Goal: Transaction & Acquisition: Obtain resource

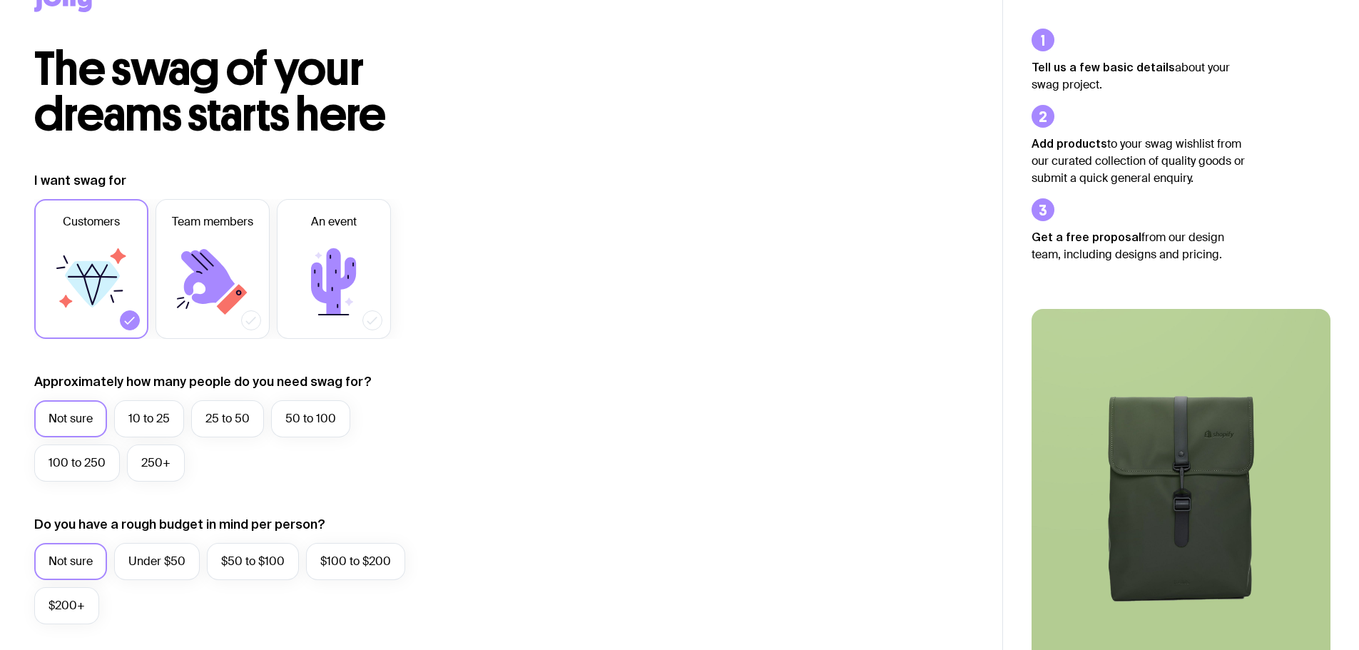
scroll to position [71, 0]
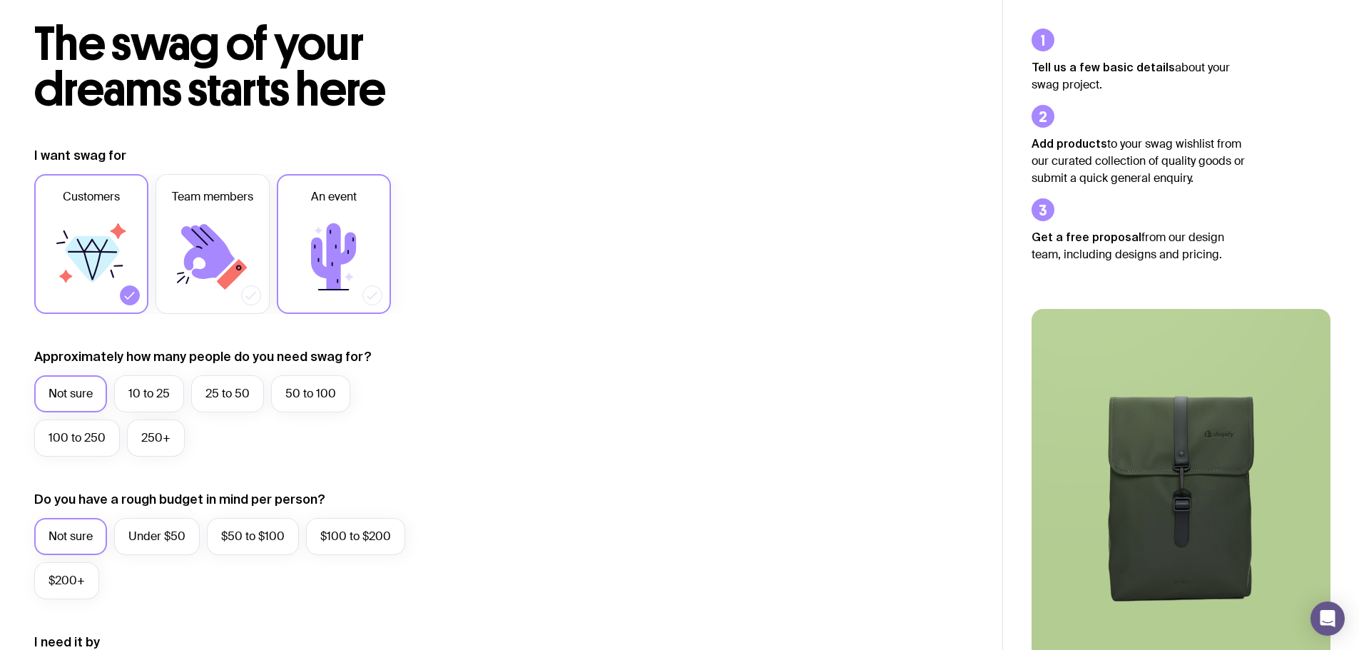
click at [322, 228] on icon at bounding box center [334, 257] width 86 height 86
click at [0, 0] on input "An event" at bounding box center [0, 0] width 0 height 0
click at [311, 394] on label "50 to 100" at bounding box center [310, 393] width 79 height 37
click at [0, 0] on input "50 to 100" at bounding box center [0, 0] width 0 height 0
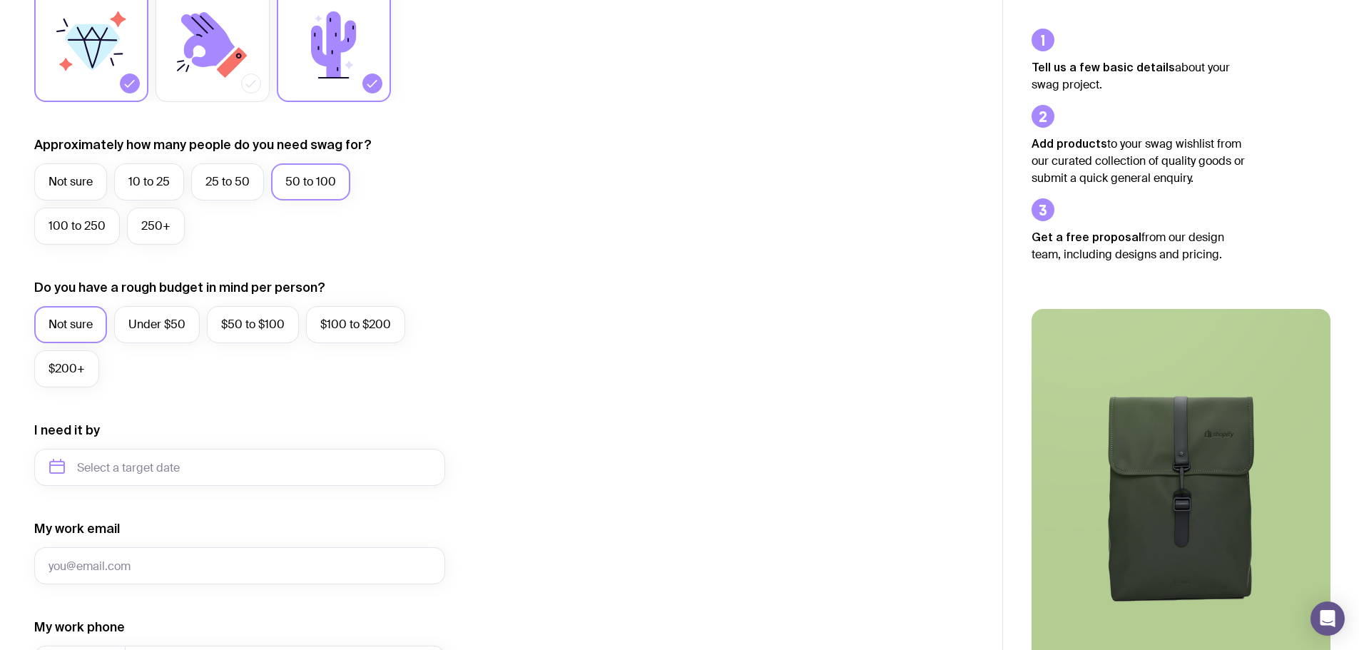
scroll to position [285, 0]
click at [159, 313] on label "Under $50" at bounding box center [157, 322] width 86 height 37
click at [0, 0] on input "Under $50" at bounding box center [0, 0] width 0 height 0
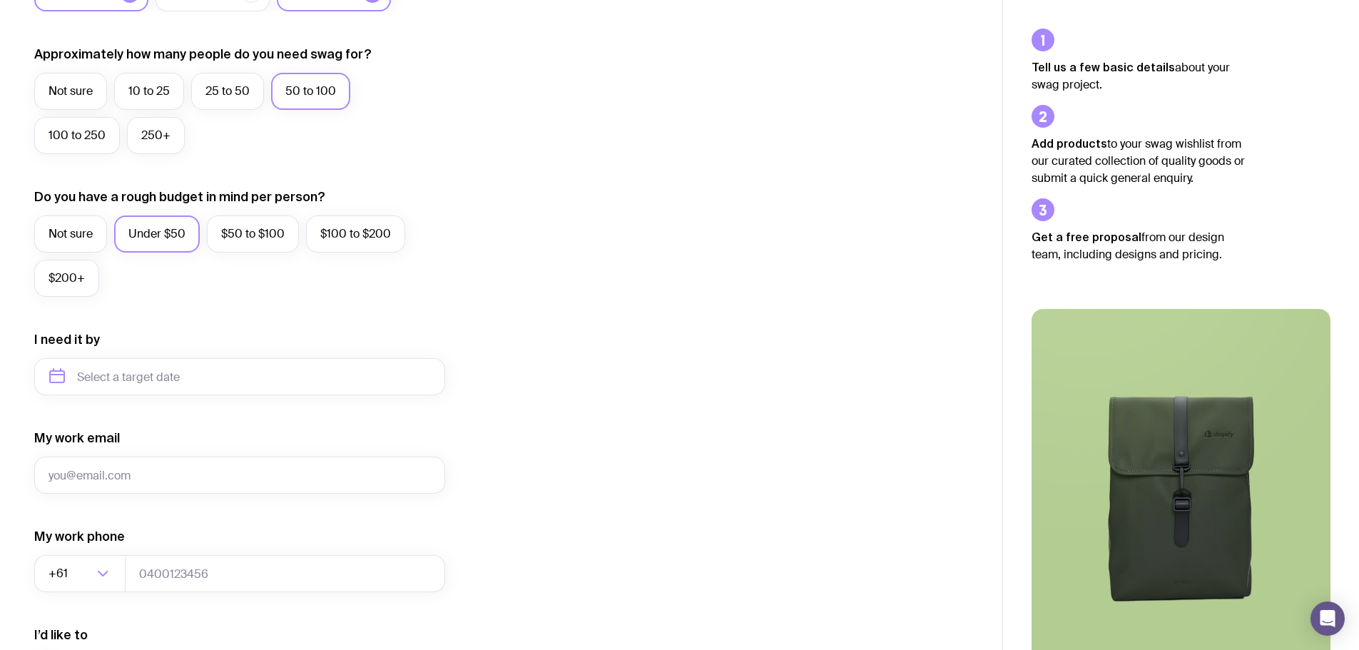
scroll to position [500, 0]
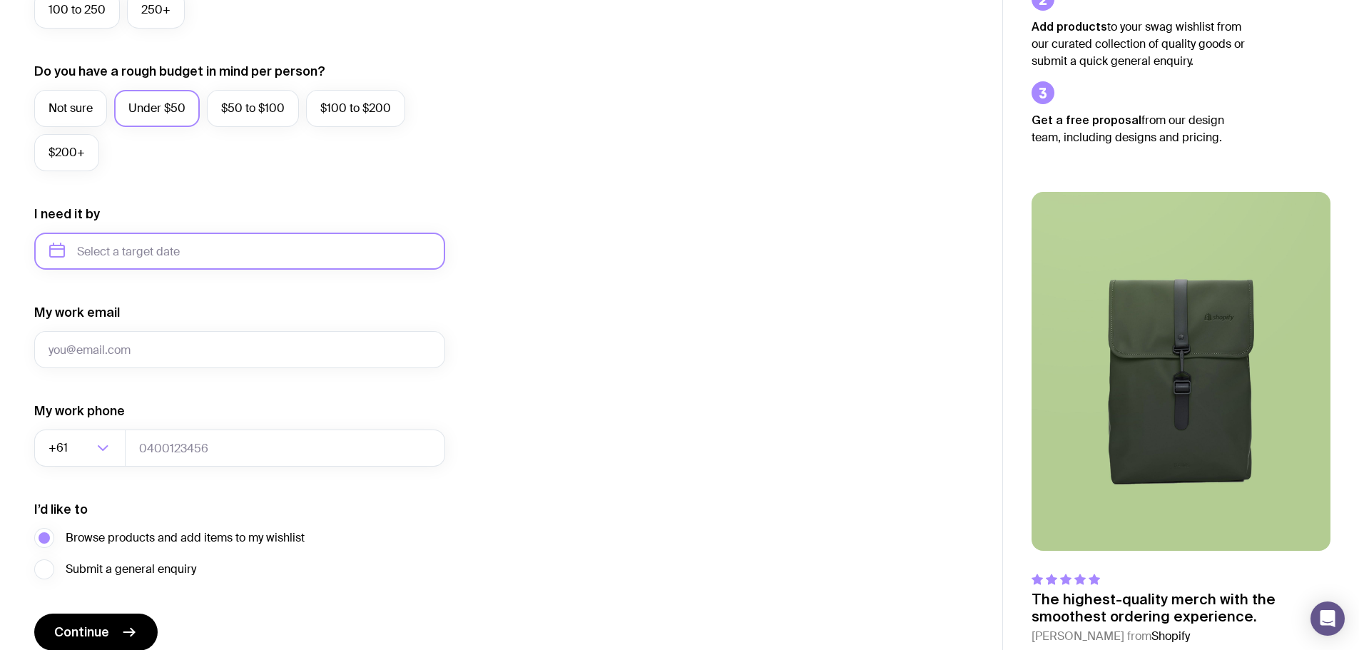
click at [156, 258] on input "text" at bounding box center [239, 251] width 411 height 37
click at [73, 427] on button "Oct" at bounding box center [67, 426] width 52 height 29
type input "[DATE]"
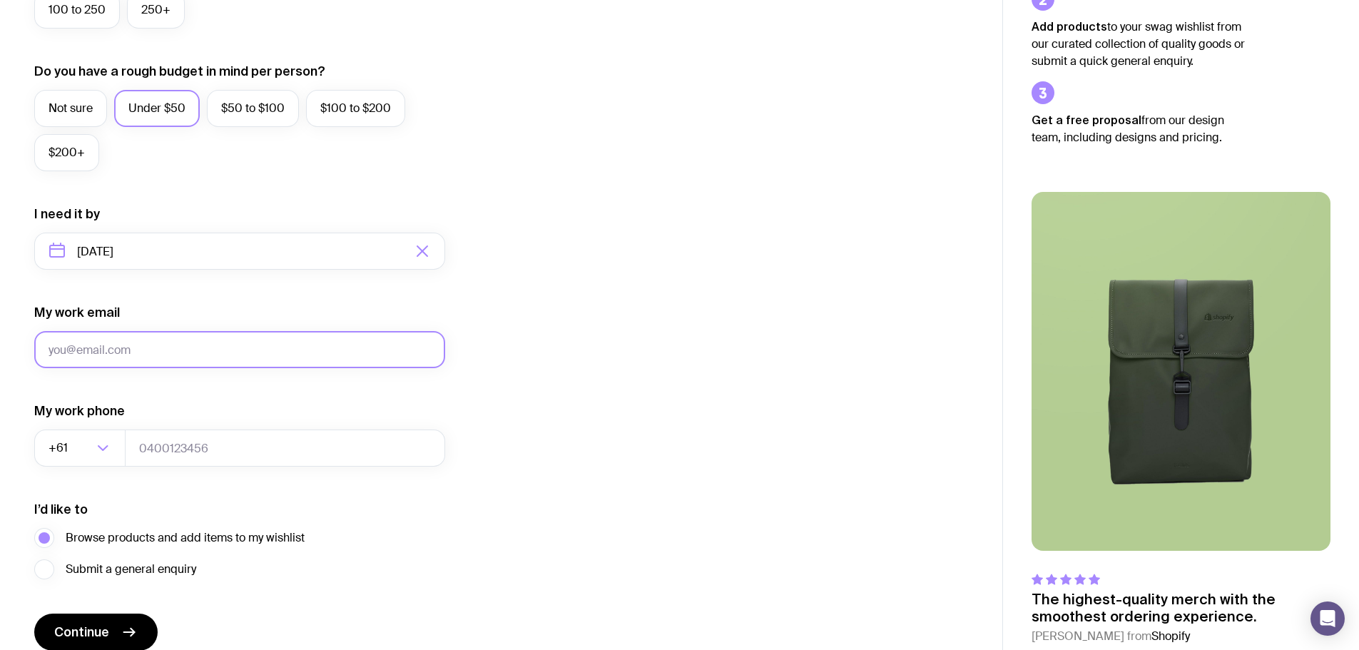
click at [128, 345] on input "My work email" at bounding box center [239, 349] width 411 height 37
type input "[PERSON_NAME][EMAIL_ADDRESS][PERSON_NAME][DOMAIN_NAME]"
click at [581, 477] on div "I want swag for Customers Team members An event Approximately how many people d…" at bounding box center [501, 185] width 934 height 932
click at [192, 443] on input "tel" at bounding box center [285, 448] width 320 height 37
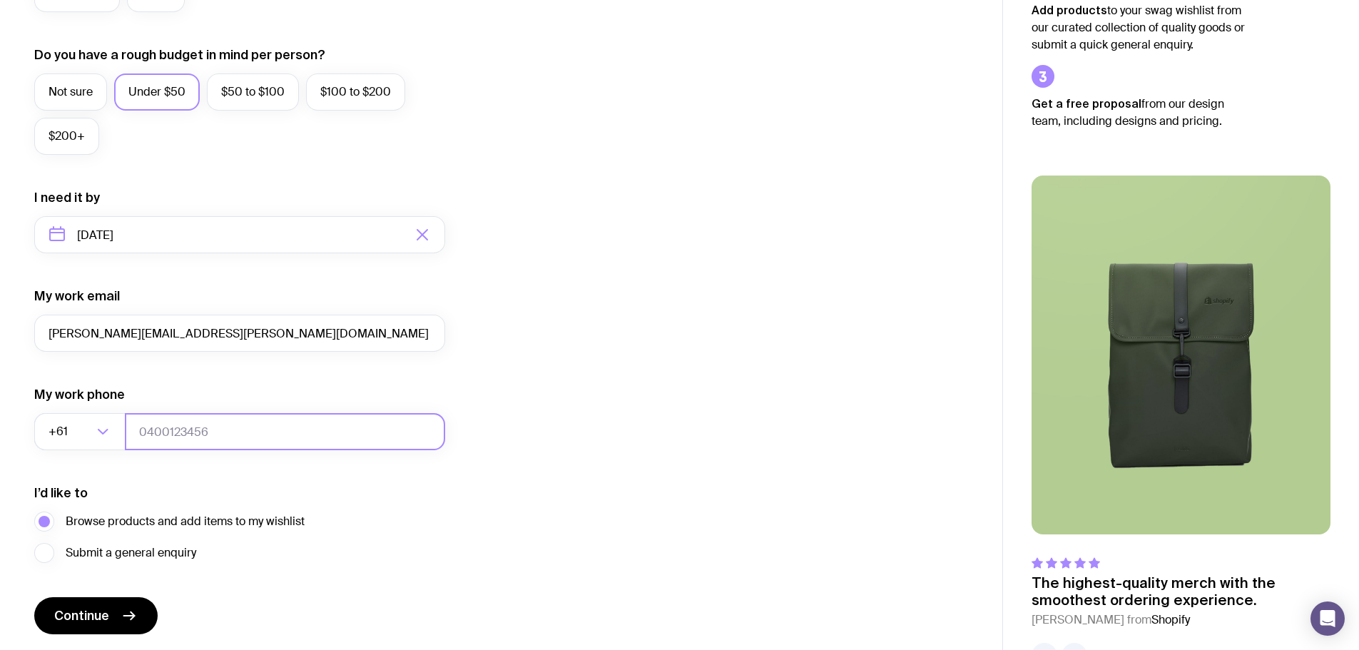
scroll to position [563, 0]
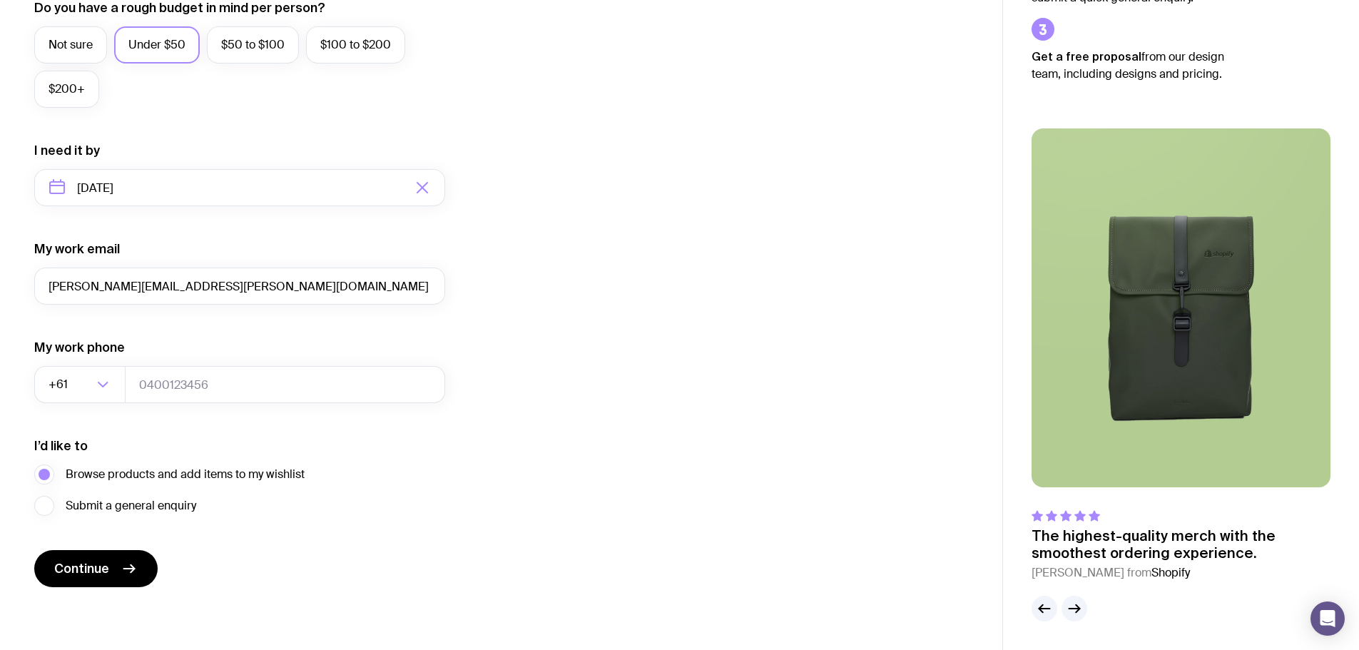
click at [711, 440] on div "I want swag for Customers Team members An event Approximately how many people d…" at bounding box center [501, 121] width 934 height 932
click at [95, 577] on button "Continue" at bounding box center [95, 568] width 123 height 37
click at [594, 539] on div "I want swag for Customers Team members An event Approximately how many people d…" at bounding box center [501, 121] width 934 height 932
click at [137, 382] on input "tel" at bounding box center [285, 384] width 320 height 37
click at [339, 383] on input "tel" at bounding box center [285, 384] width 320 height 37
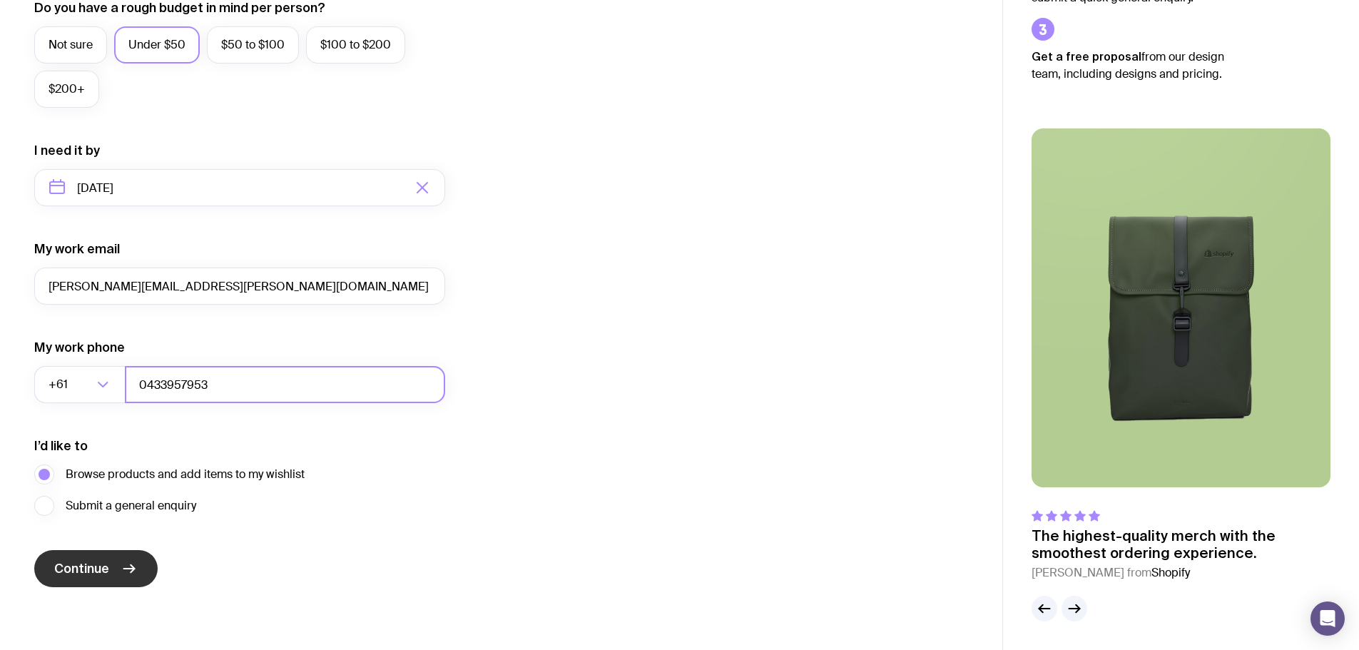
type input "0433957953"
click at [90, 568] on span "Continue" at bounding box center [81, 568] width 55 height 17
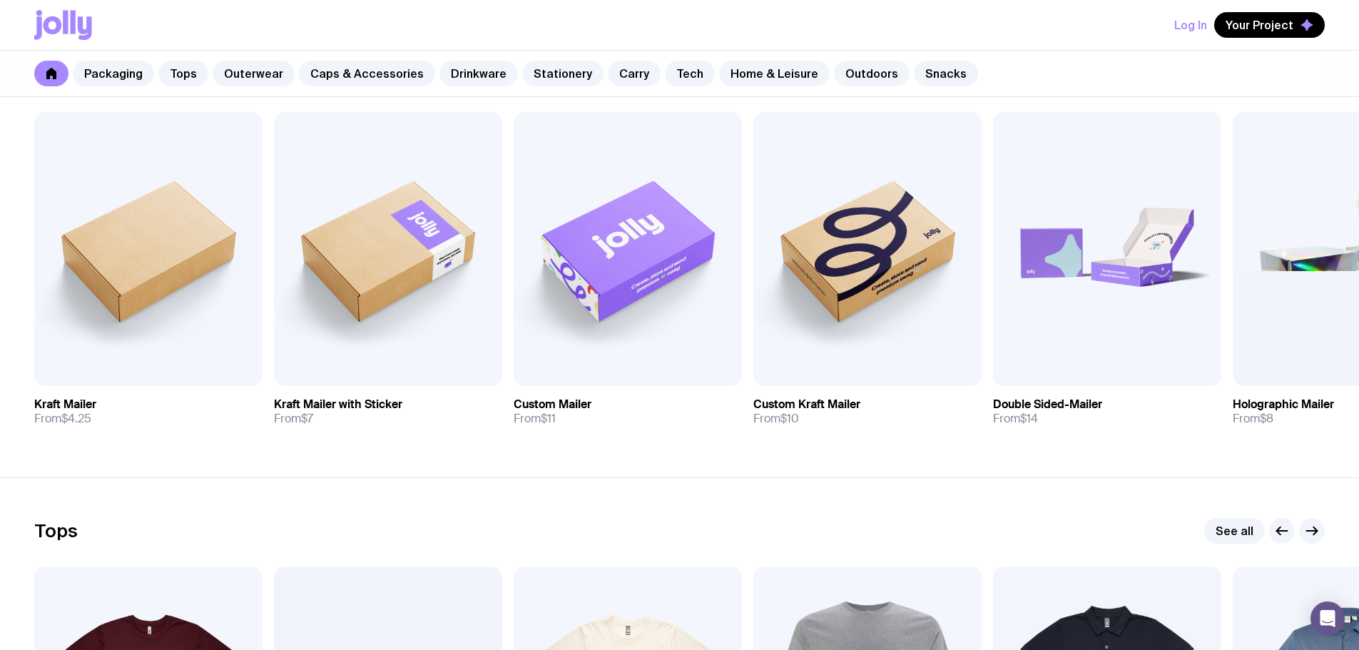
scroll to position [285, 0]
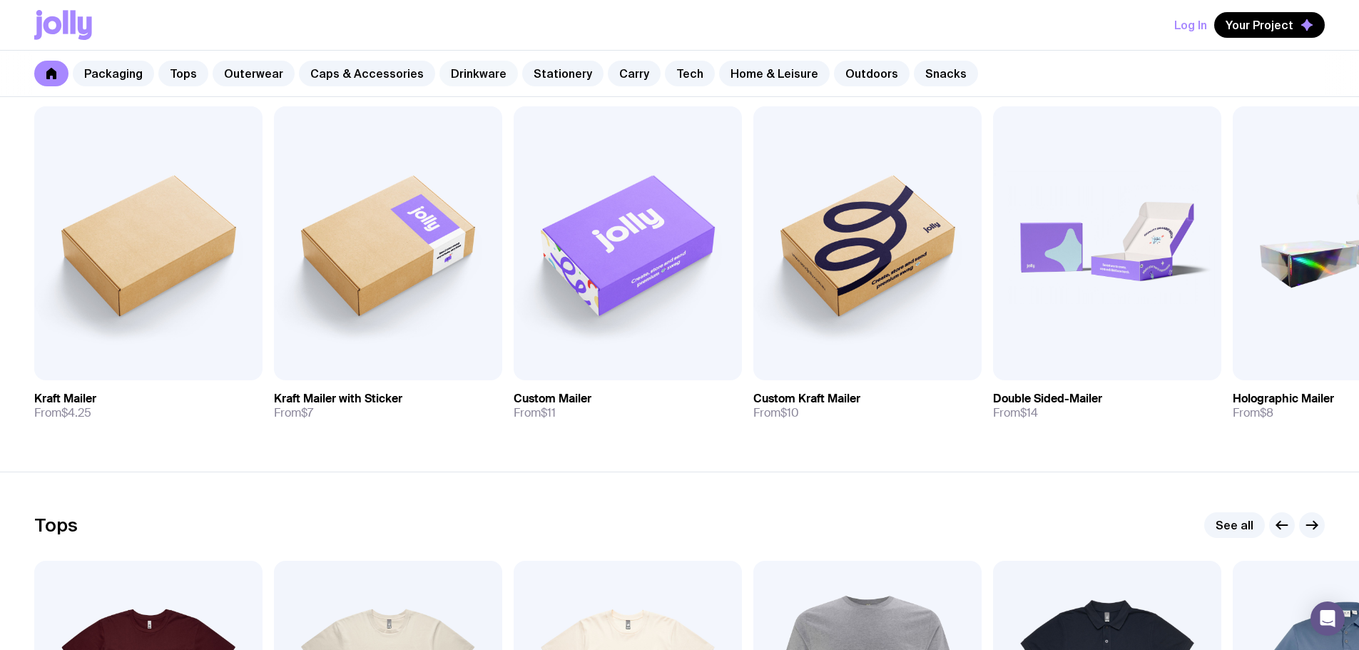
click at [485, 71] on link "Drinkware" at bounding box center [479, 74] width 78 height 26
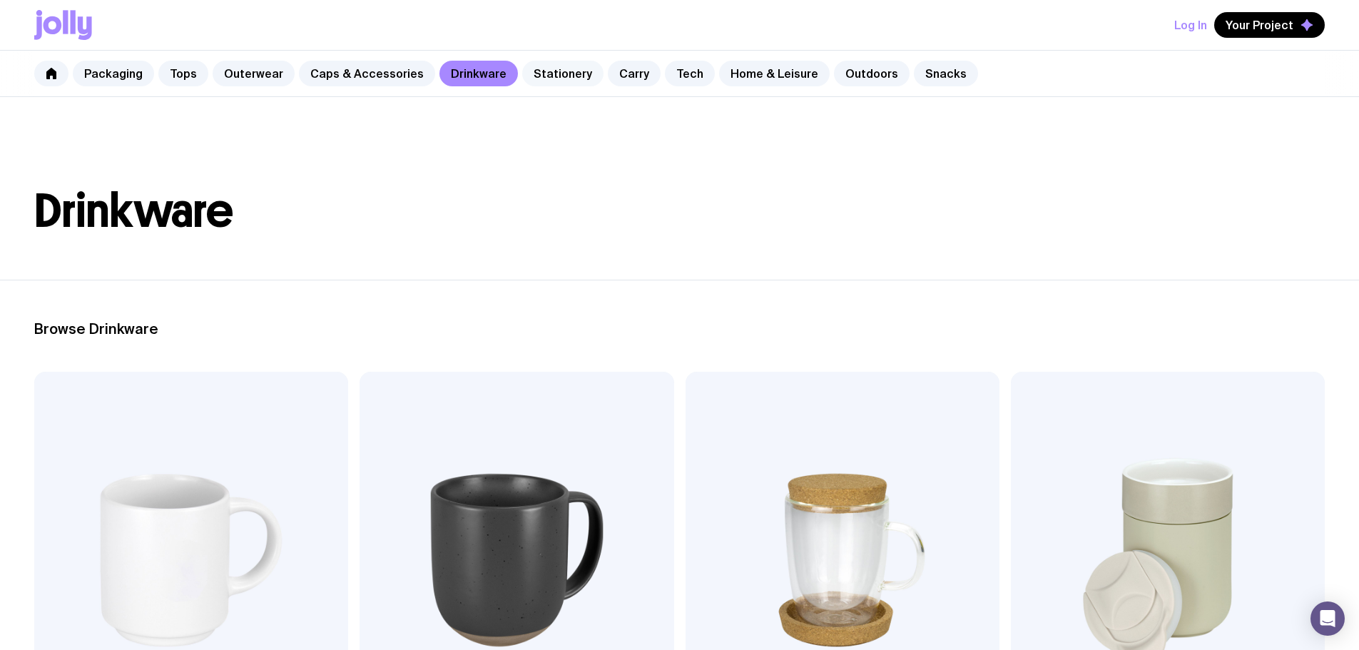
click at [554, 73] on link "Stationery" at bounding box center [562, 74] width 81 height 26
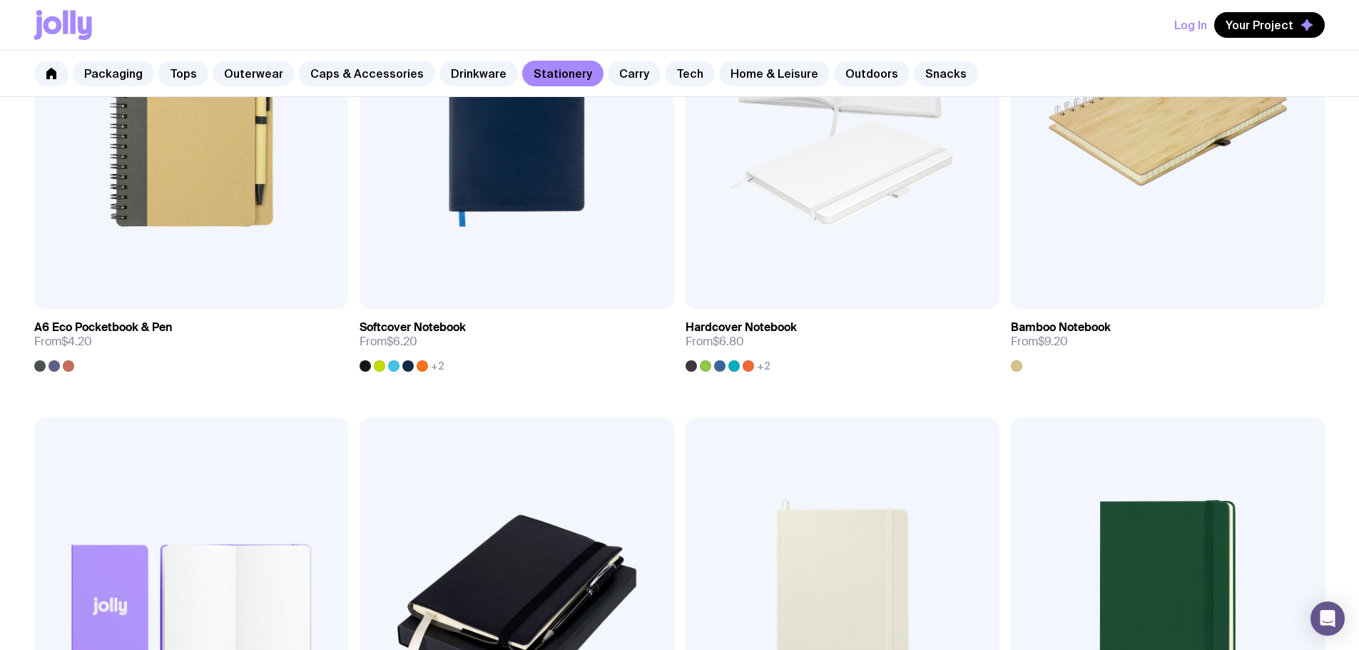
scroll to position [1398, 0]
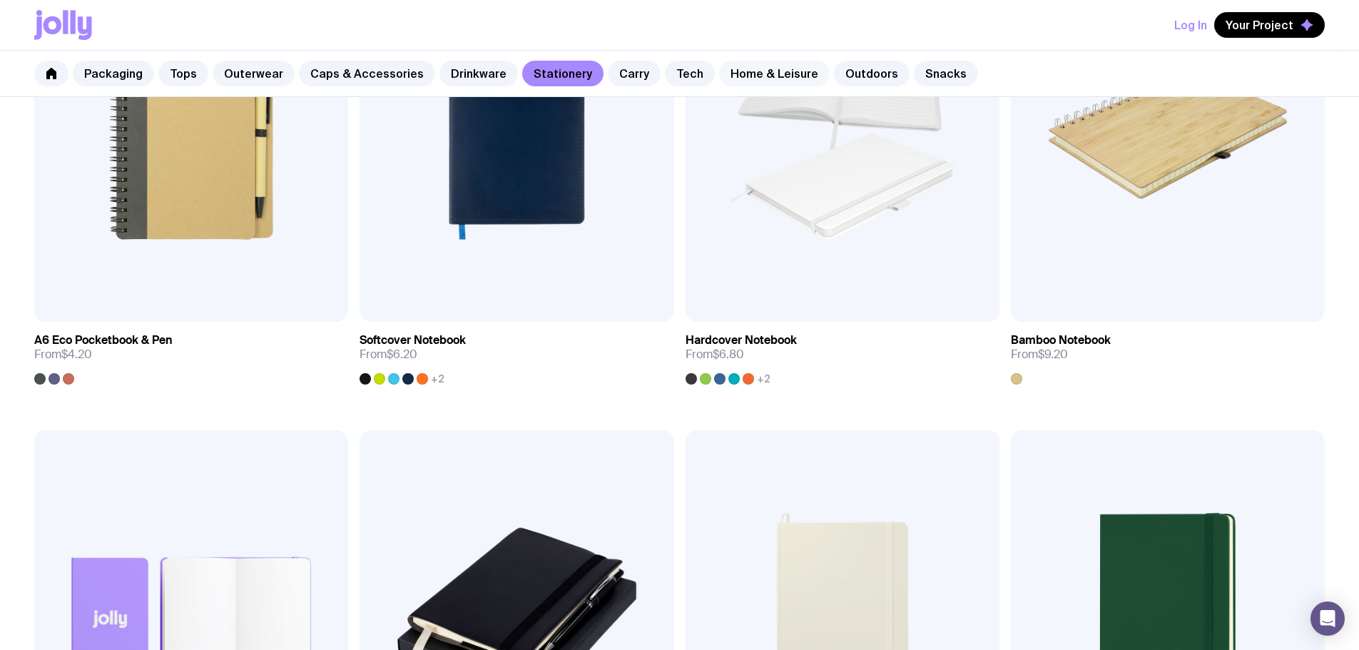
click at [745, 69] on link "Home & Leisure" at bounding box center [774, 74] width 111 height 26
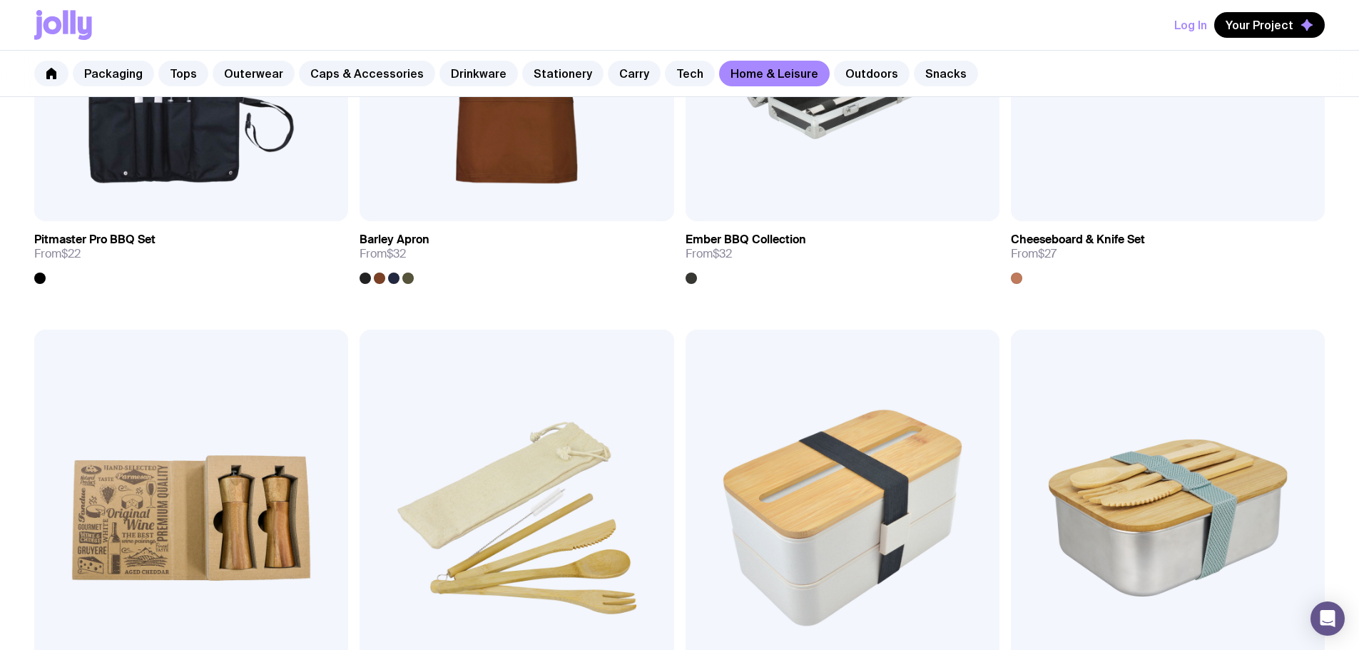
scroll to position [1427, 0]
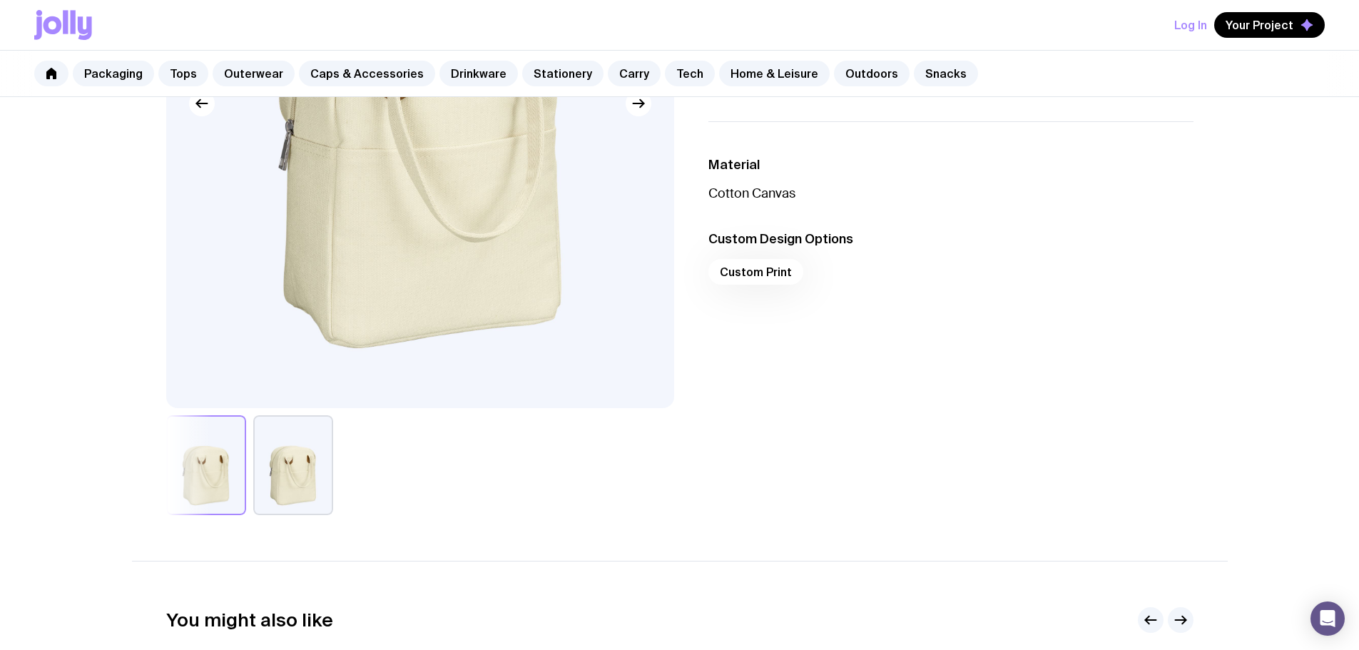
scroll to position [357, 0]
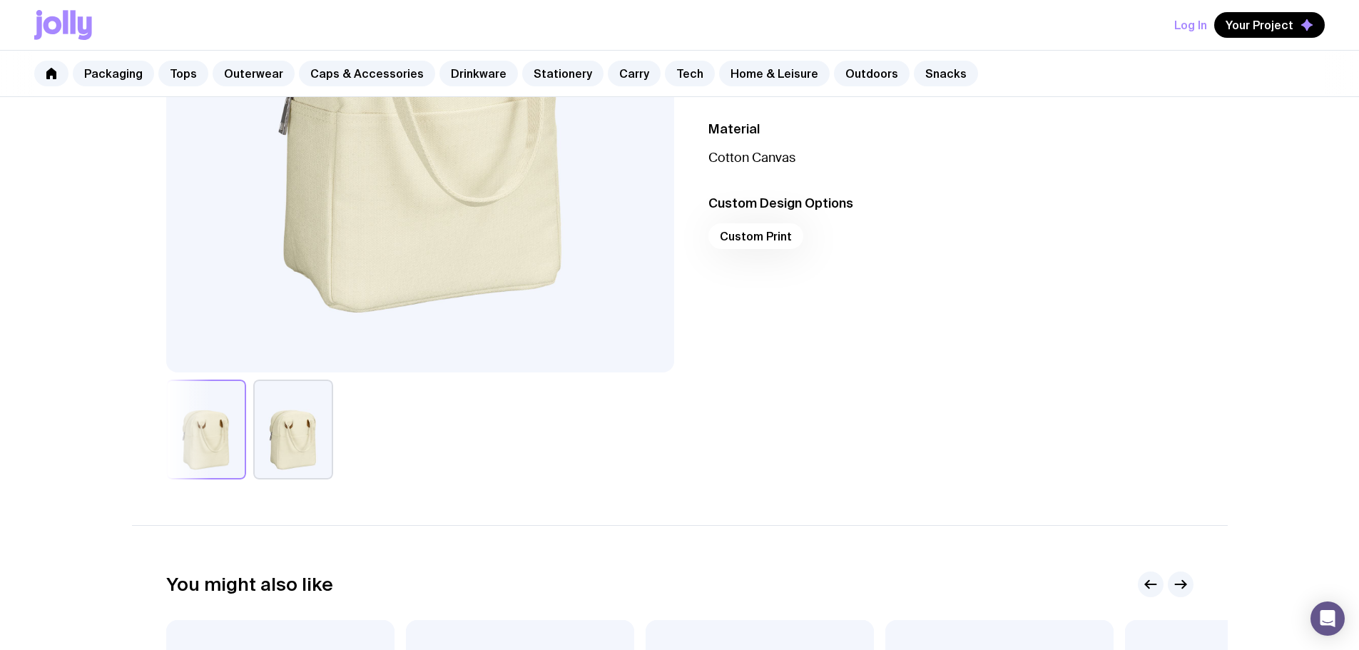
click at [779, 232] on div "Custom Print" at bounding box center [951, 240] width 485 height 34
click at [301, 427] on button "button" at bounding box center [293, 430] width 80 height 100
click at [201, 437] on button "button" at bounding box center [206, 430] width 80 height 100
click at [320, 431] on button "button" at bounding box center [293, 430] width 80 height 100
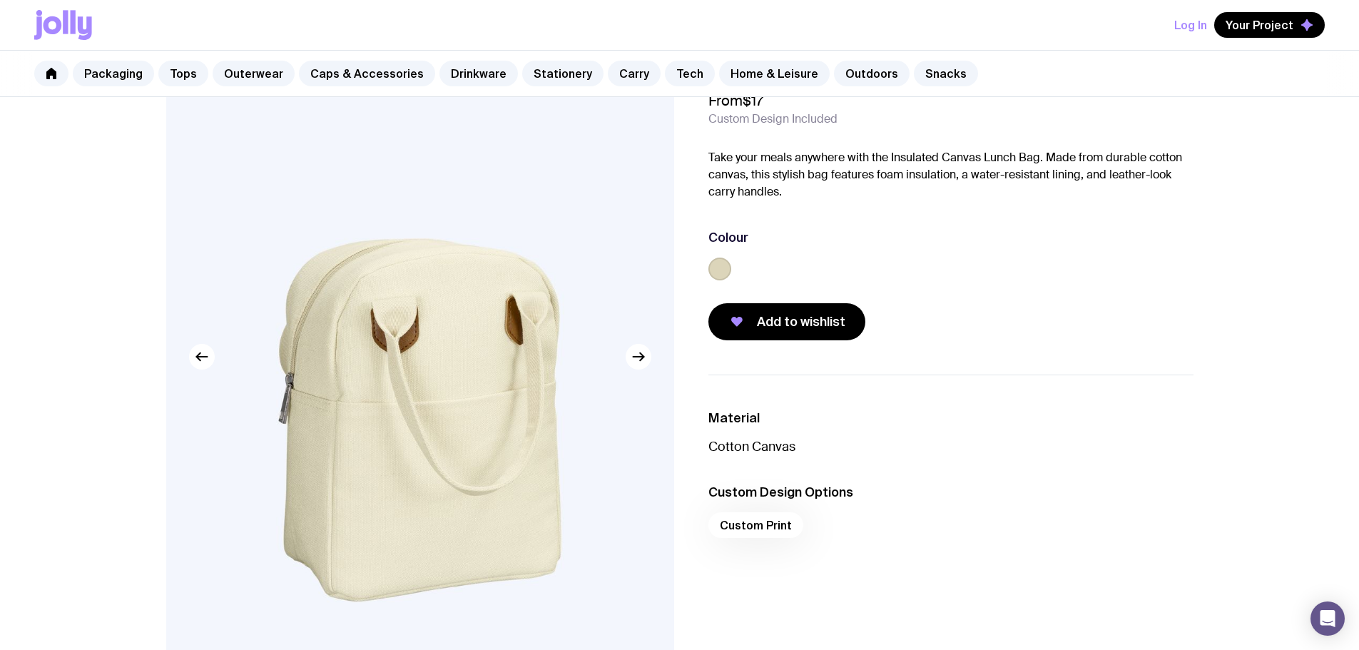
scroll to position [0, 0]
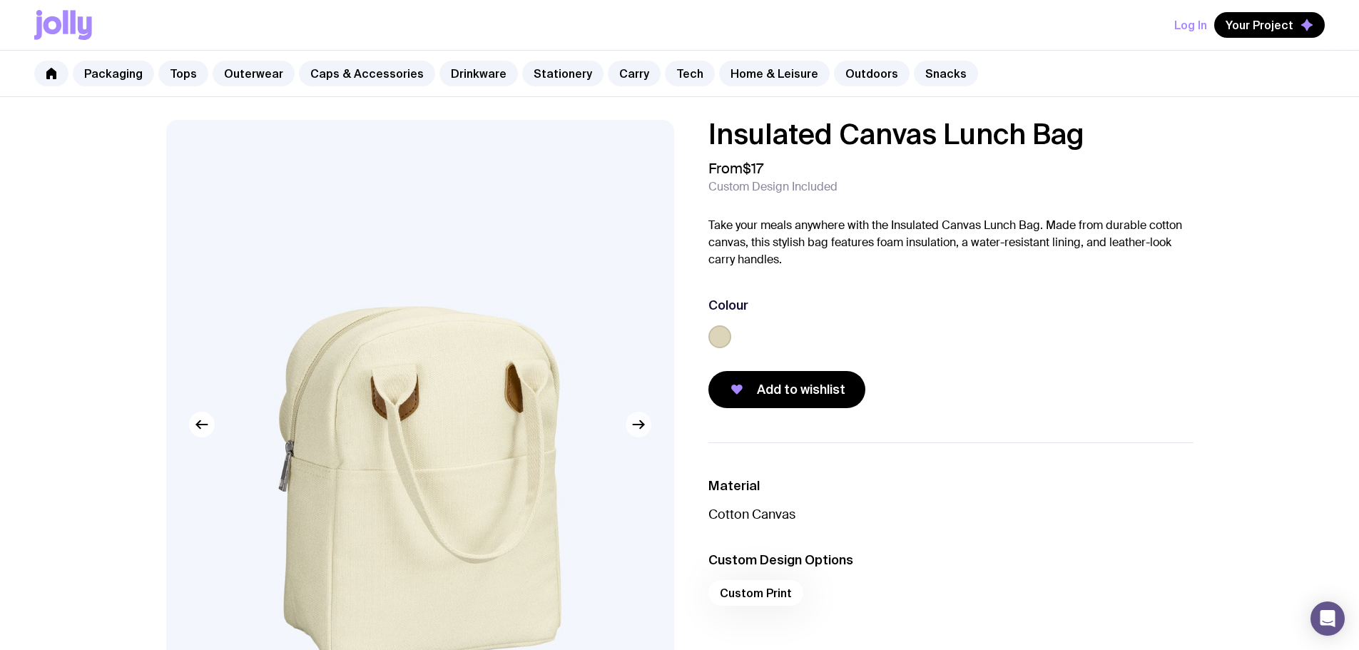
click at [644, 431] on icon "button" at bounding box center [638, 424] width 17 height 17
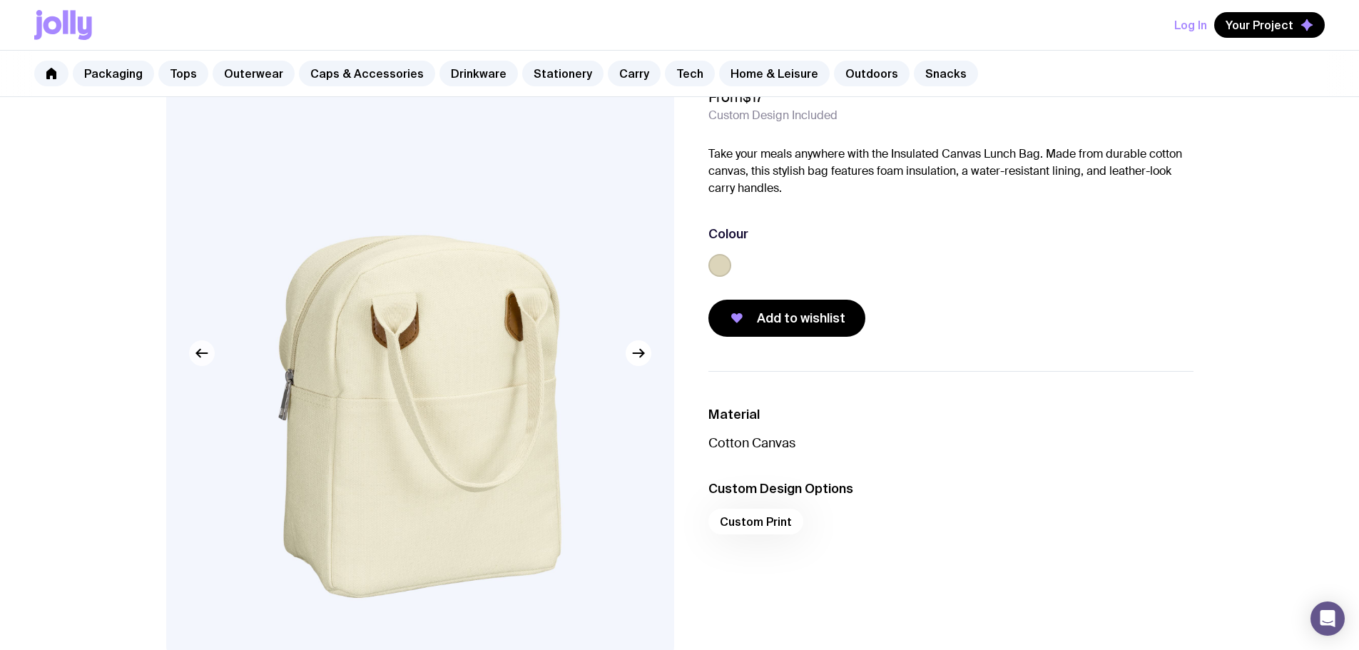
click at [206, 358] on icon "button" at bounding box center [201, 353] width 17 height 17
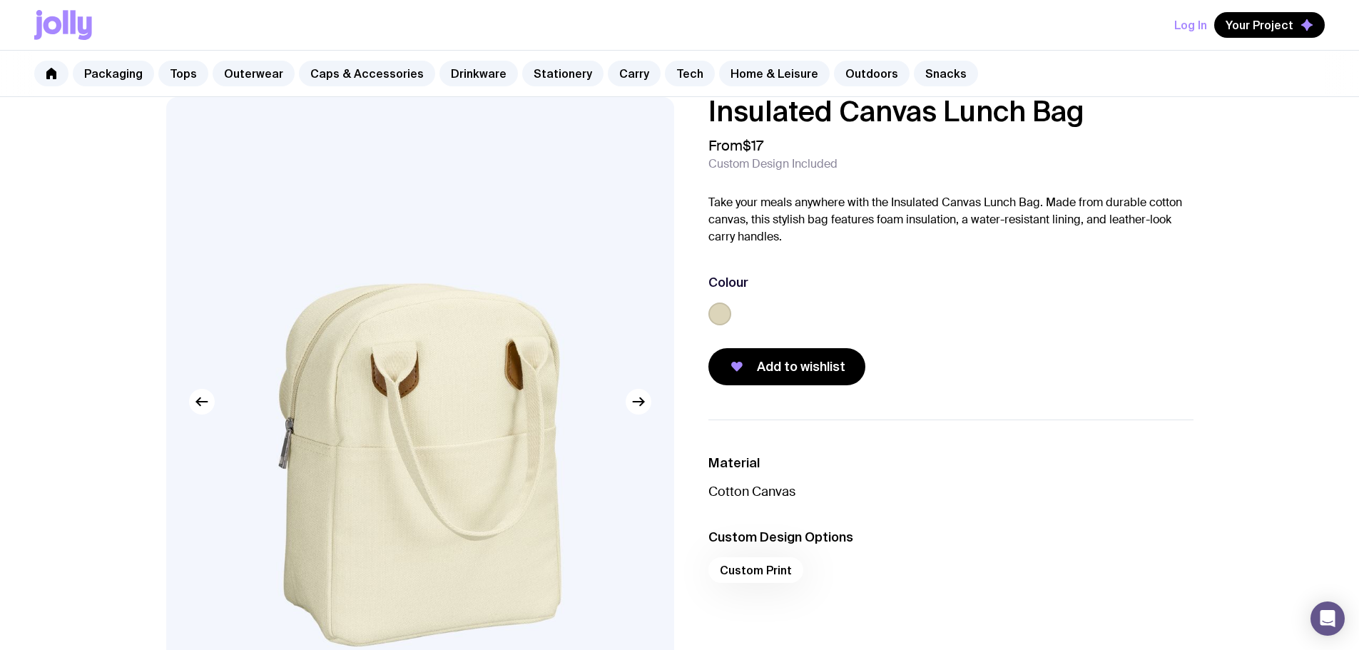
scroll to position [0, 0]
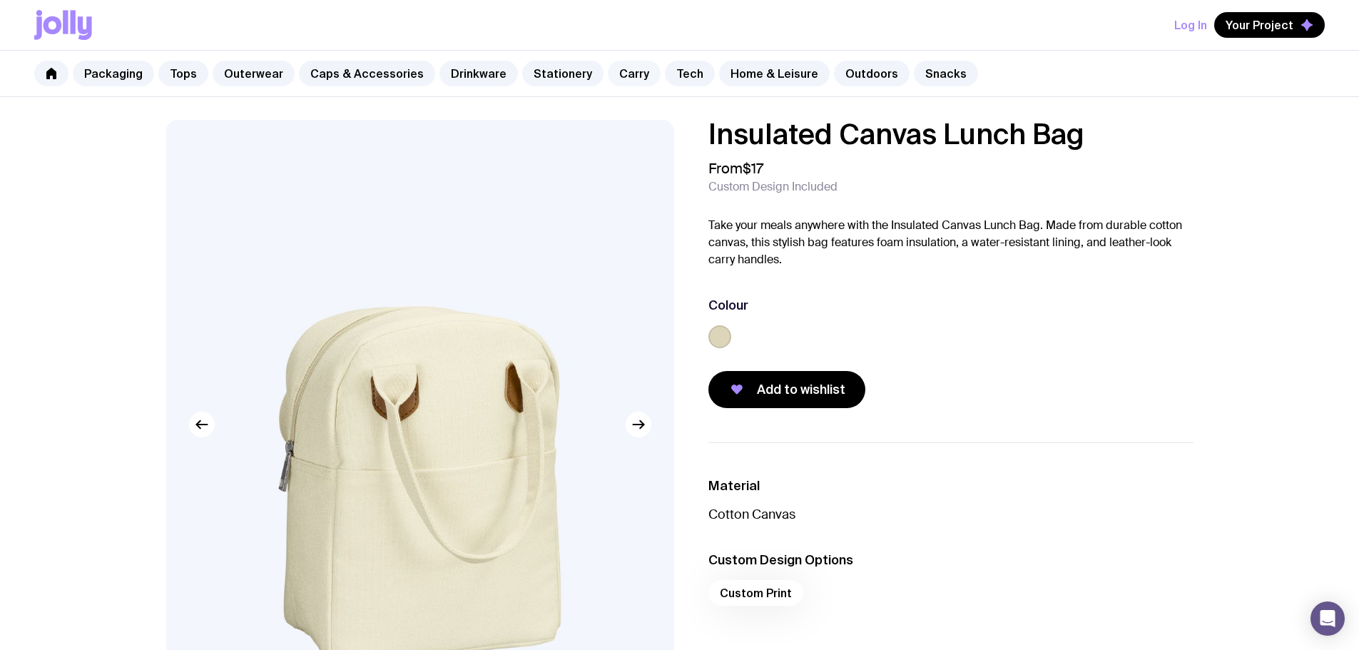
click at [608, 74] on link "Carry" at bounding box center [634, 74] width 53 height 26
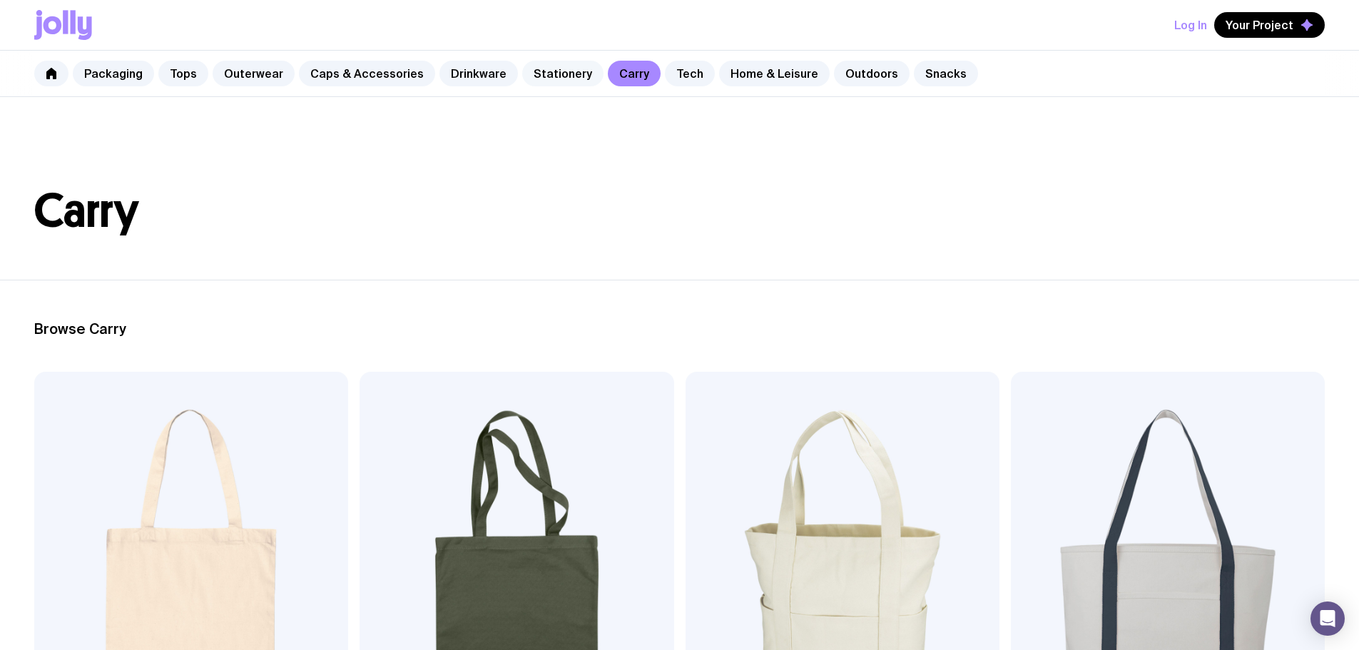
click at [536, 65] on link "Stationery" at bounding box center [562, 74] width 81 height 26
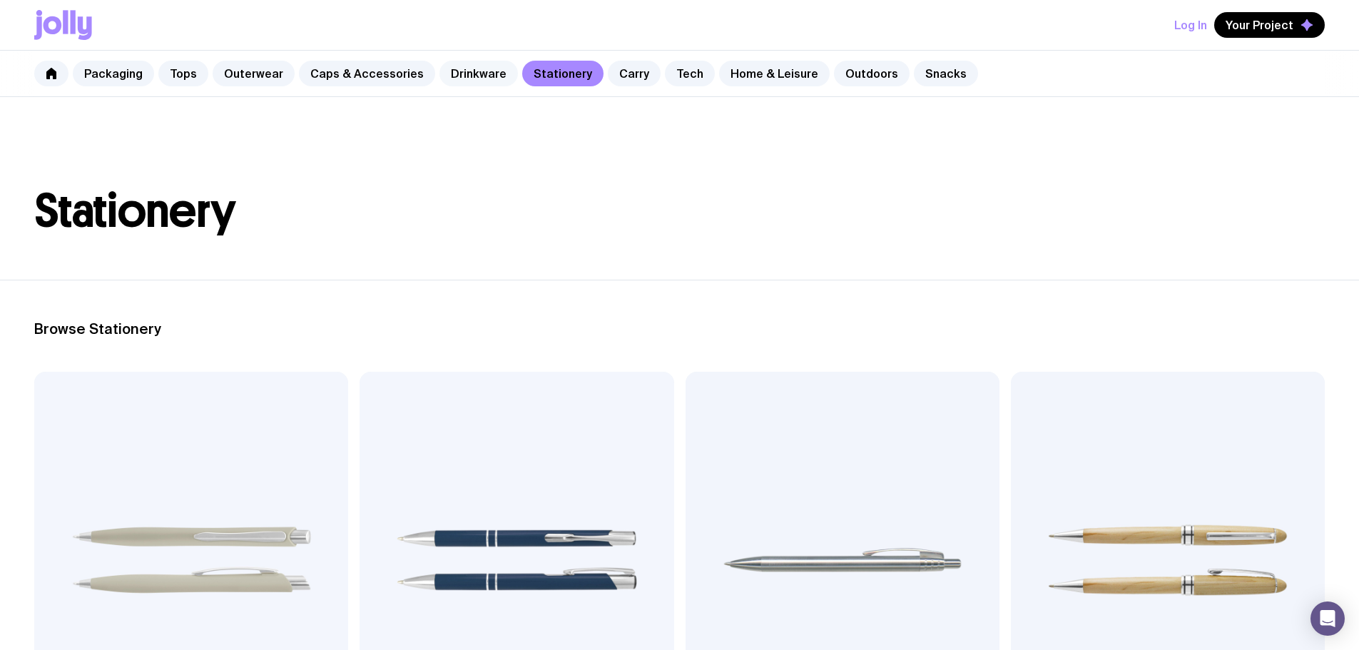
click at [463, 64] on link "Drinkware" at bounding box center [479, 74] width 78 height 26
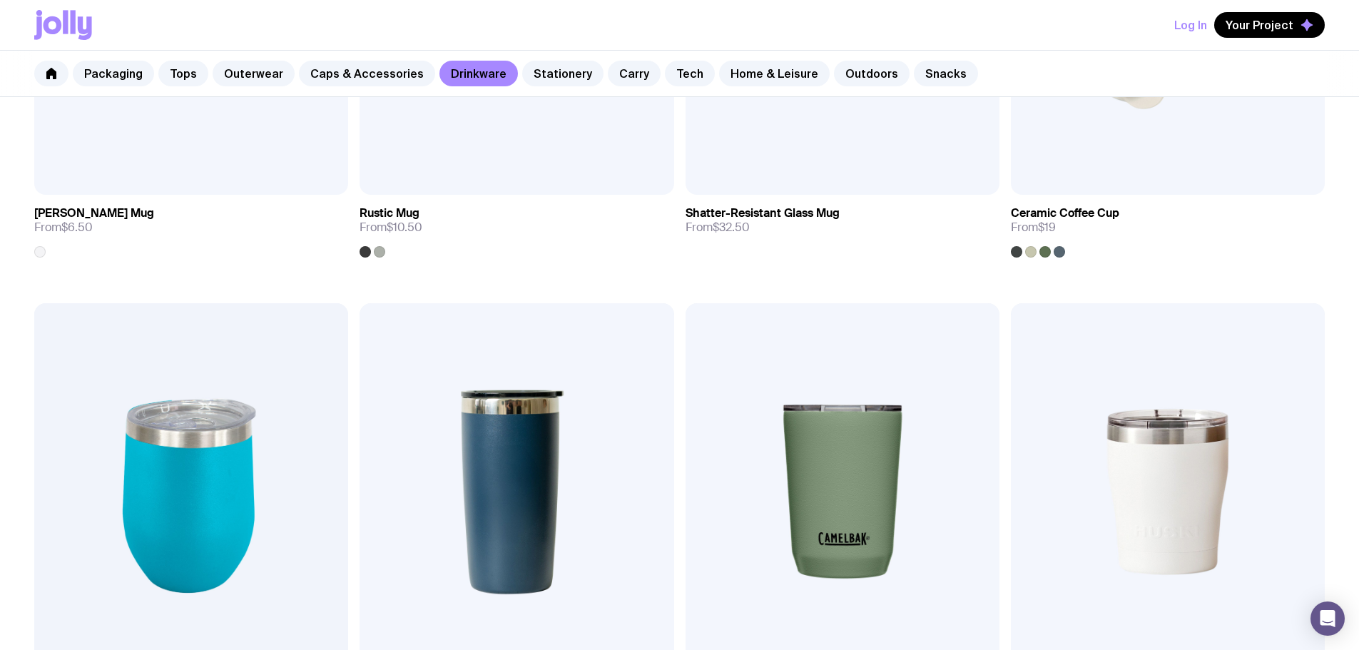
scroll to position [571, 0]
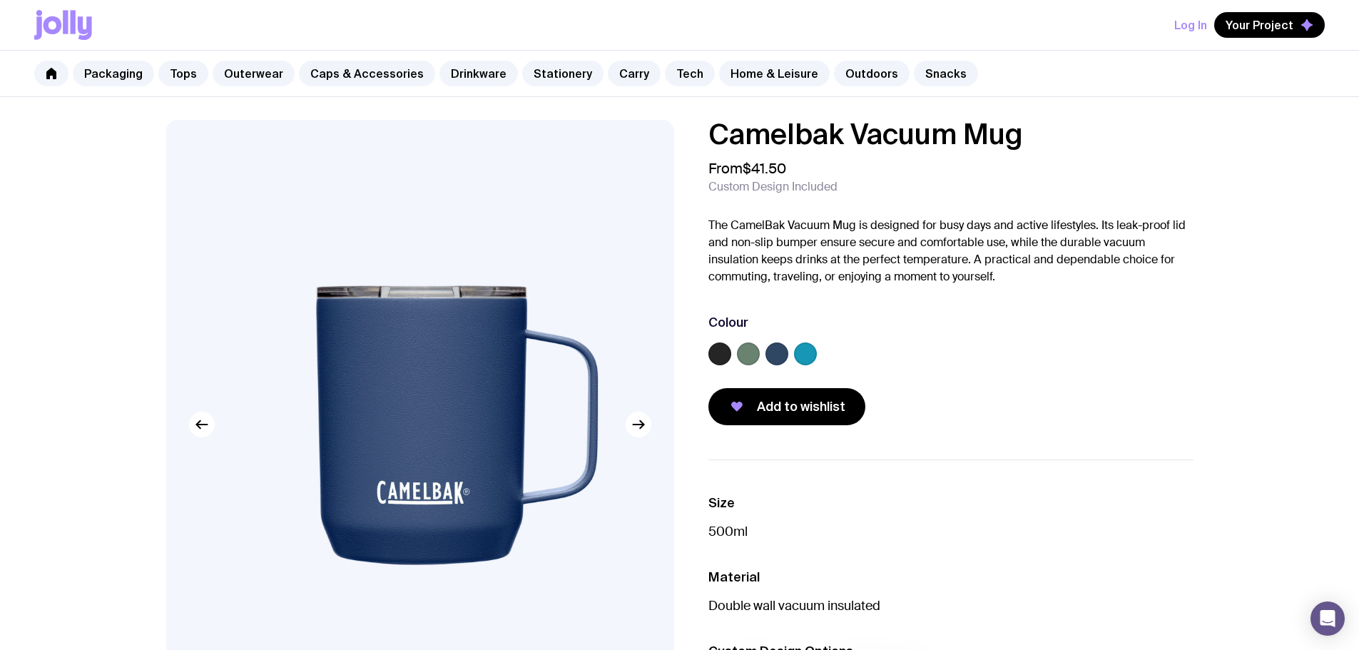
click at [769, 352] on label at bounding box center [777, 354] width 23 height 23
click at [0, 0] on input "radio" at bounding box center [0, 0] width 0 height 0
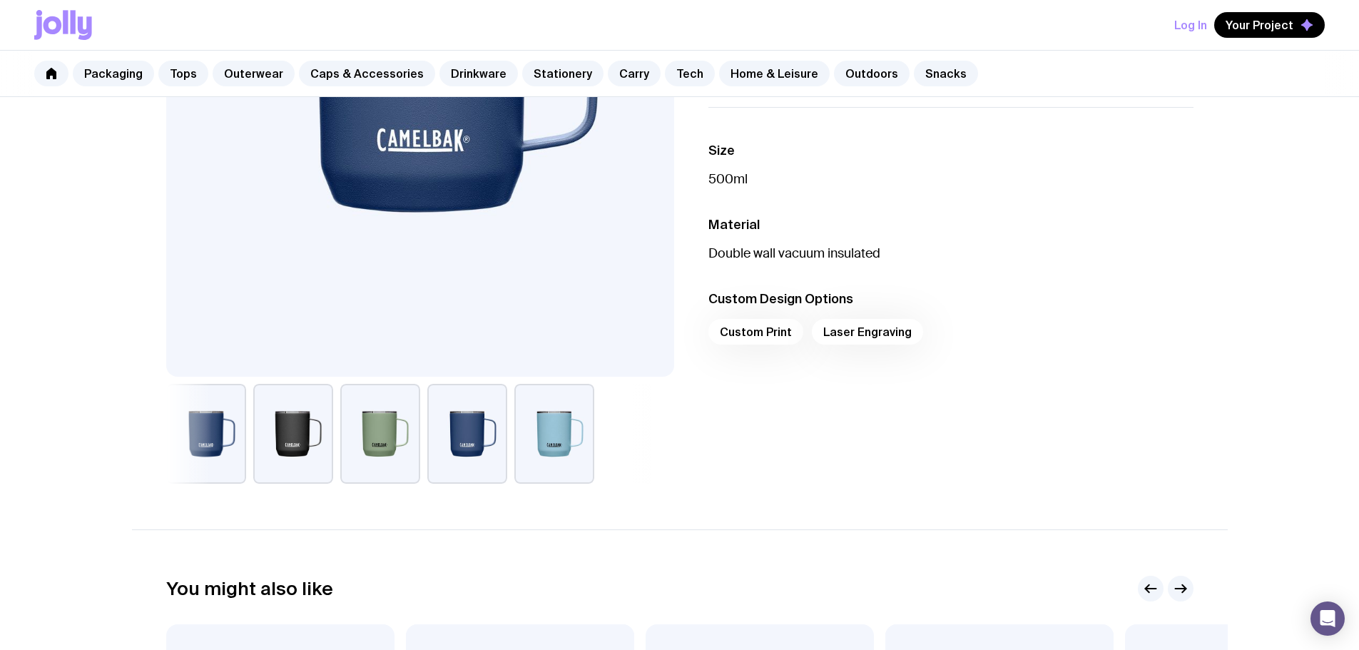
scroll to position [428, 0]
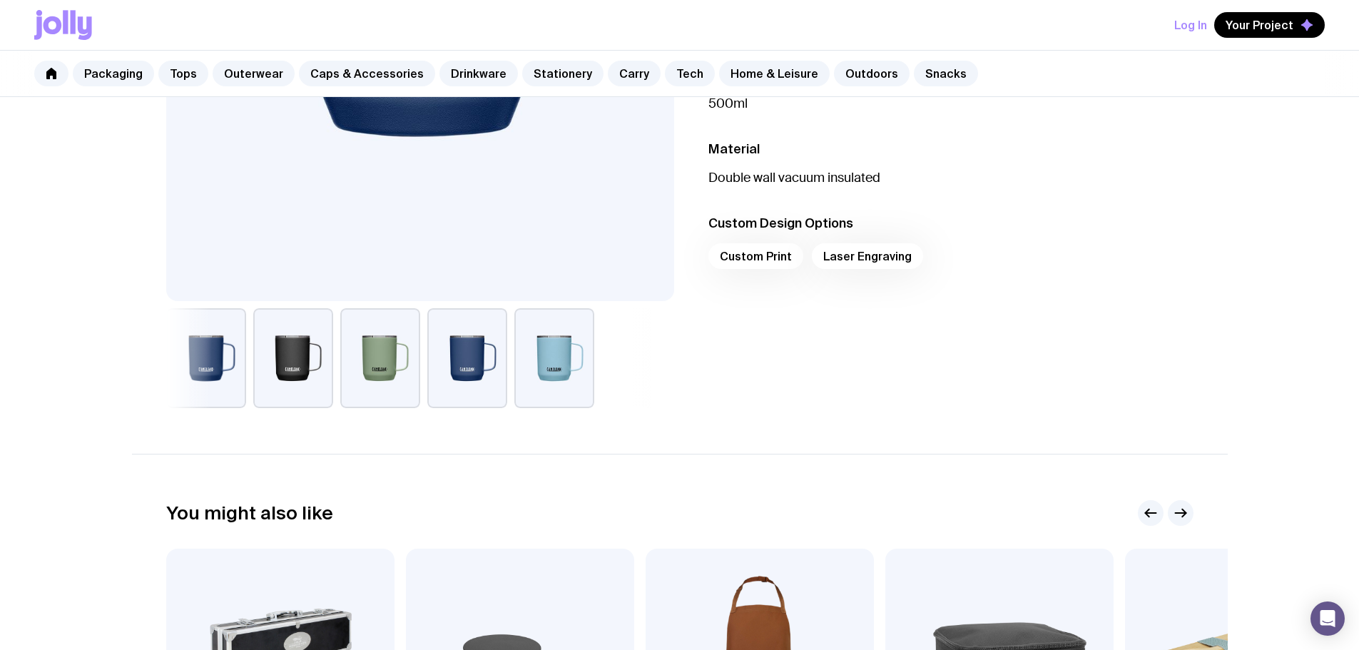
click at [1220, 398] on div "Camelbak Vacuum Mug From $41.50 Custom Design Included The CamelBak Vacuum Mug …" at bounding box center [680, 50] width 1096 height 716
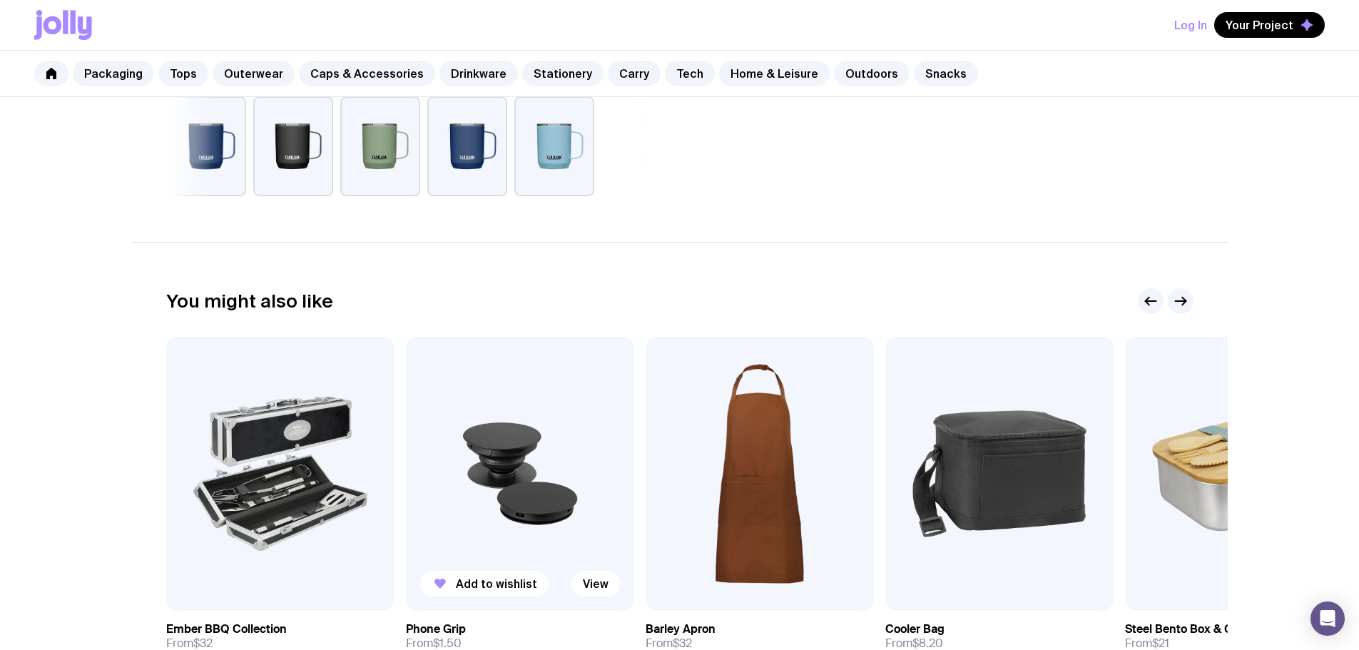
scroll to position [500, 0]
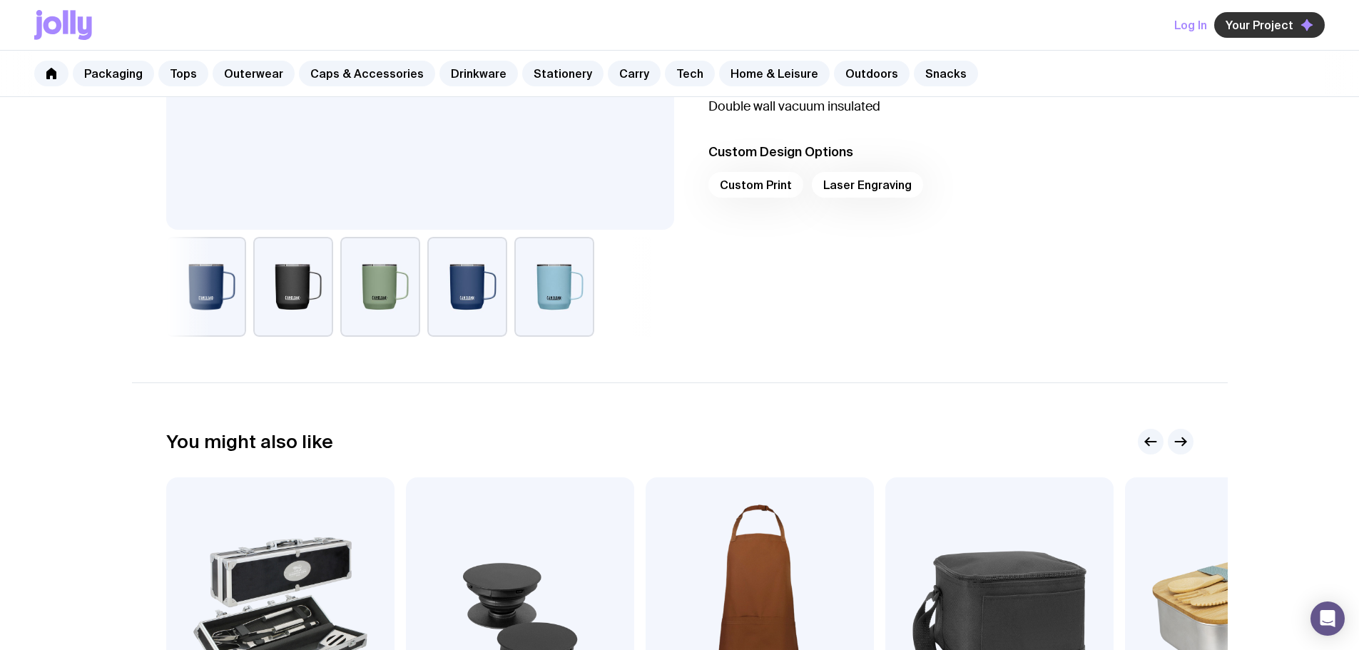
click at [1290, 24] on span "Your Project" at bounding box center [1260, 25] width 68 height 14
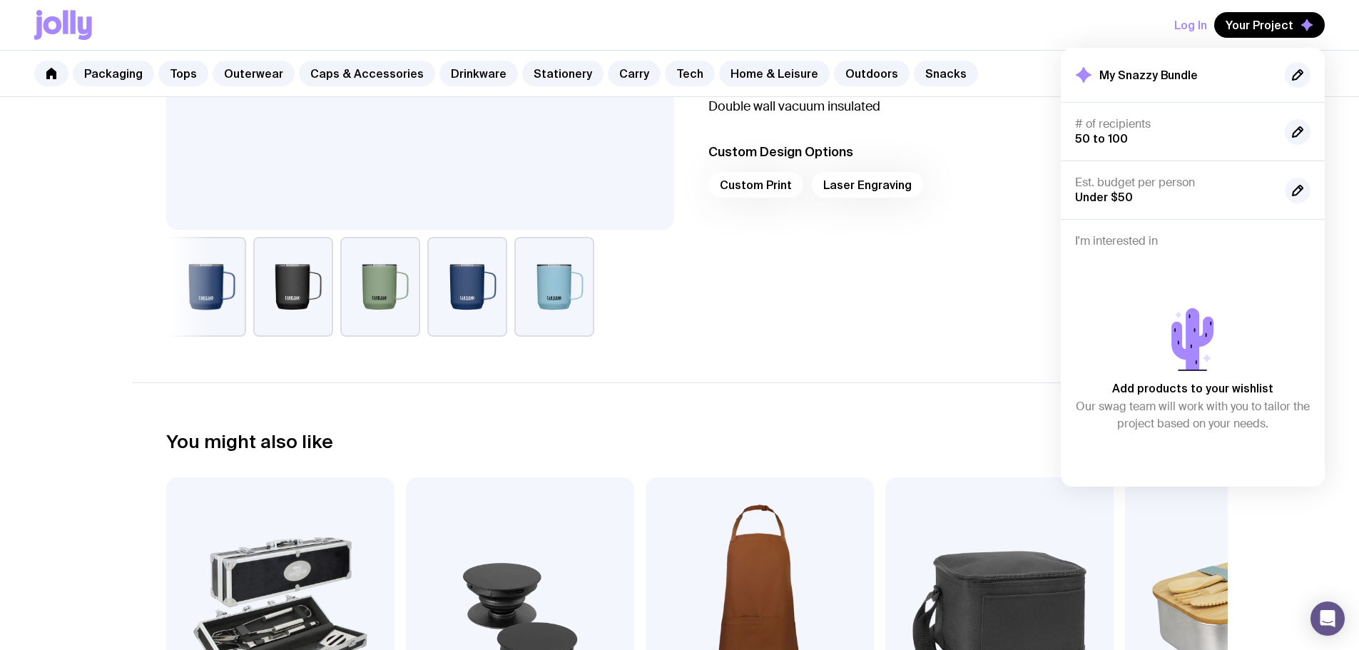
click at [956, 289] on div "Size 500ml Material Double wall vacuum insulated Custom Design Options Custom P…" at bounding box center [940, 148] width 508 height 377
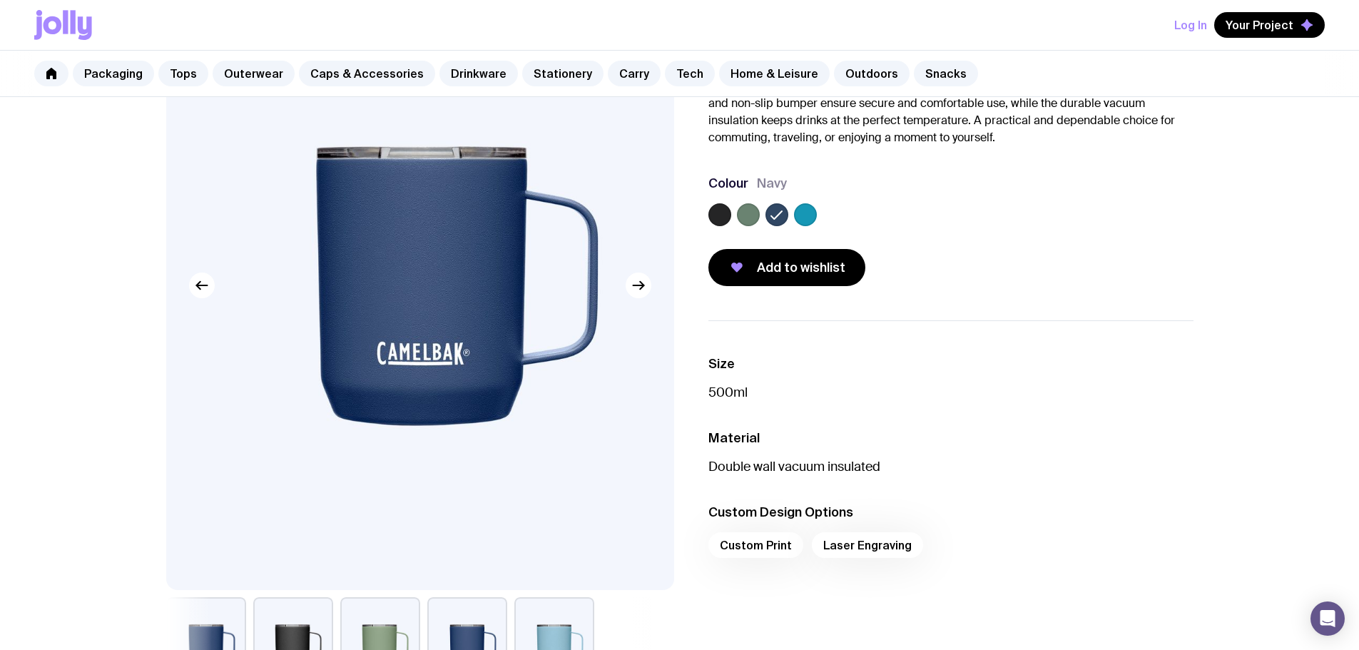
scroll to position [0, 0]
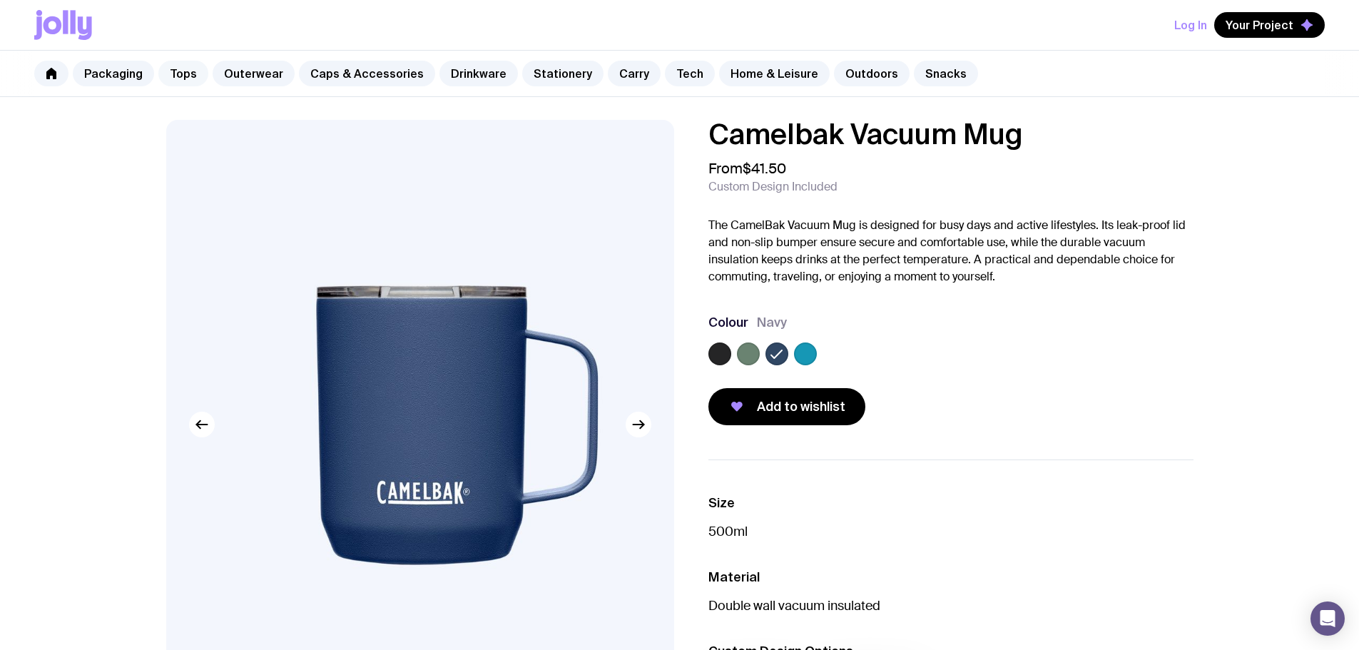
click at [171, 72] on link "Tops" at bounding box center [183, 74] width 50 height 26
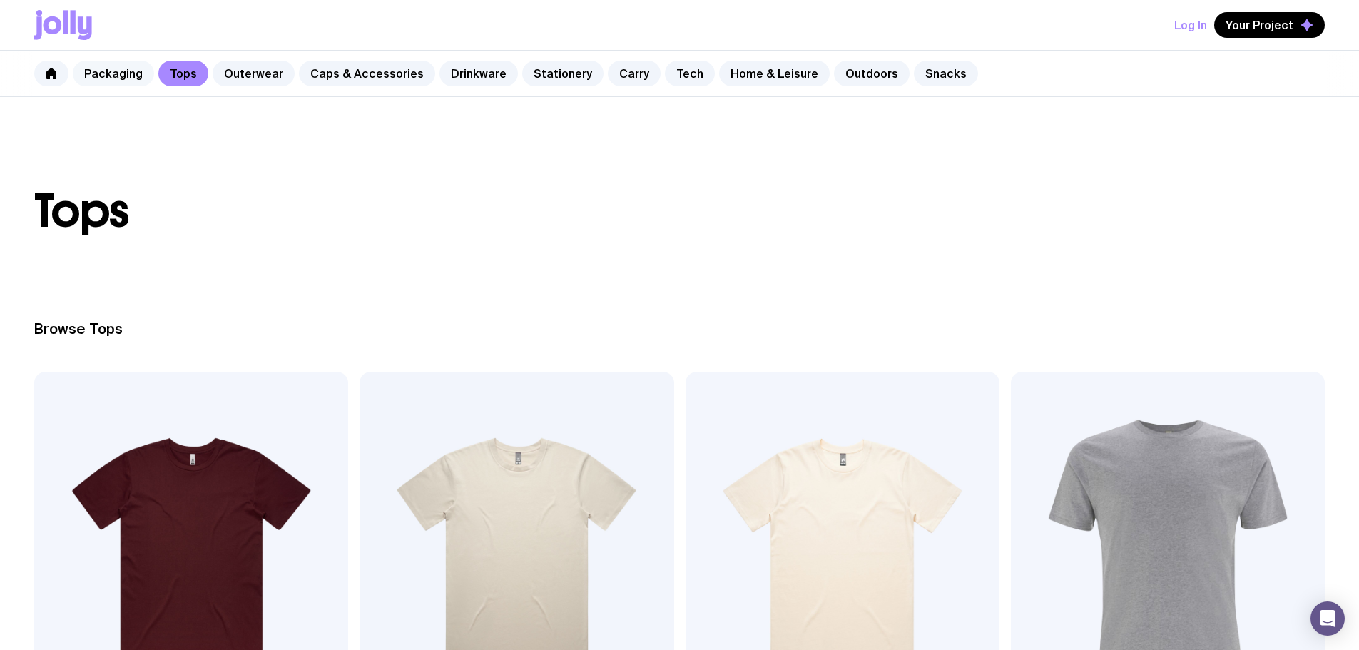
click at [116, 77] on link "Packaging" at bounding box center [113, 74] width 81 height 26
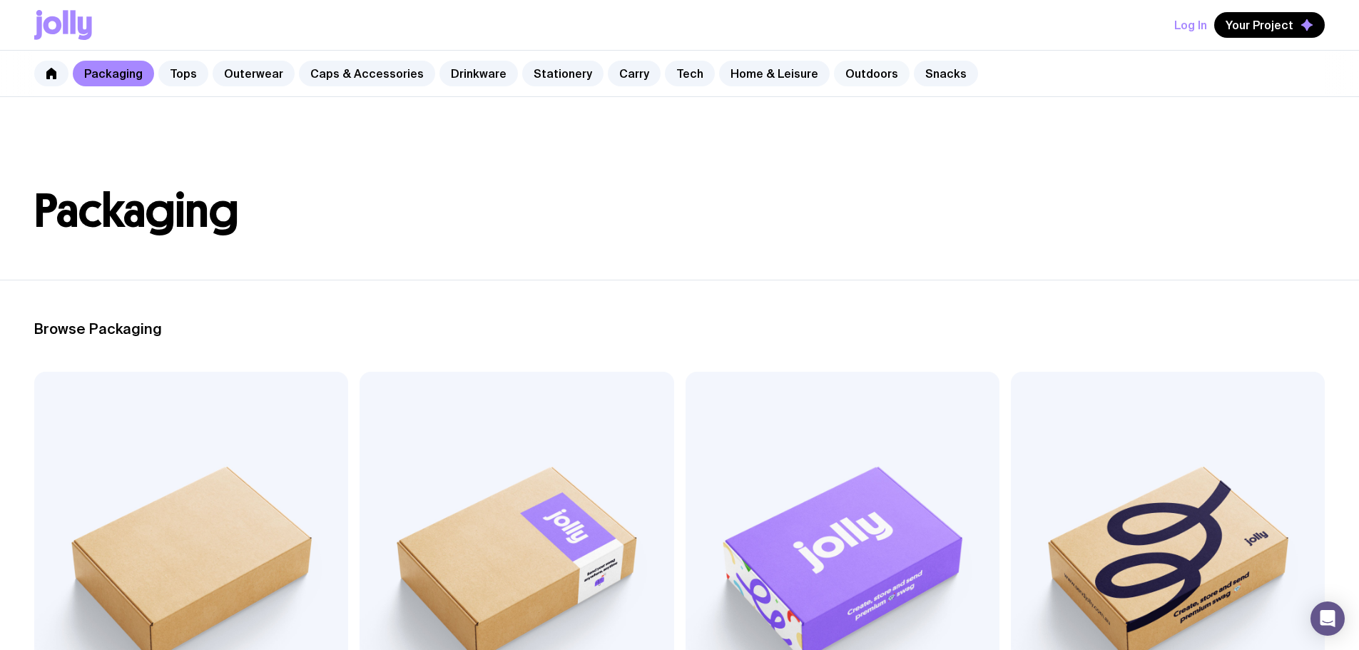
click at [859, 75] on link "Outdoors" at bounding box center [872, 74] width 76 height 26
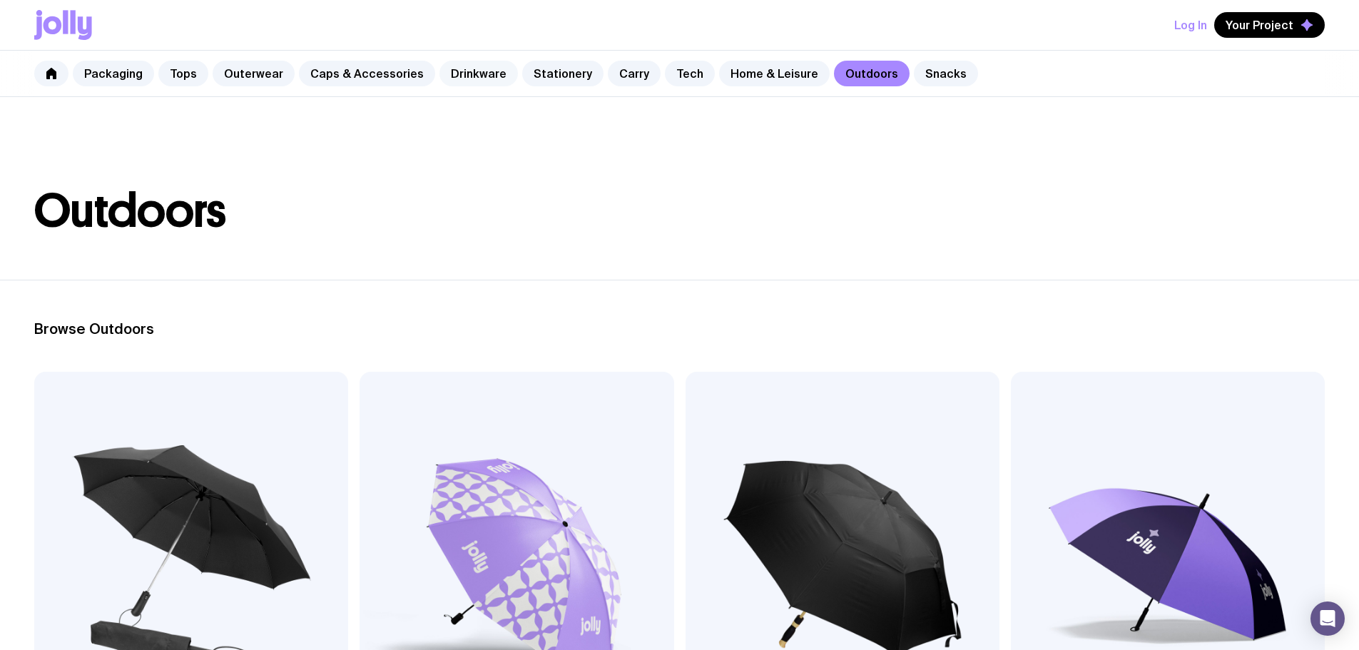
click at [482, 77] on link "Drinkware" at bounding box center [479, 74] width 78 height 26
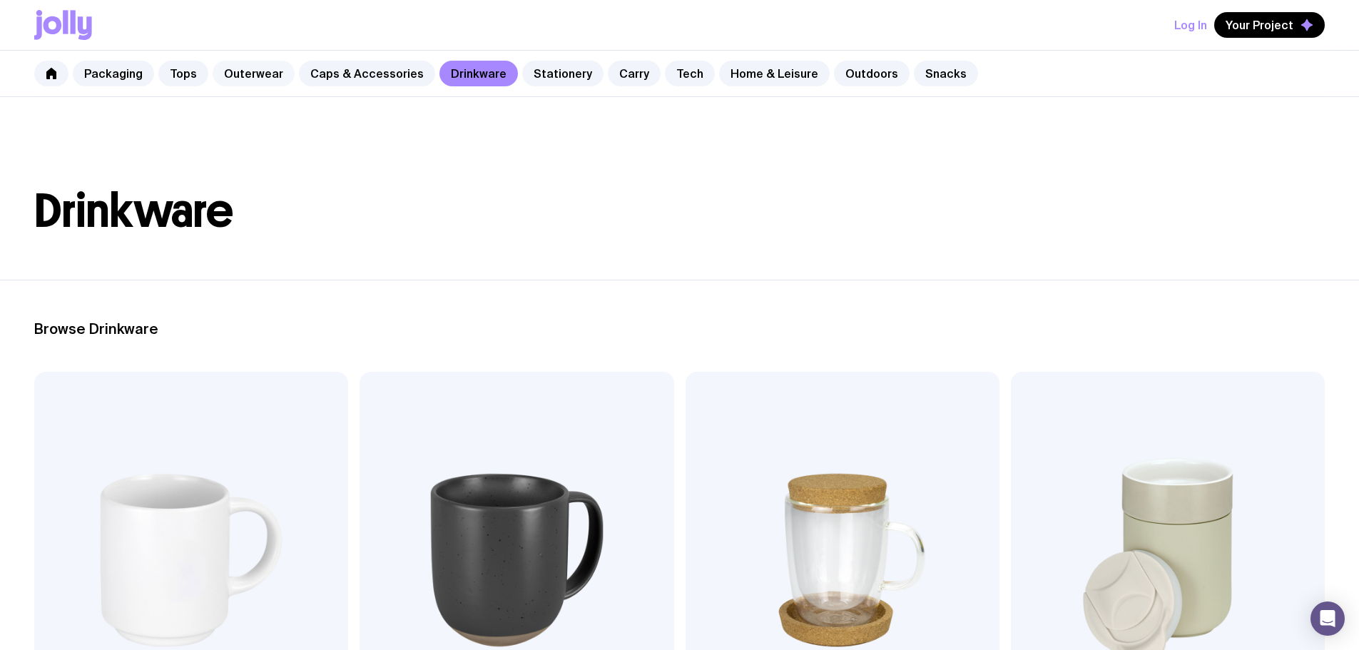
click at [232, 69] on link "Outerwear" at bounding box center [254, 74] width 82 height 26
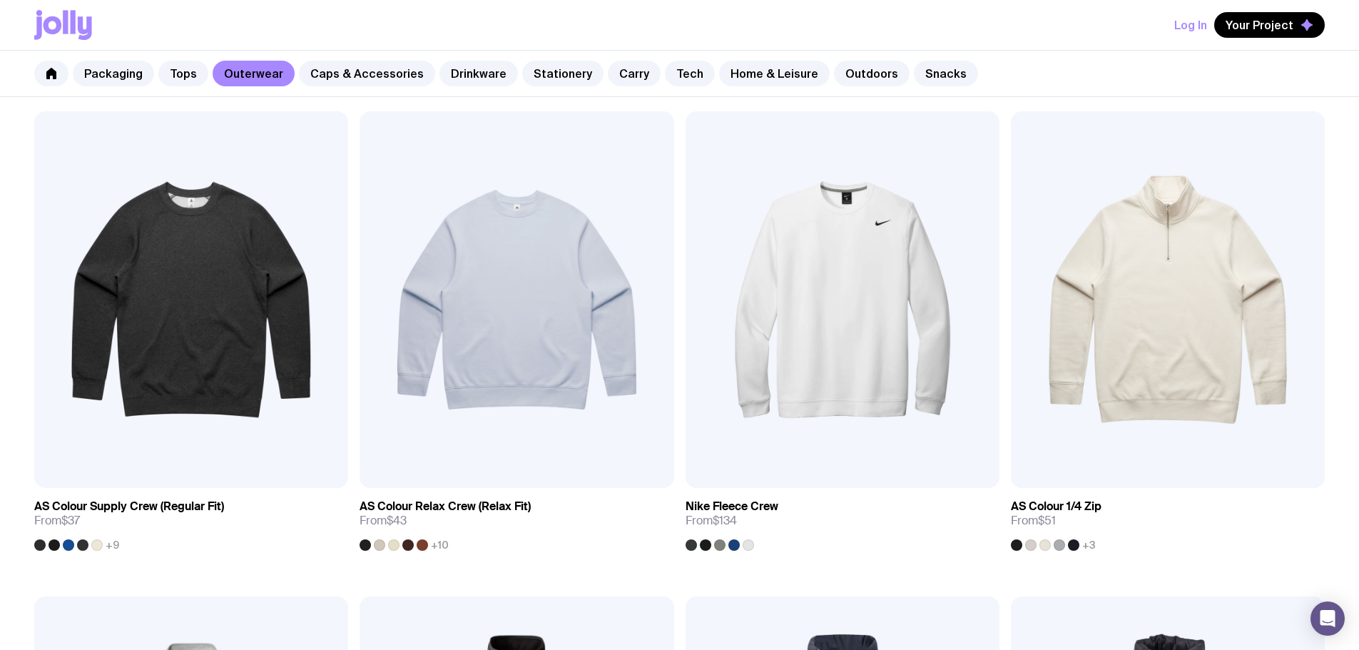
scroll to position [285, 0]
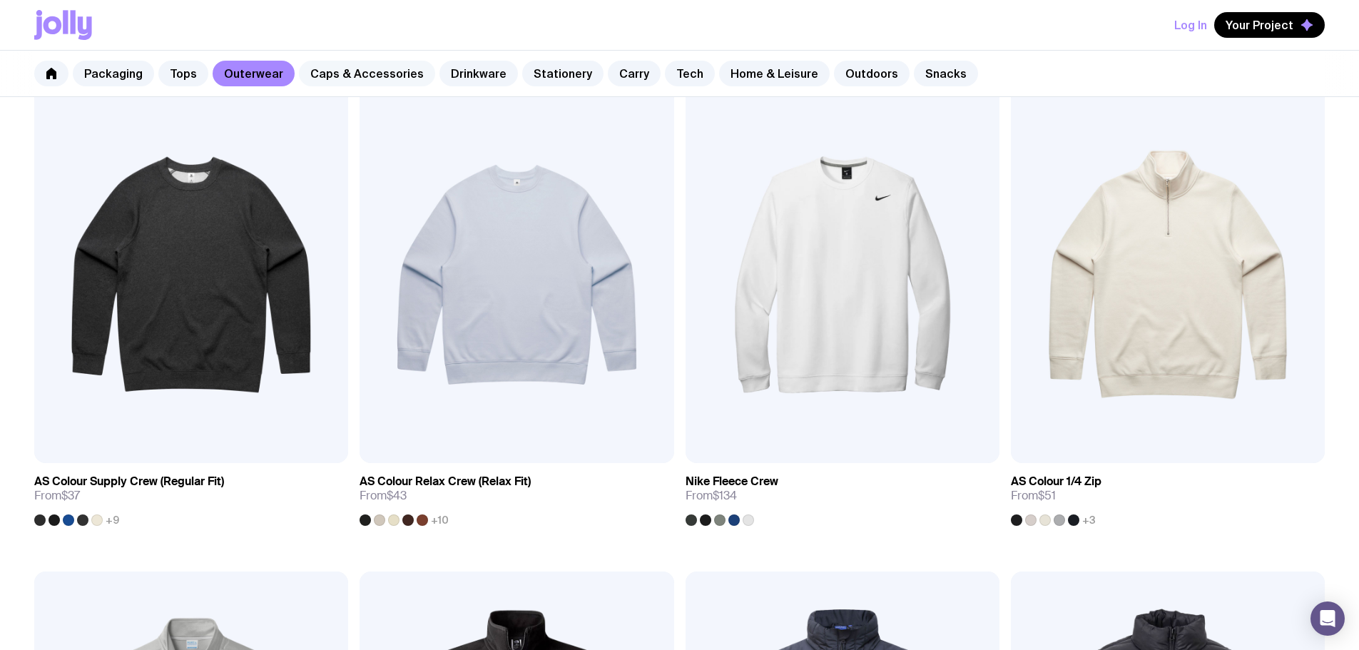
click at [376, 67] on link "Caps & Accessories" at bounding box center [367, 74] width 136 height 26
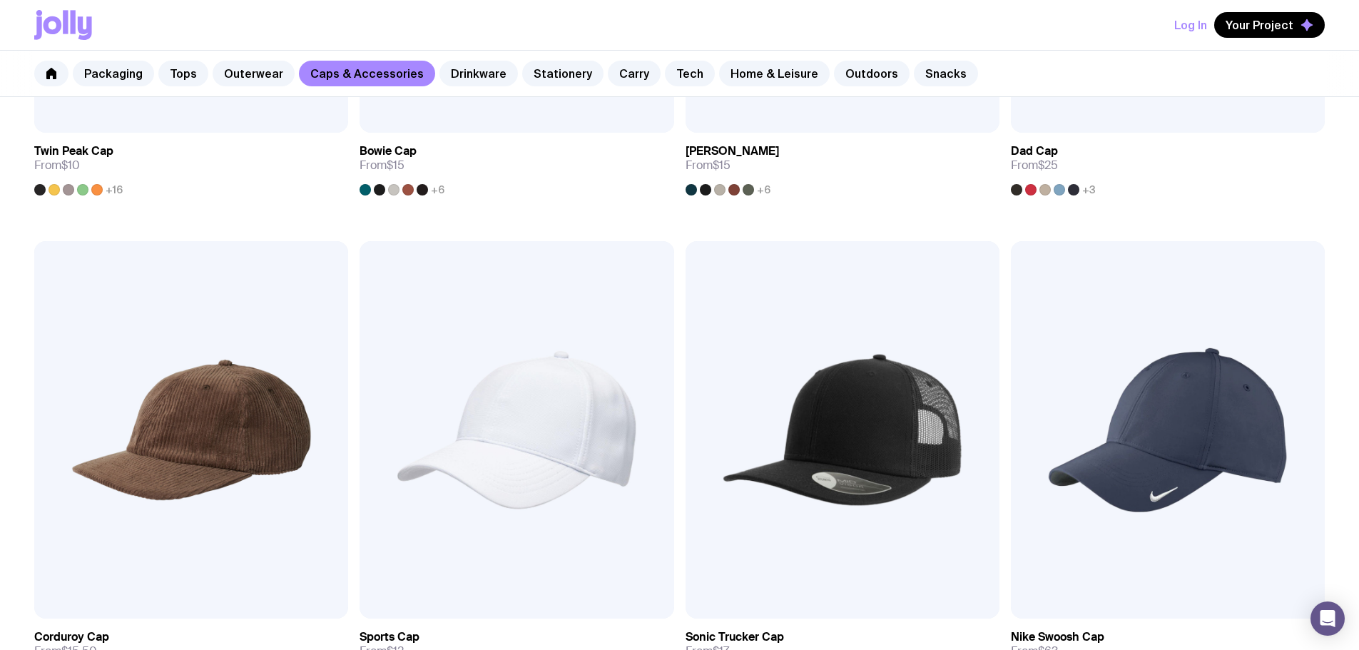
scroll to position [470, 0]
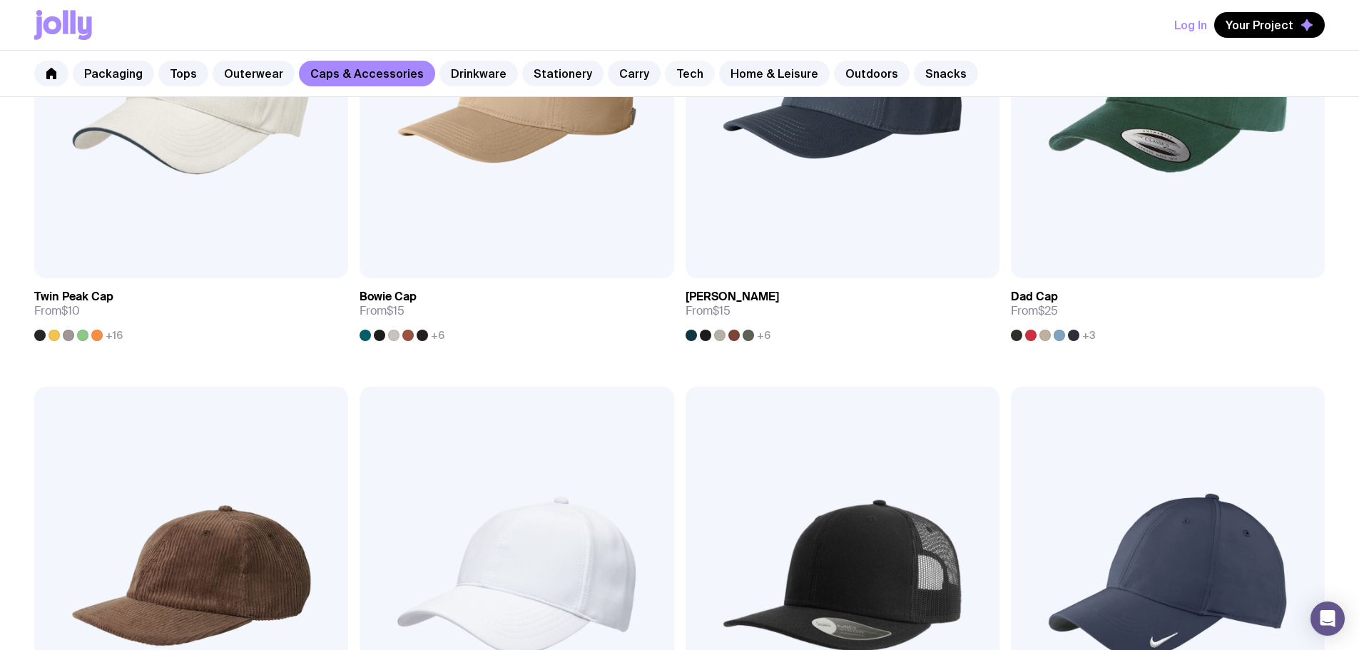
click at [670, 70] on link "Tech" at bounding box center [690, 74] width 50 height 26
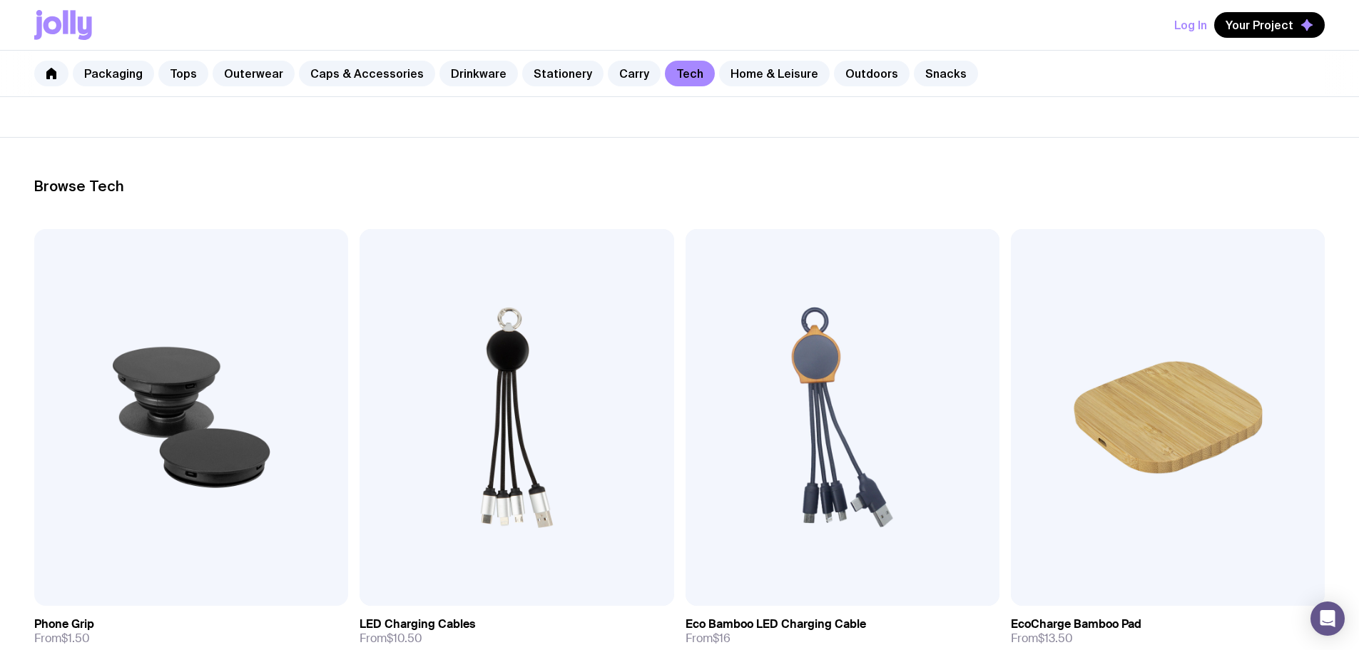
scroll to position [214, 0]
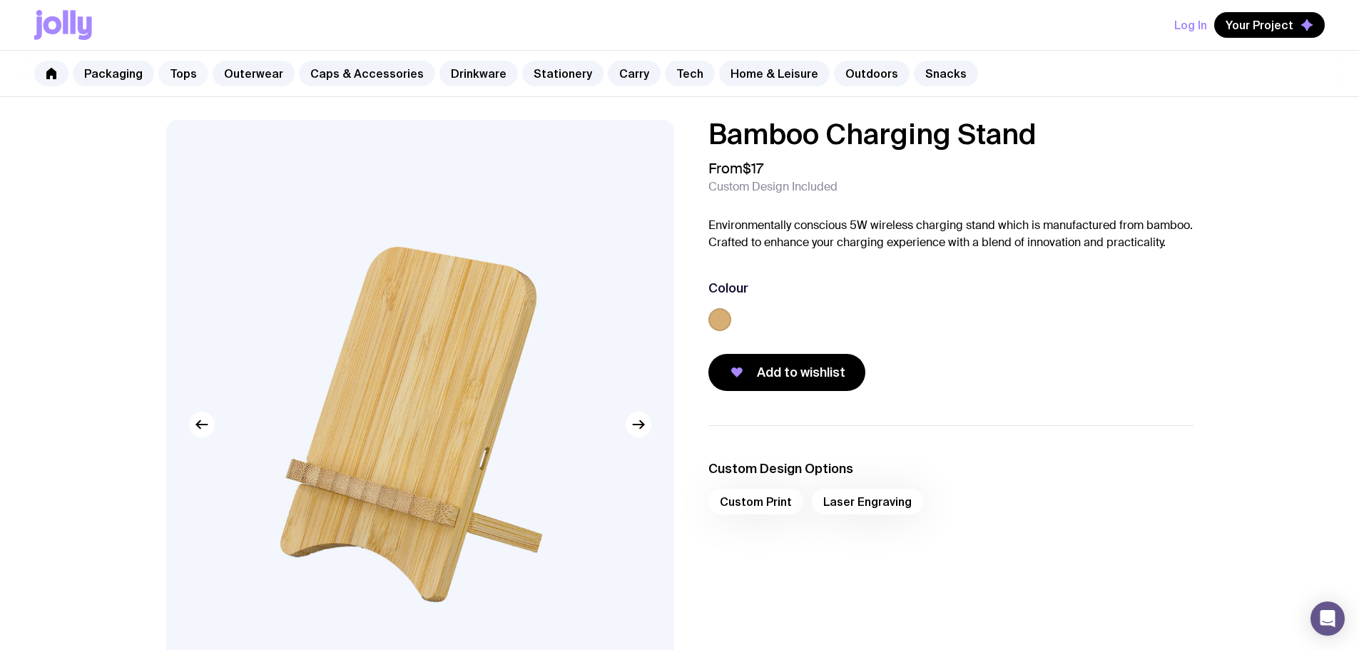
click at [188, 68] on link "Tops" at bounding box center [183, 74] width 50 height 26
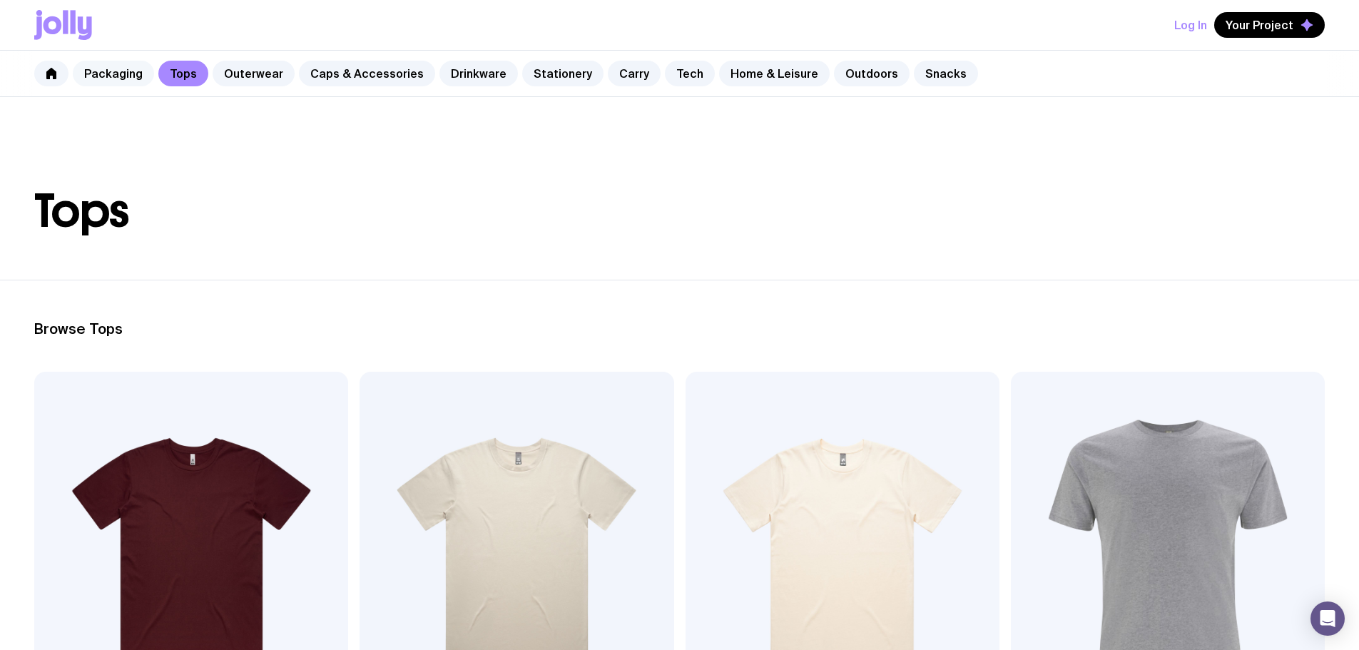
click at [122, 68] on link "Packaging" at bounding box center [113, 74] width 81 height 26
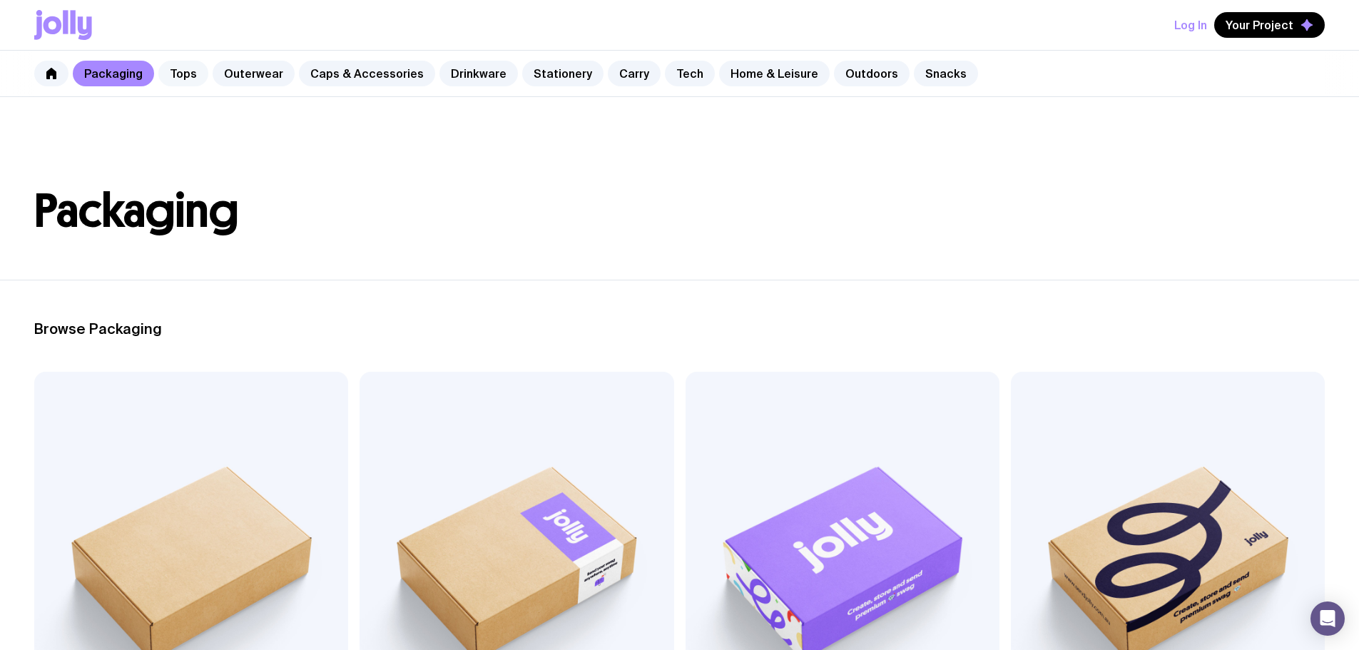
click at [162, 69] on link "Tops" at bounding box center [183, 74] width 50 height 26
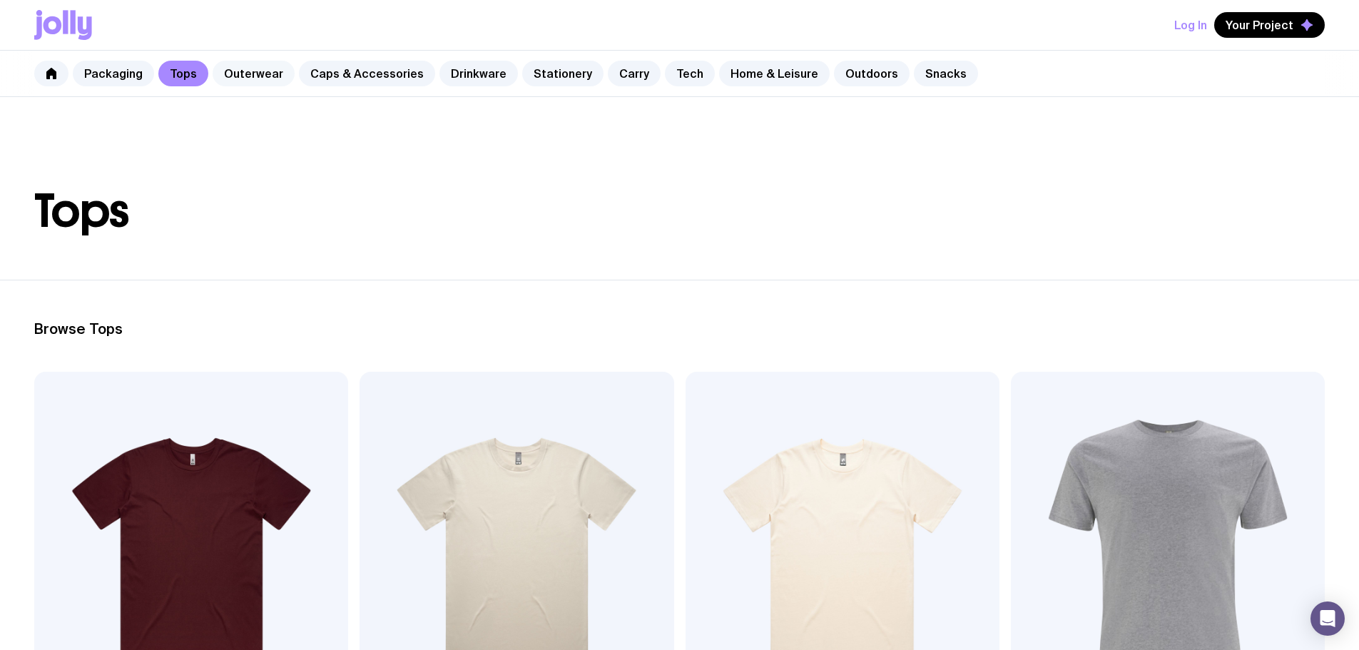
drag, startPoint x: 255, startPoint y: 69, endPoint x: 265, endPoint y: 69, distance: 10.0
click at [255, 69] on link "Outerwear" at bounding box center [254, 74] width 82 height 26
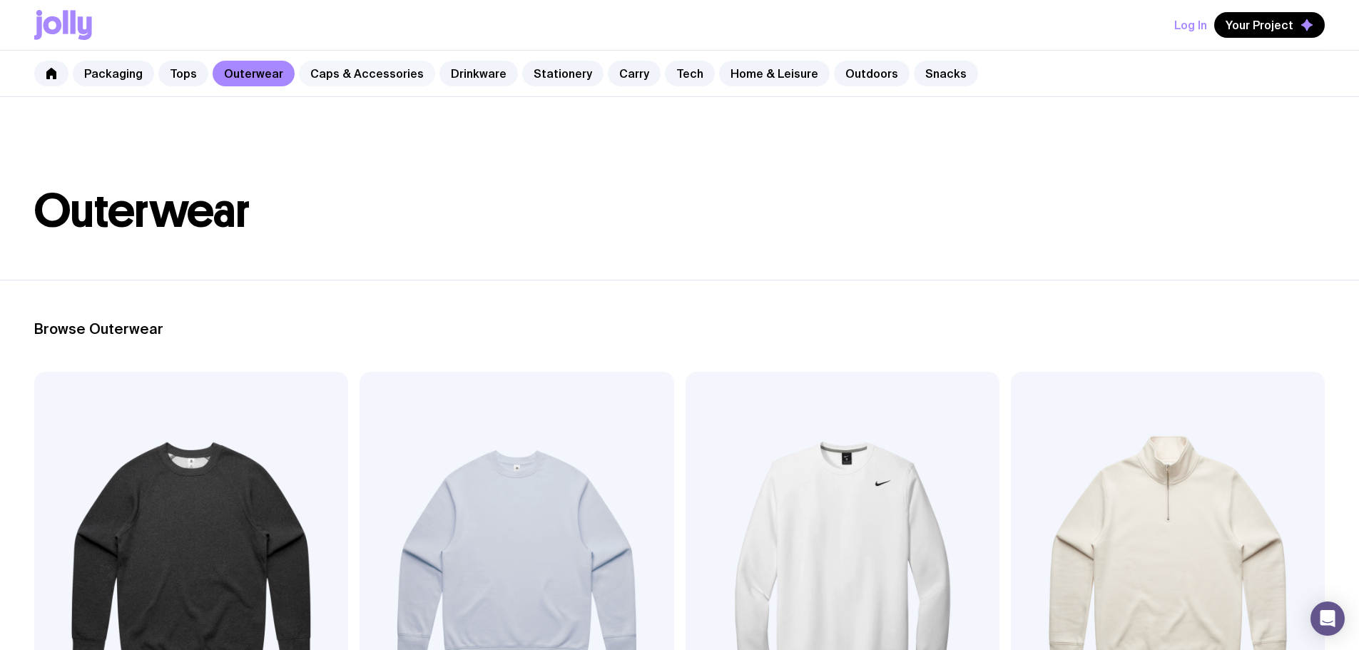
click at [392, 71] on link "Caps & Accessories" at bounding box center [367, 74] width 136 height 26
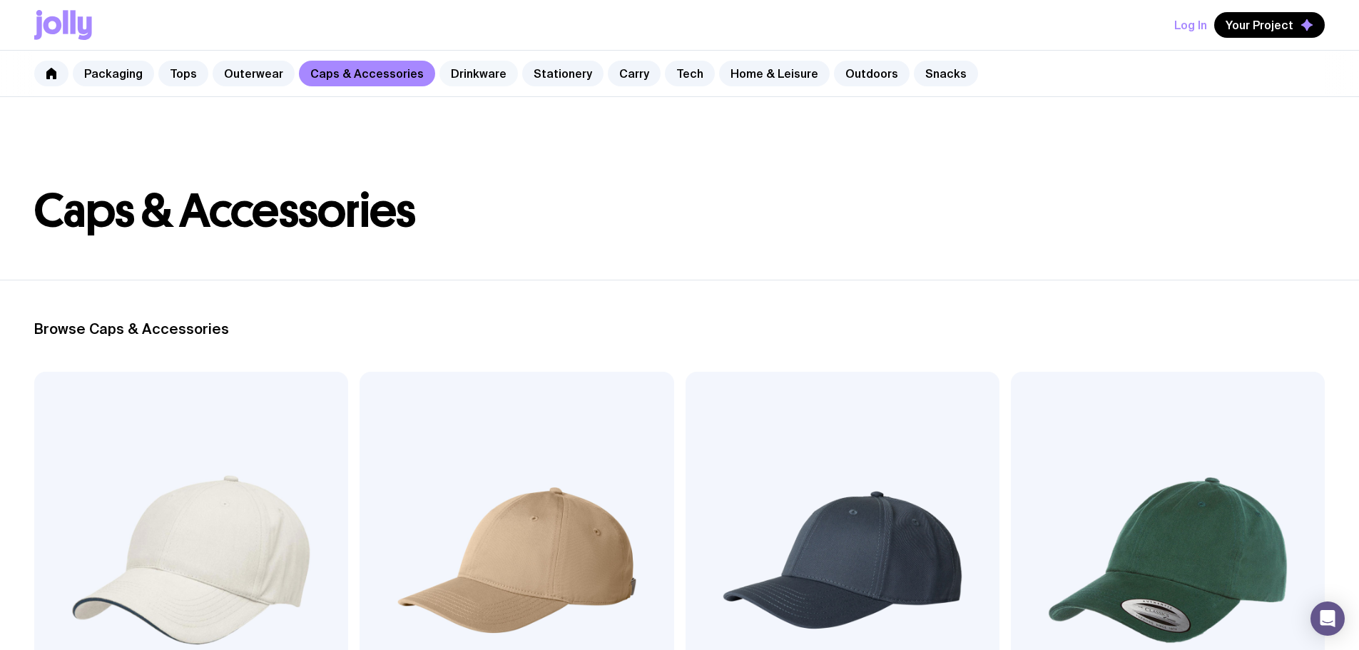
click at [490, 72] on link "Drinkware" at bounding box center [479, 74] width 78 height 26
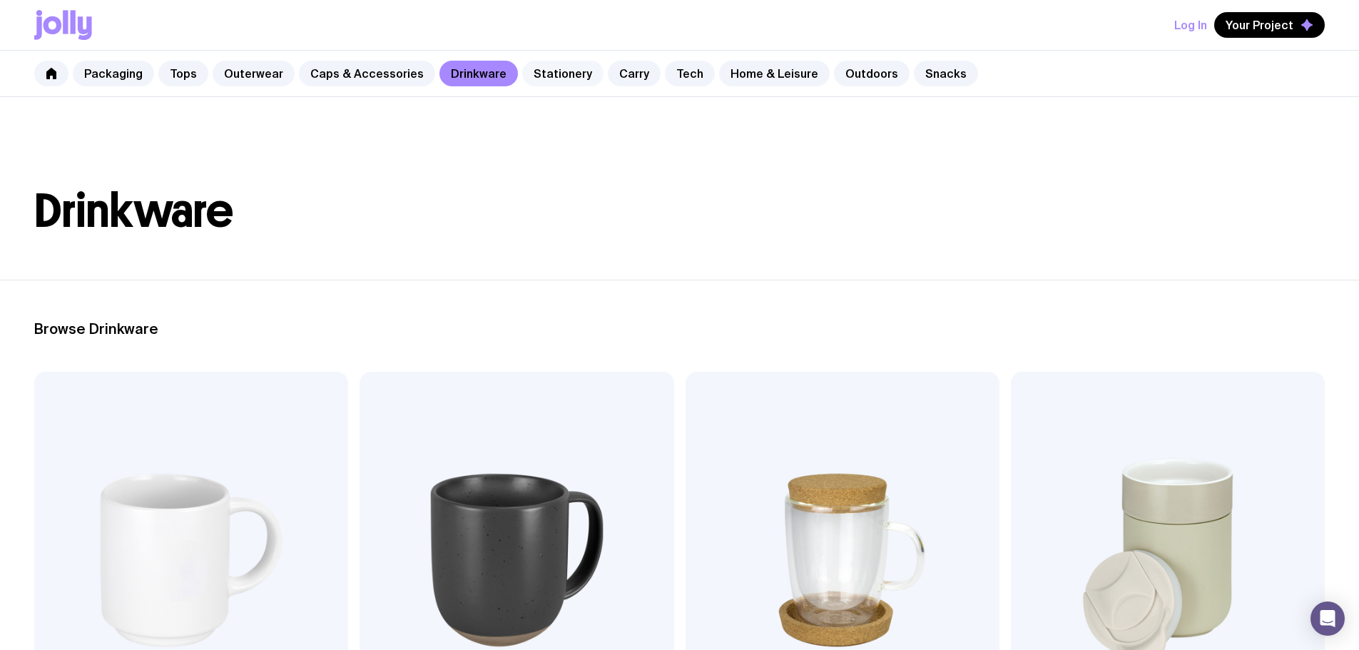
click at [553, 69] on link "Stationery" at bounding box center [562, 74] width 81 height 26
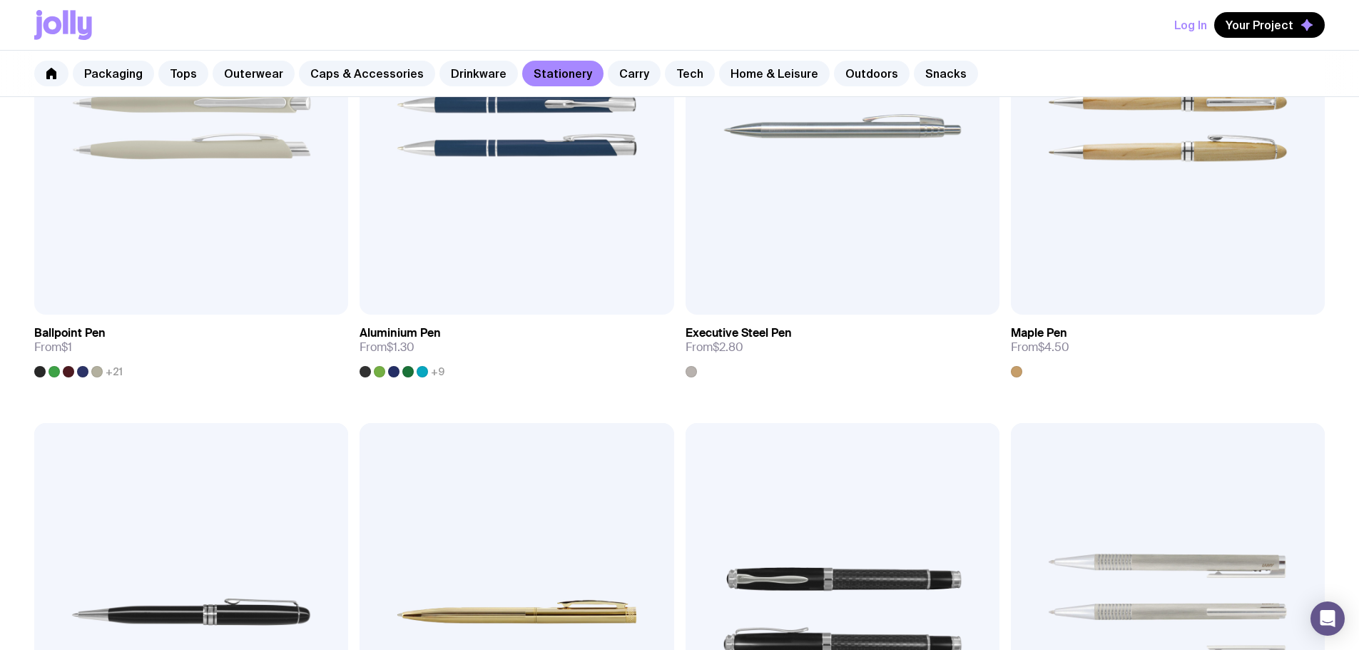
scroll to position [428, 0]
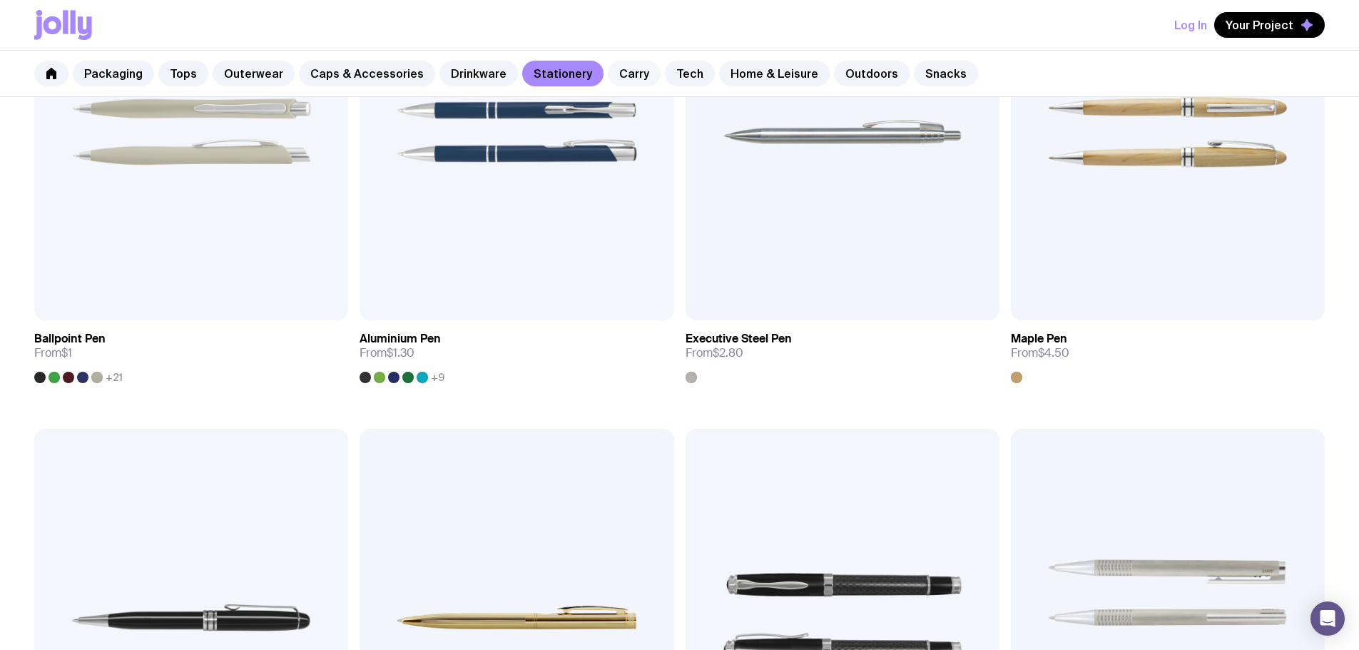
click at [619, 67] on link "Carry" at bounding box center [634, 74] width 53 height 26
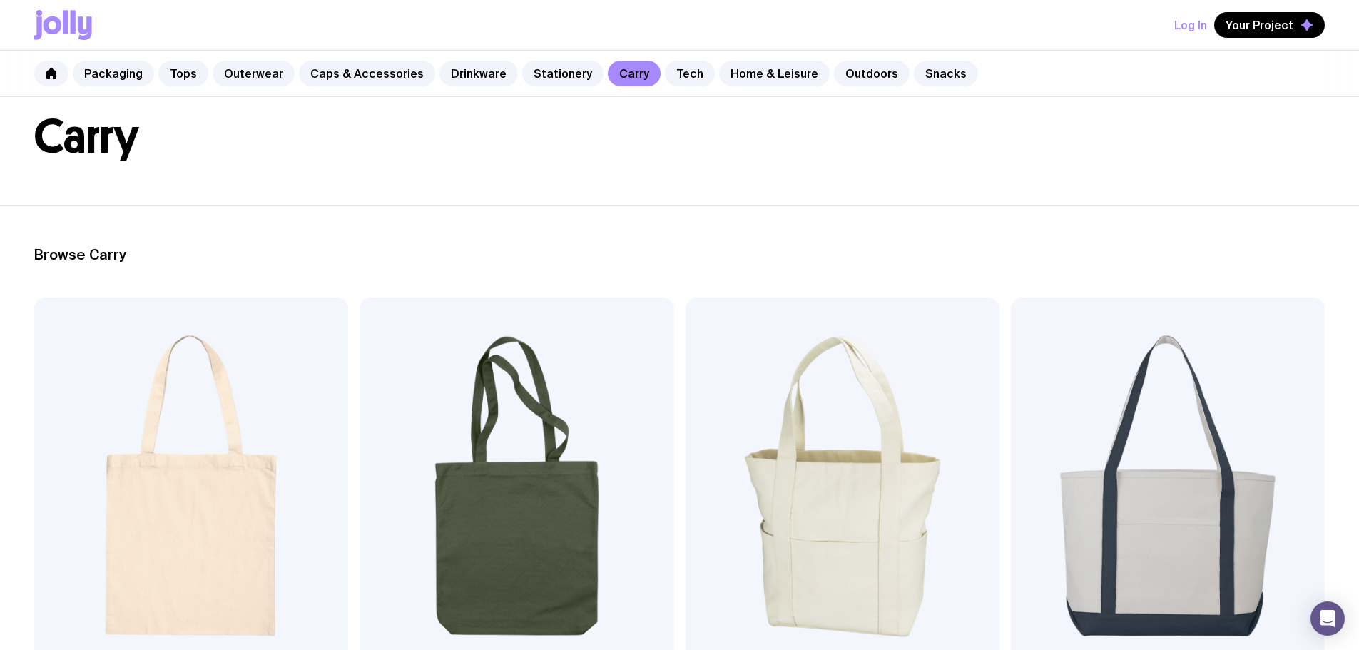
scroll to position [214, 0]
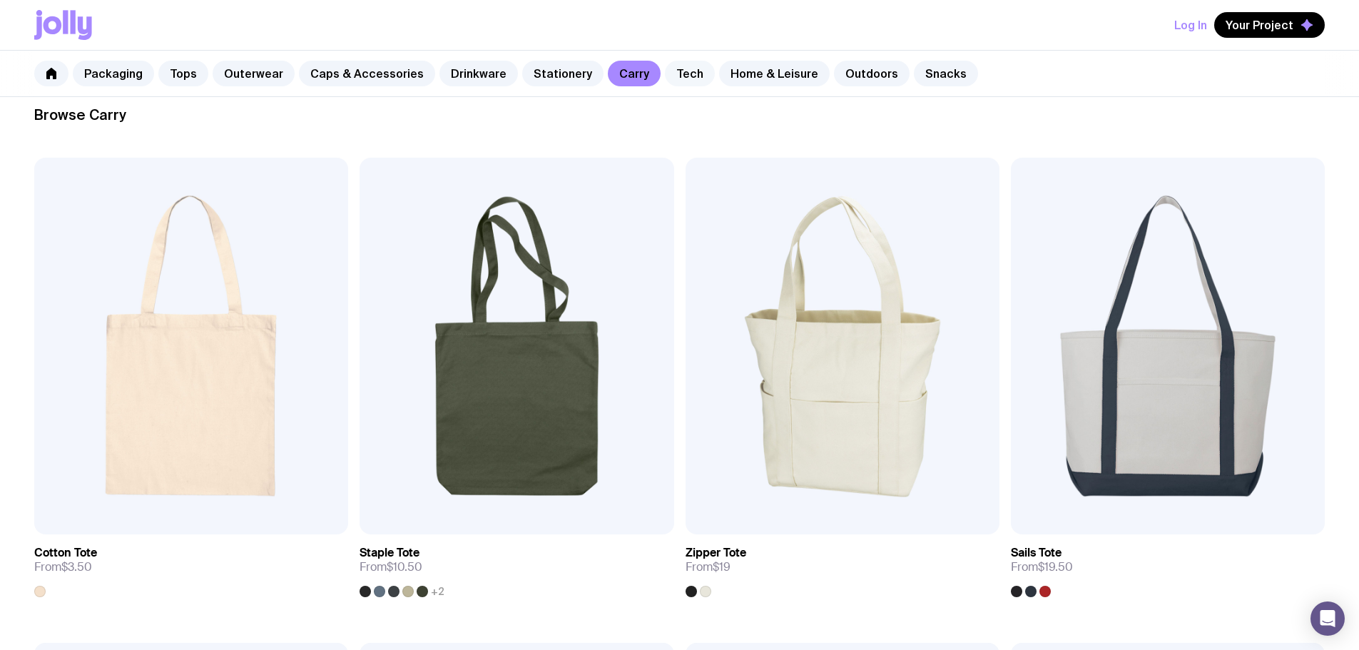
click at [679, 66] on link "Tech" at bounding box center [690, 74] width 50 height 26
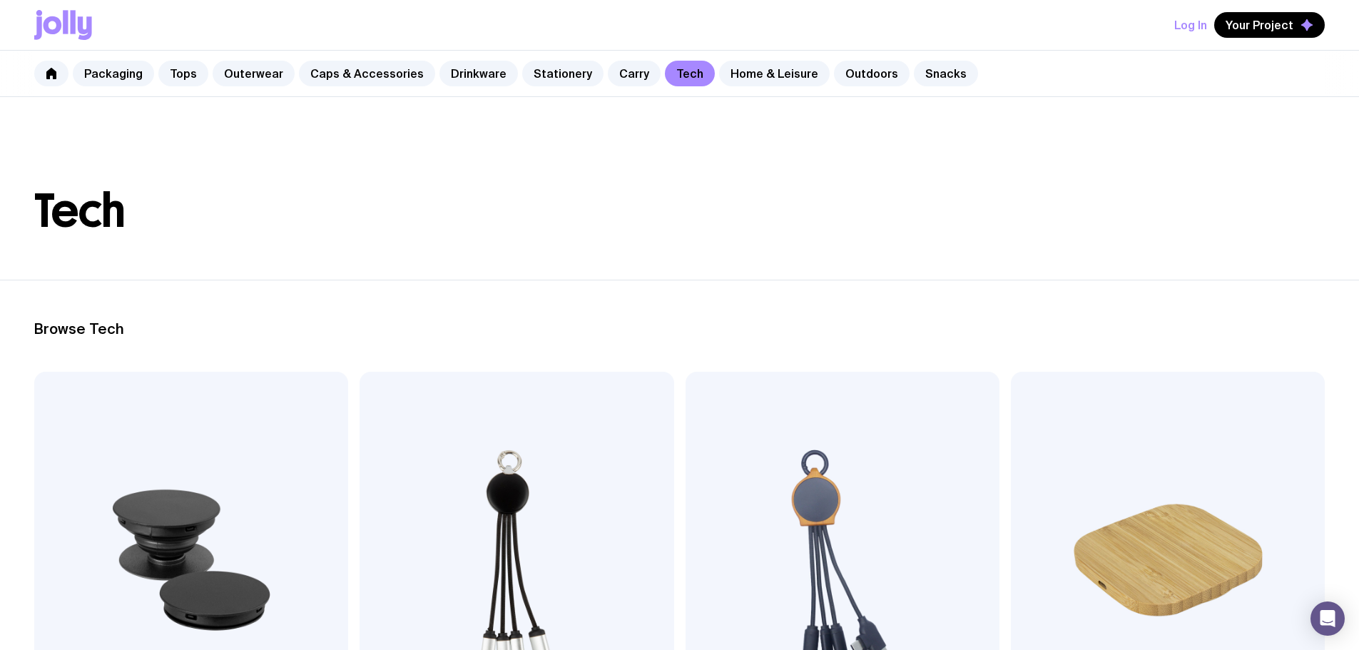
click at [155, 457] on img at bounding box center [191, 560] width 314 height 377
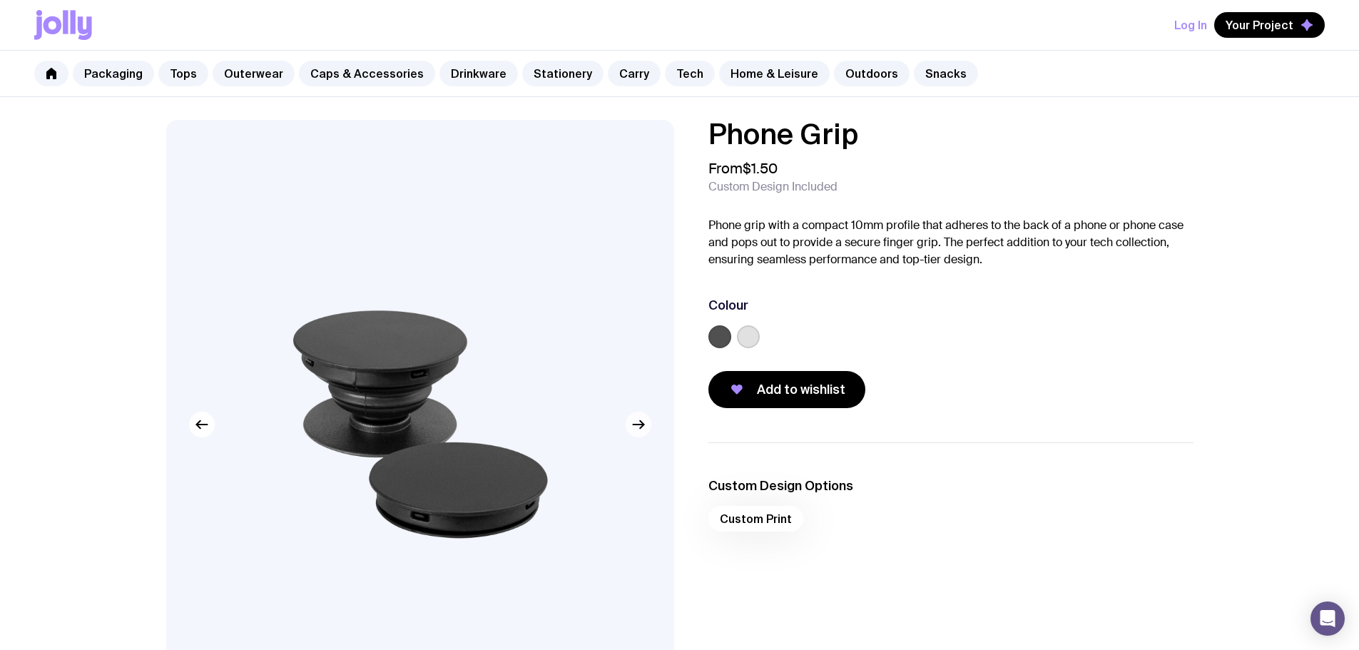
click at [637, 433] on button "button" at bounding box center [639, 425] width 26 height 26
click at [534, 71] on link "Stationery" at bounding box center [562, 74] width 81 height 26
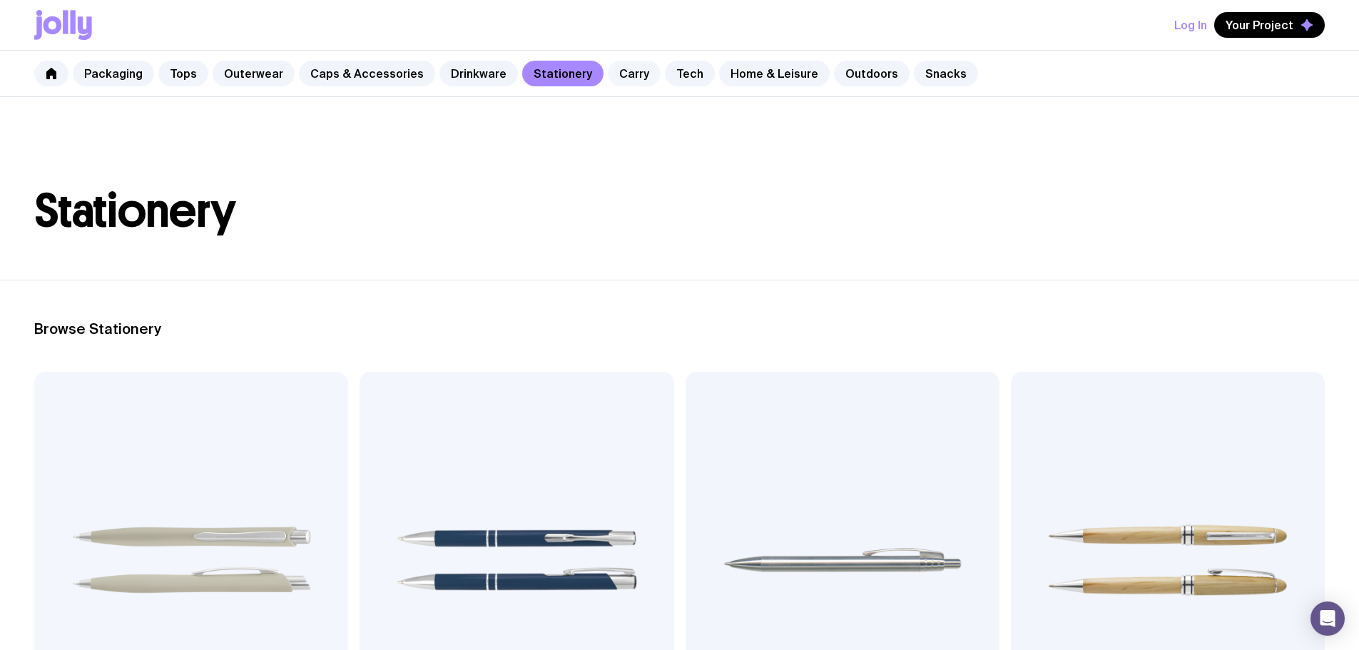
click at [612, 78] on link "Carry" at bounding box center [634, 74] width 53 height 26
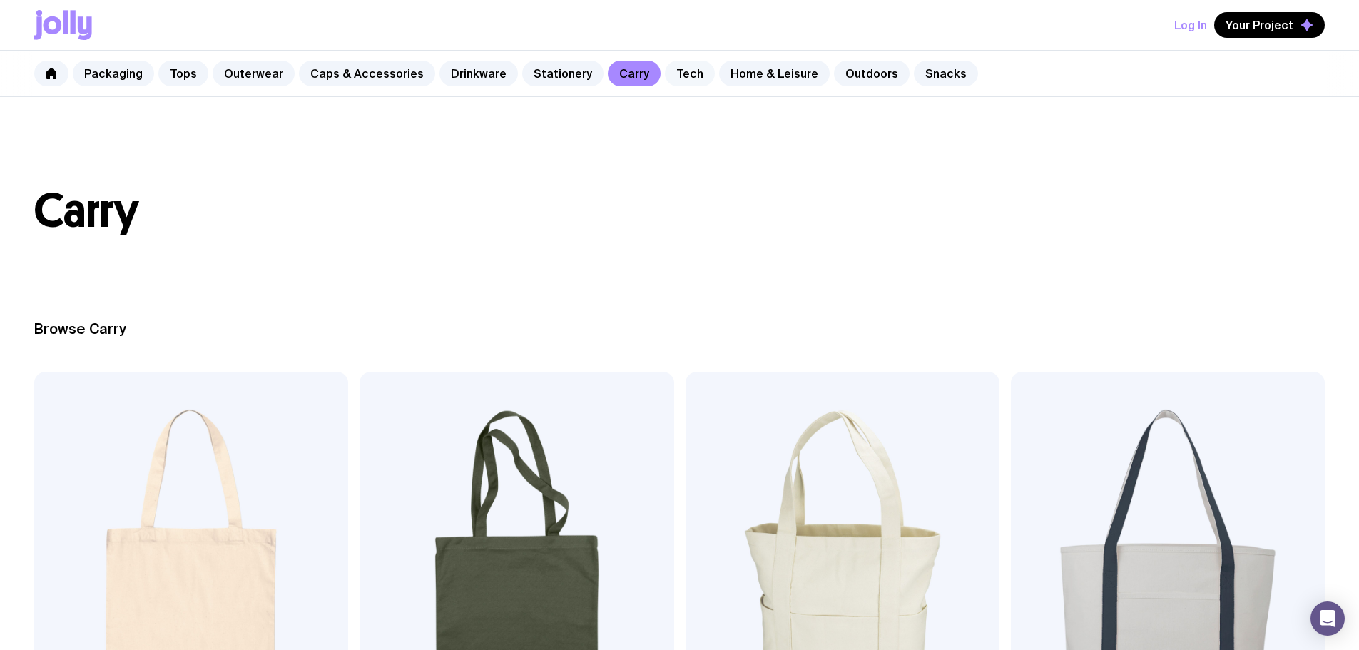
click at [676, 70] on link "Tech" at bounding box center [690, 74] width 50 height 26
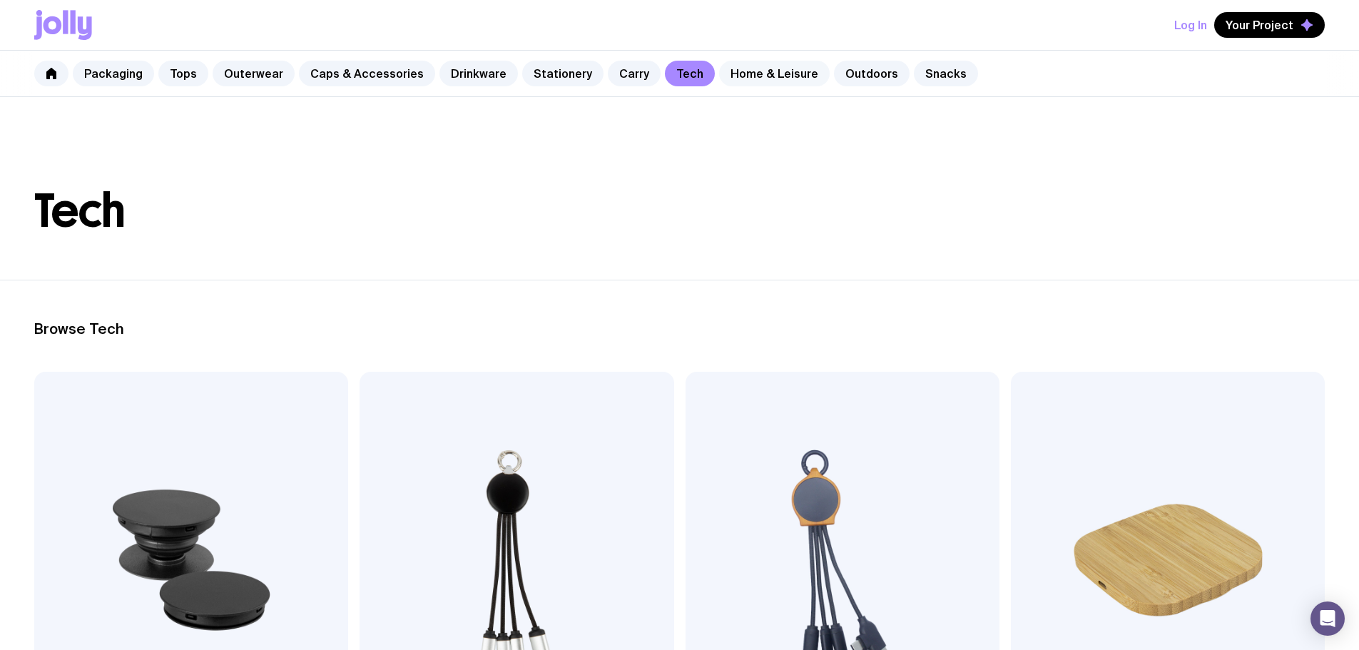
click at [765, 74] on link "Home & Leisure" at bounding box center [774, 74] width 111 height 26
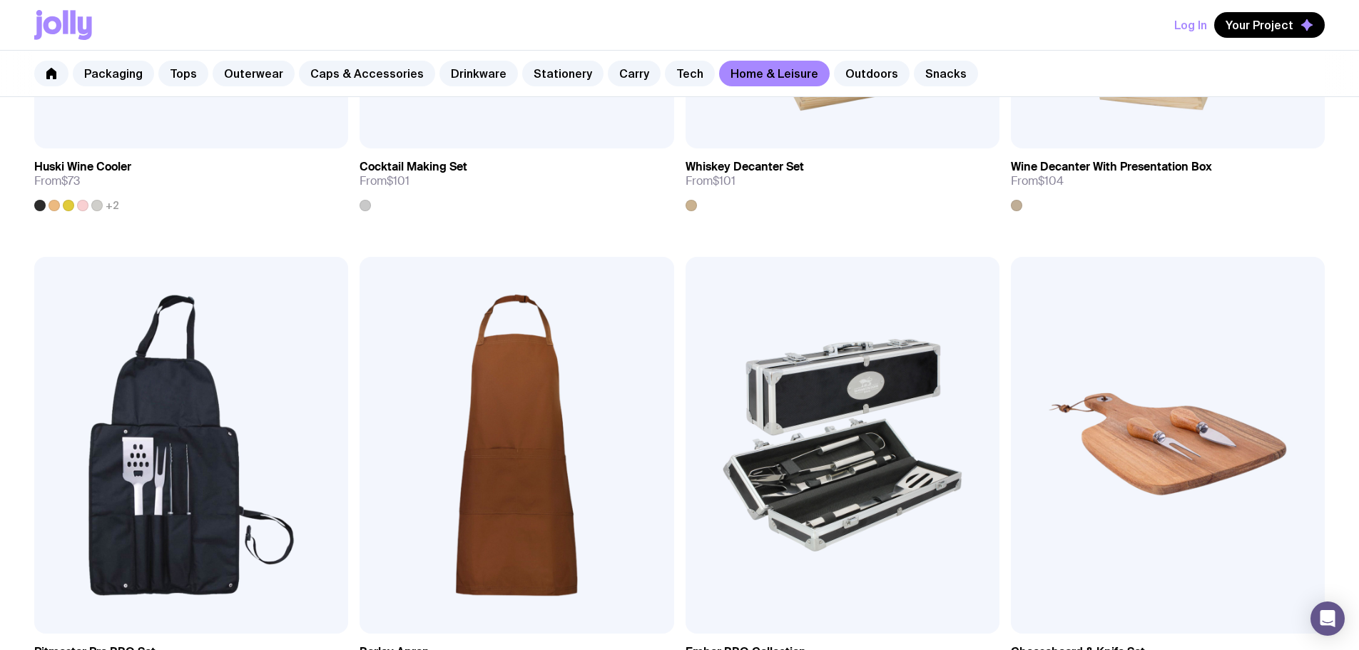
scroll to position [999, 0]
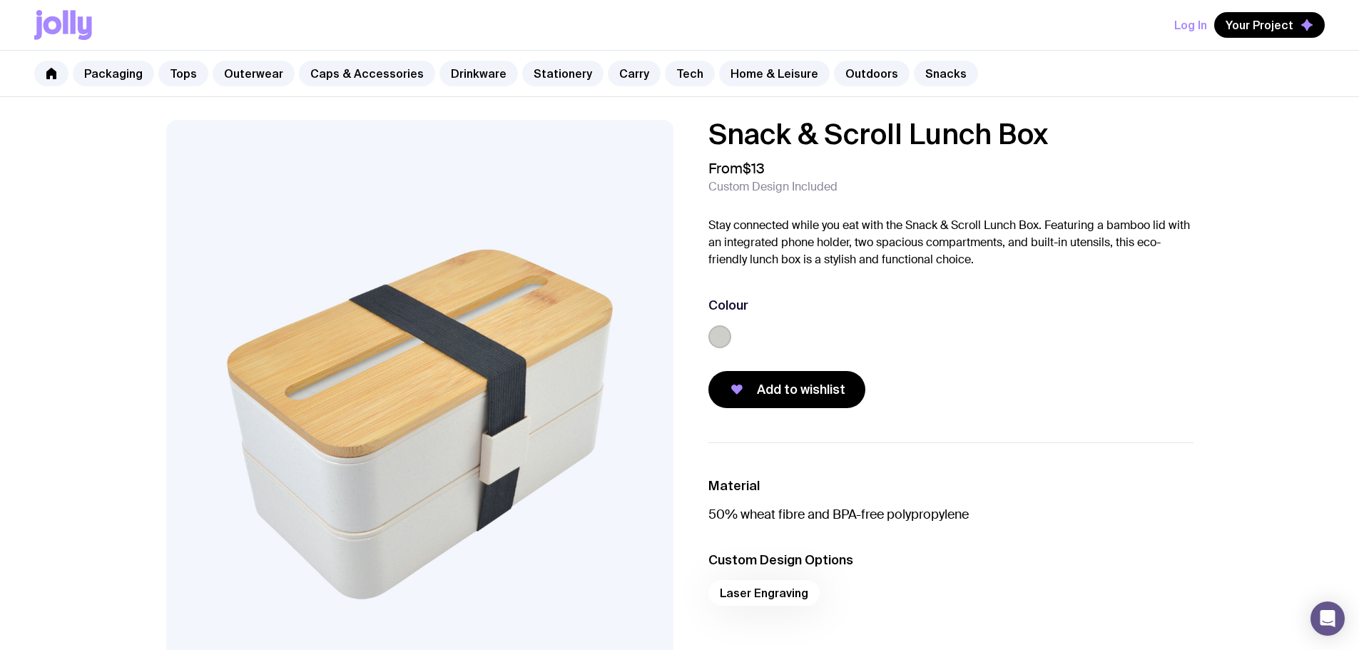
click at [1008, 258] on p "Stay connected while you eat with the Snack & Scroll Lunch Box. Featuring a bam…" at bounding box center [951, 242] width 485 height 51
click at [1062, 260] on p "Stay connected while you eat with the Snack & Scroll Lunch Box. Featuring a bam…" at bounding box center [951, 242] width 485 height 51
click at [863, 382] on div "Add to wishlist" at bounding box center [951, 389] width 485 height 37
click at [819, 387] on span "Add to wishlist" at bounding box center [801, 389] width 88 height 17
click at [784, 67] on link "Home & Leisure" at bounding box center [774, 74] width 111 height 26
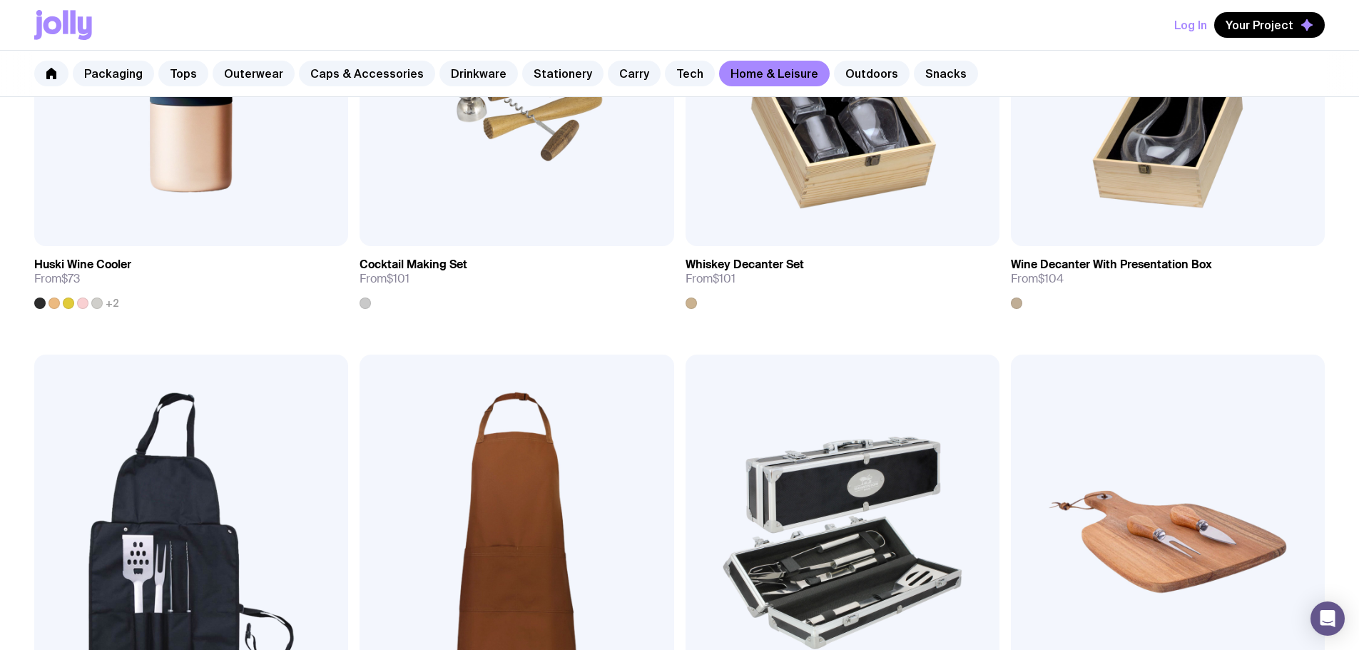
scroll to position [999, 0]
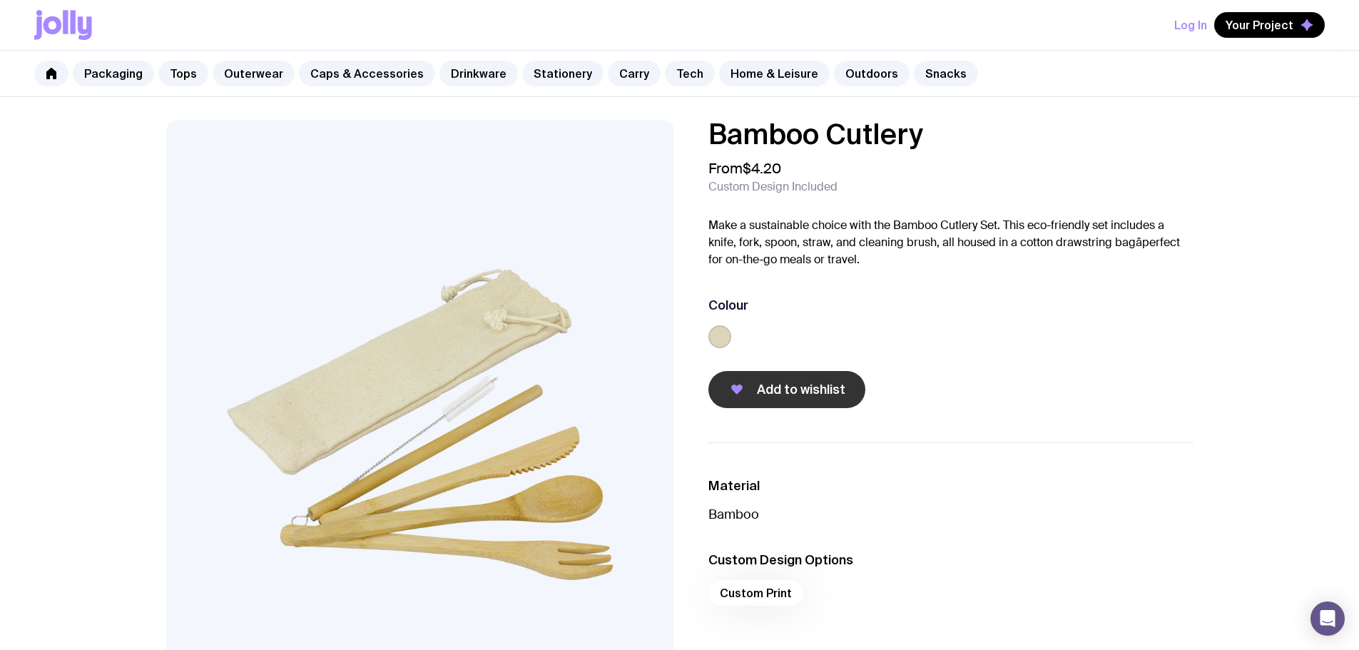
click at [776, 387] on span "Add to wishlist" at bounding box center [801, 389] width 88 height 17
click at [916, 73] on link "Snacks" at bounding box center [946, 74] width 64 height 26
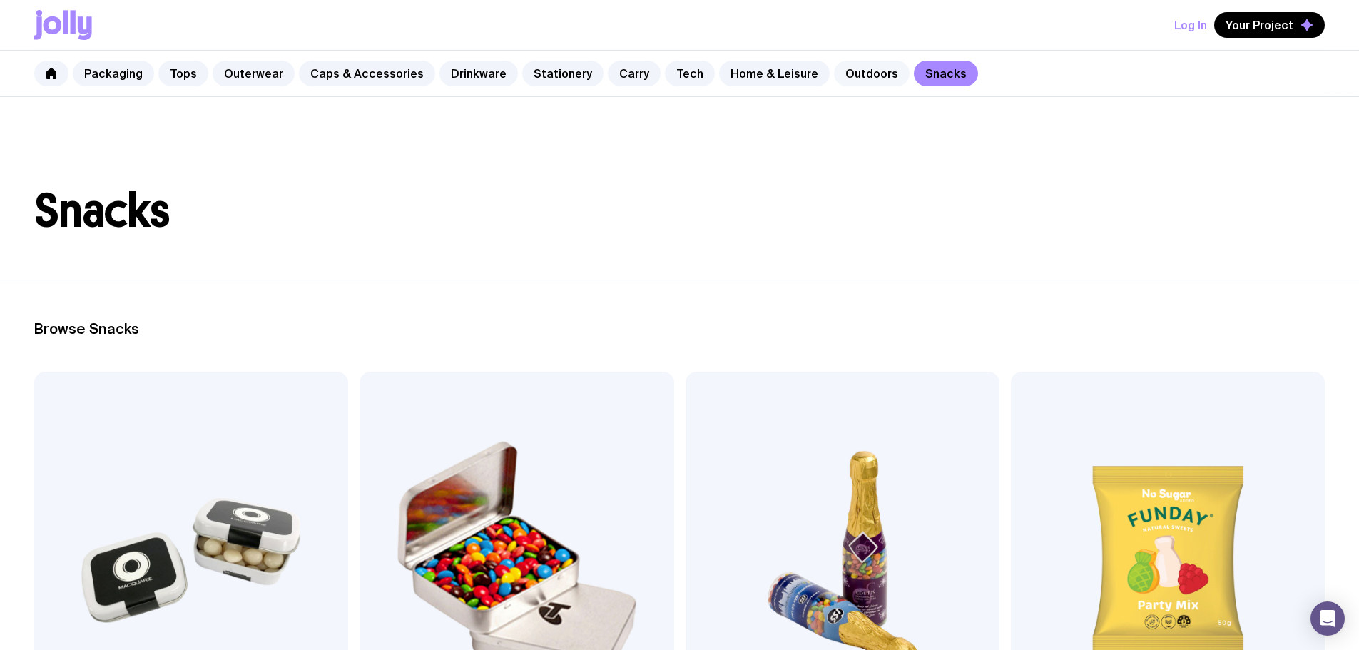
click at [834, 66] on link "Outdoors" at bounding box center [872, 74] width 76 height 26
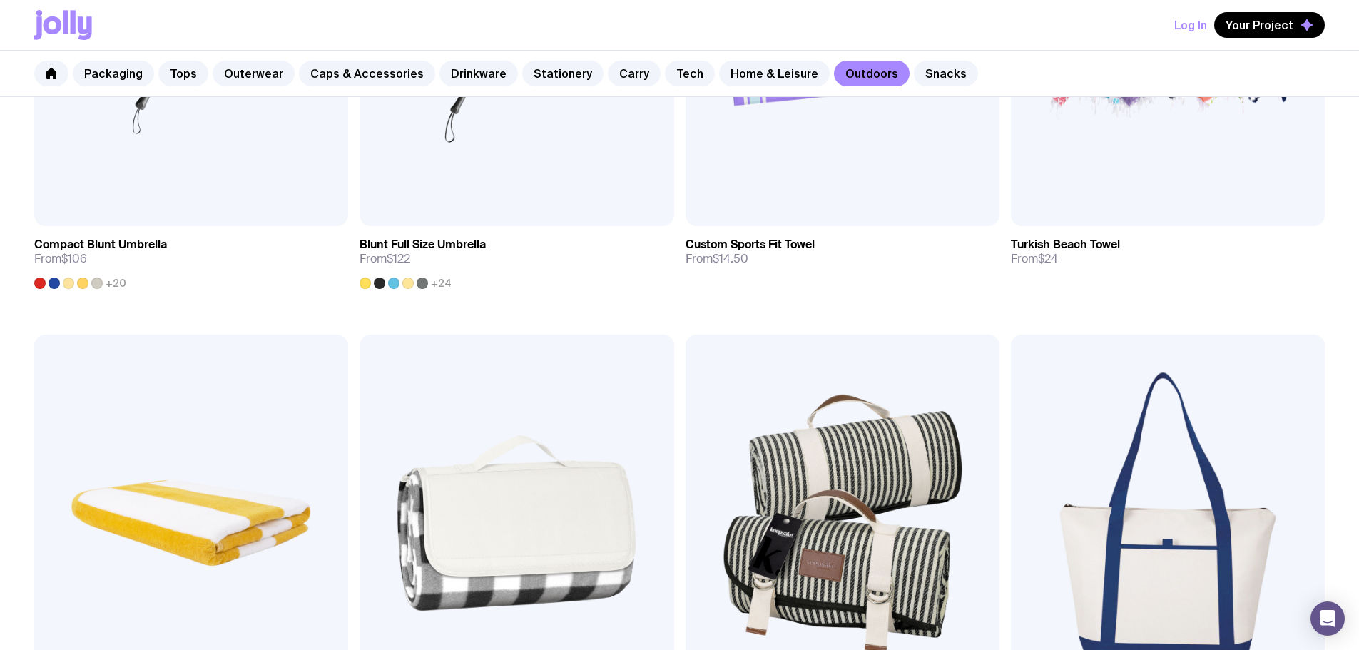
scroll to position [1213, 0]
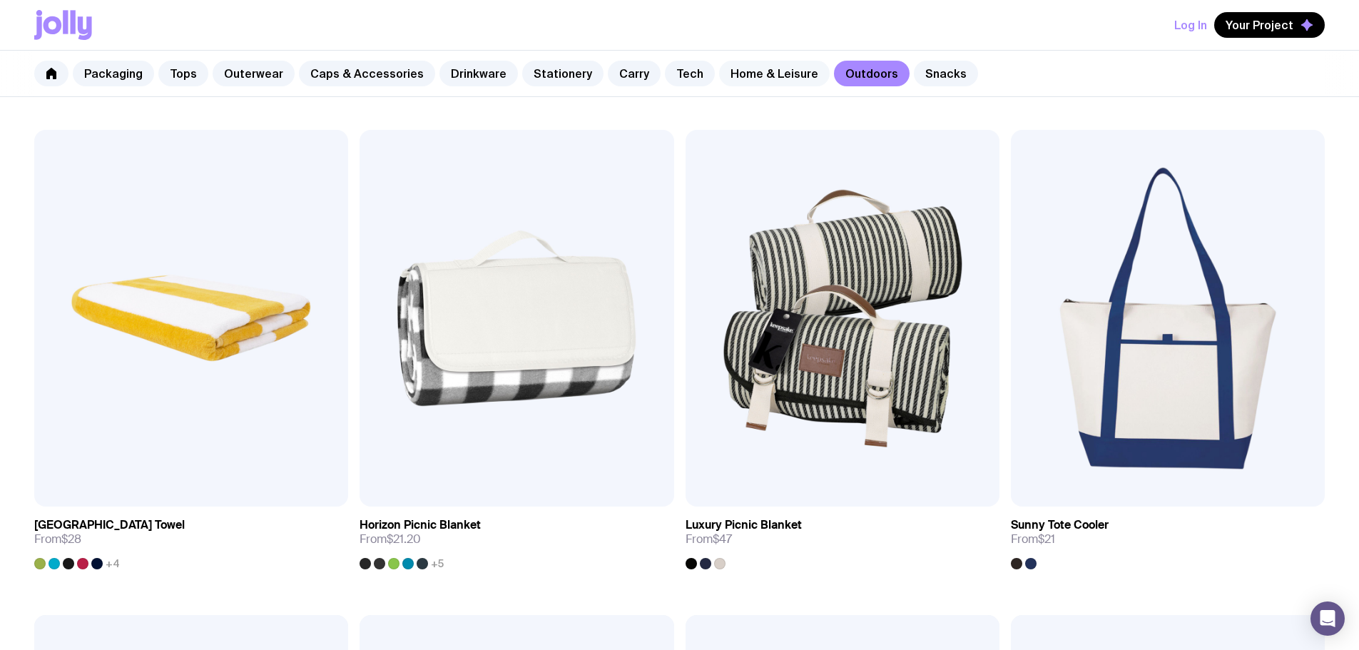
click at [745, 76] on link "Home & Leisure" at bounding box center [774, 74] width 111 height 26
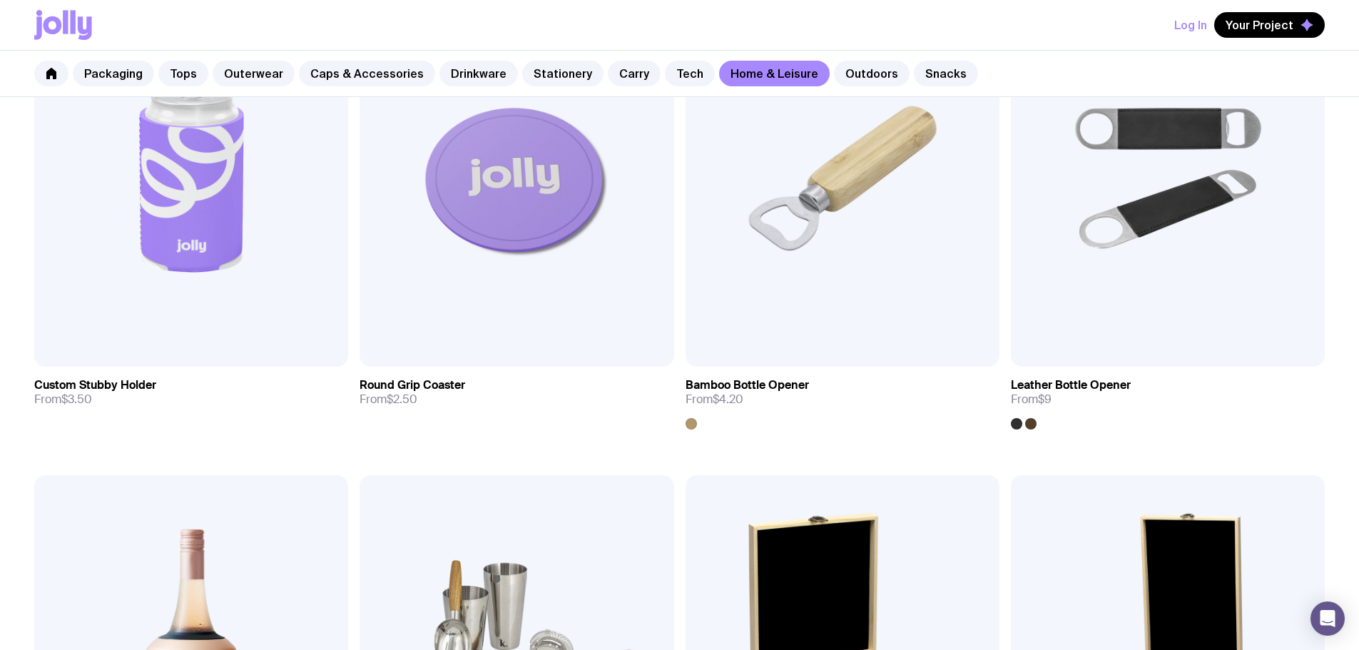
scroll to position [500, 0]
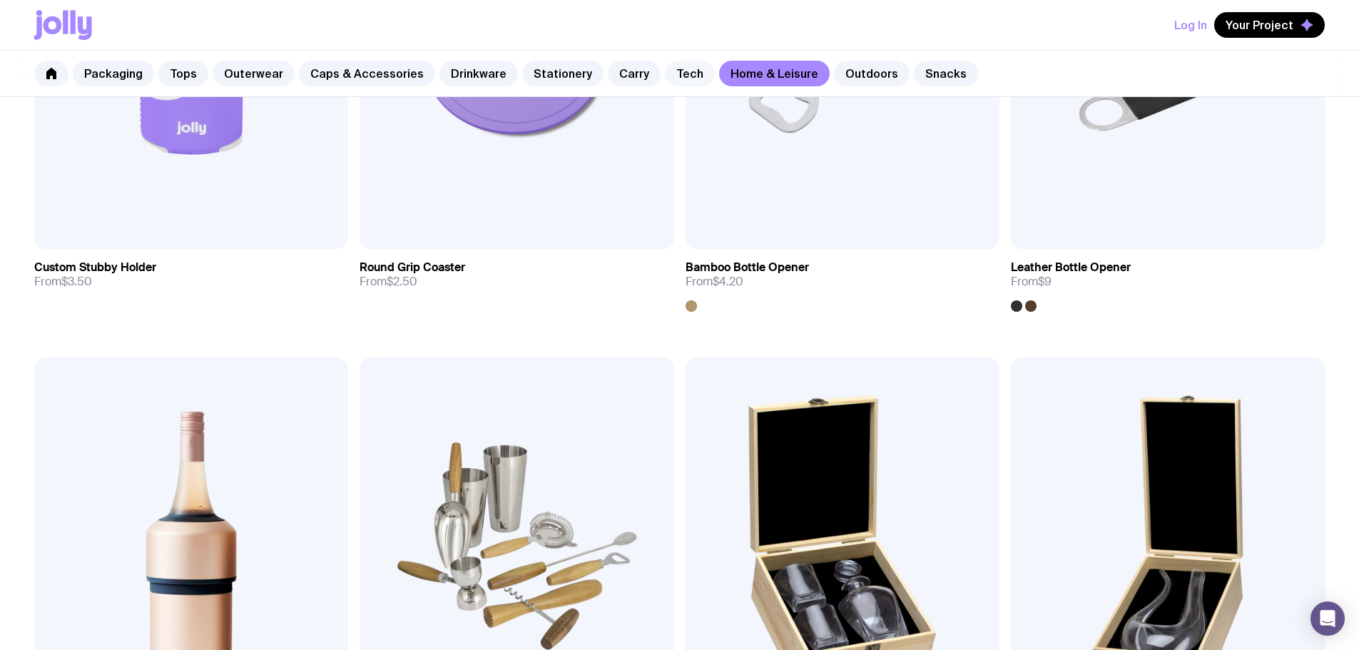
click at [667, 71] on link "Tech" at bounding box center [690, 74] width 50 height 26
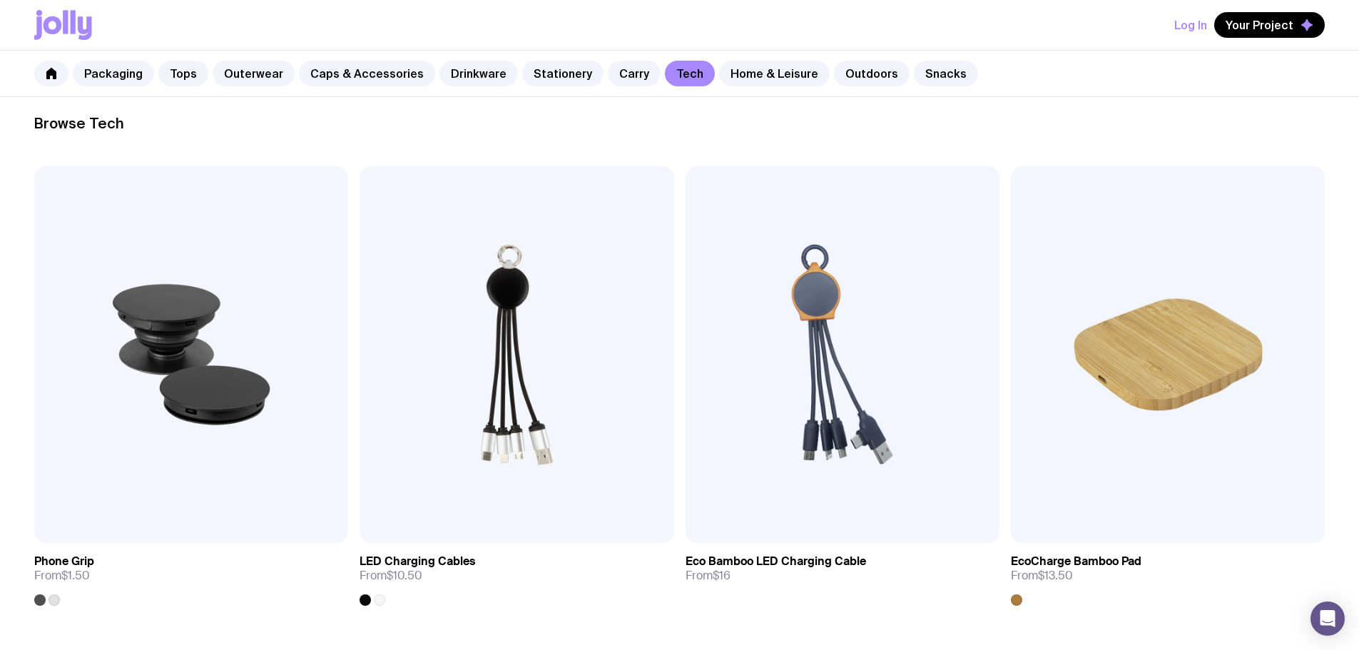
scroll to position [214, 0]
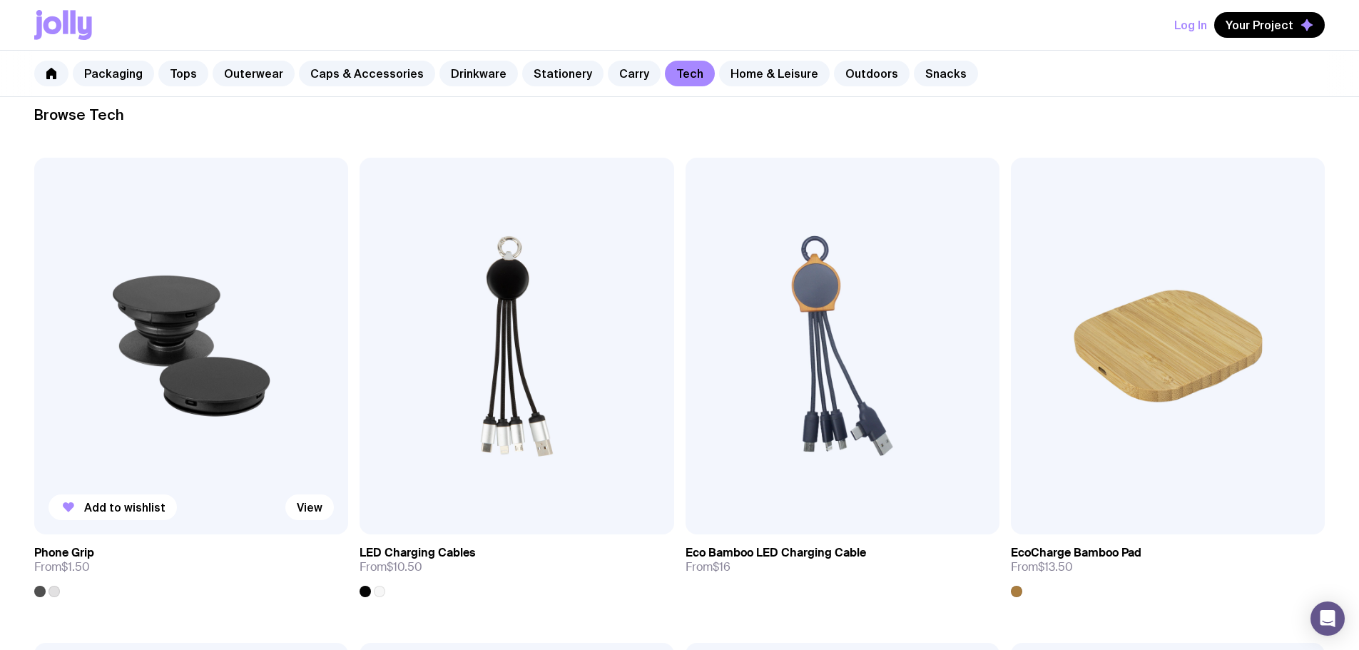
click at [141, 278] on img at bounding box center [191, 346] width 314 height 377
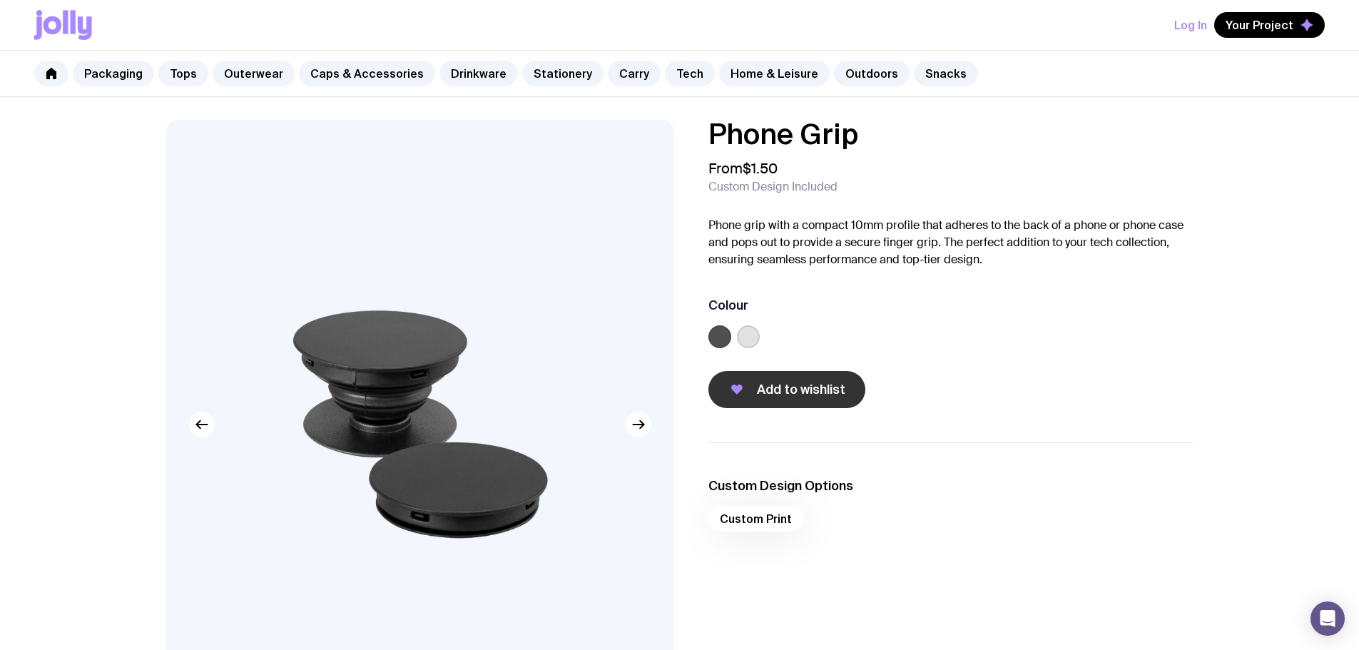
click at [802, 390] on span "Add to wishlist" at bounding box center [801, 389] width 88 height 17
click at [1286, 20] on span "Your Project" at bounding box center [1260, 25] width 68 height 14
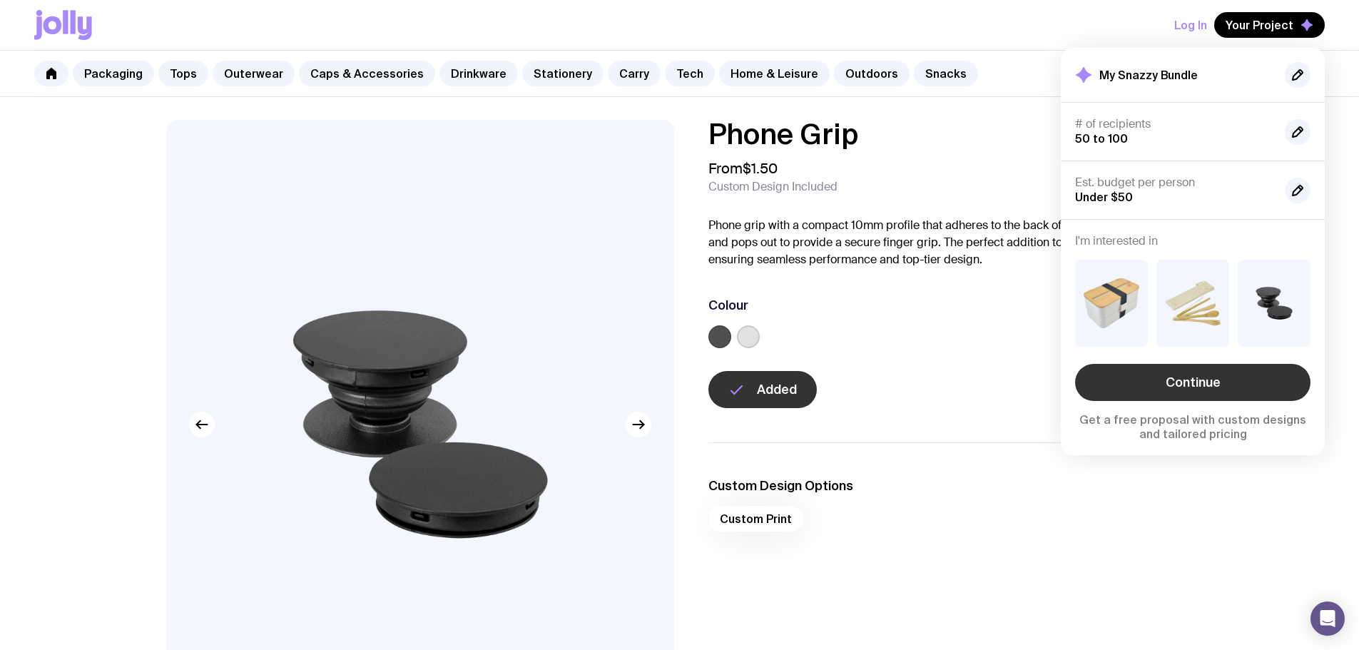
click at [1237, 376] on link "Continue" at bounding box center [1192, 382] width 235 height 37
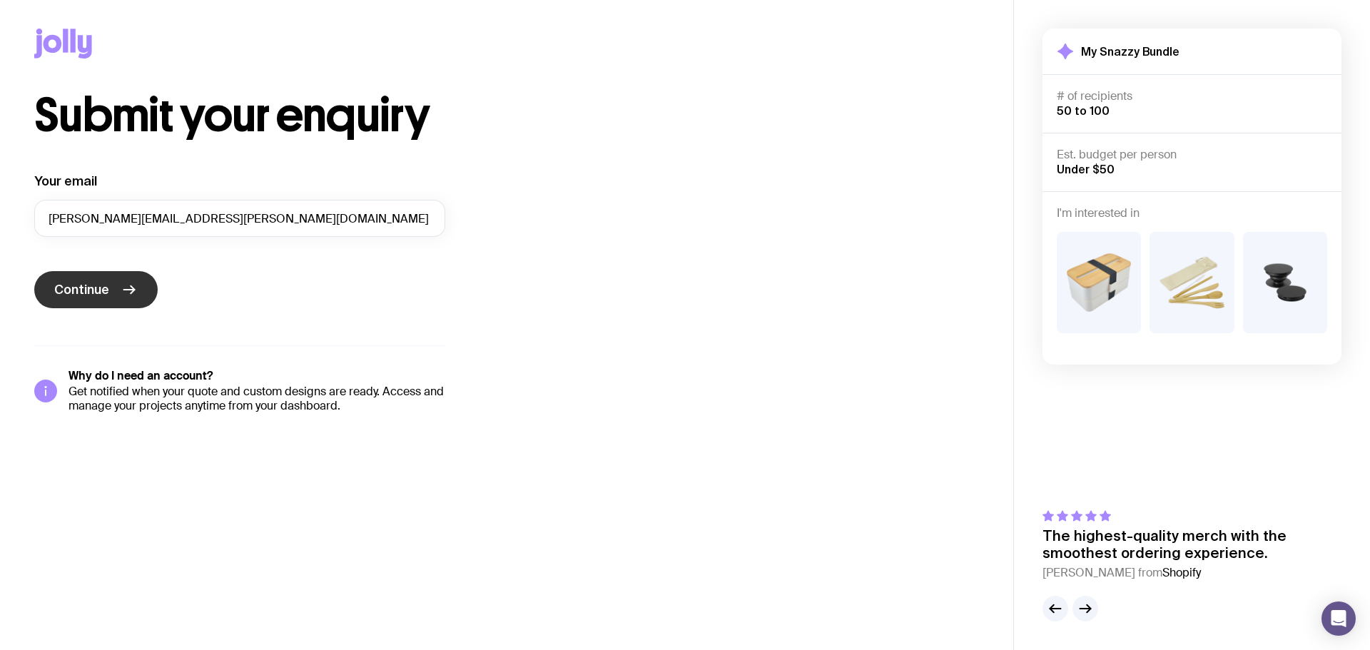
click at [111, 288] on button "Continue" at bounding box center [95, 289] width 123 height 37
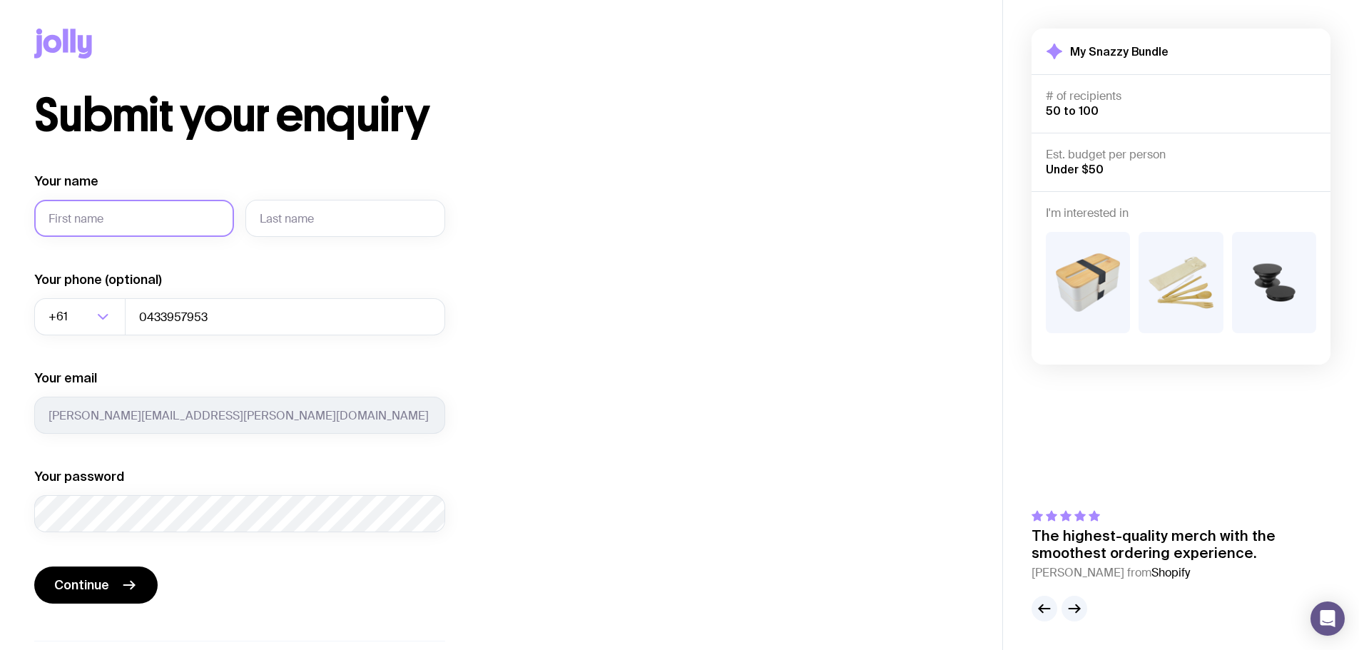
click at [141, 225] on input "Your name" at bounding box center [134, 218] width 200 height 37
type input "Katelyn"
click at [313, 217] on input "text" at bounding box center [345, 218] width 200 height 37
type input "[PERSON_NAME]"
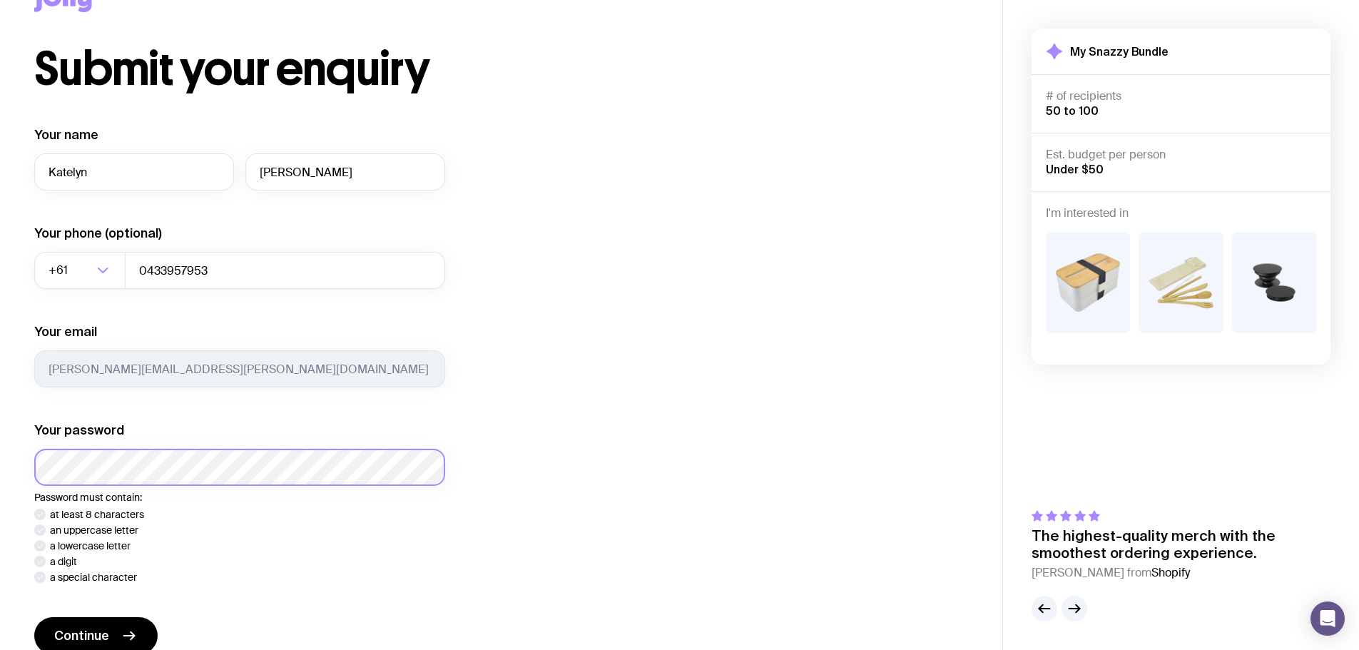
scroll to position [184, 0]
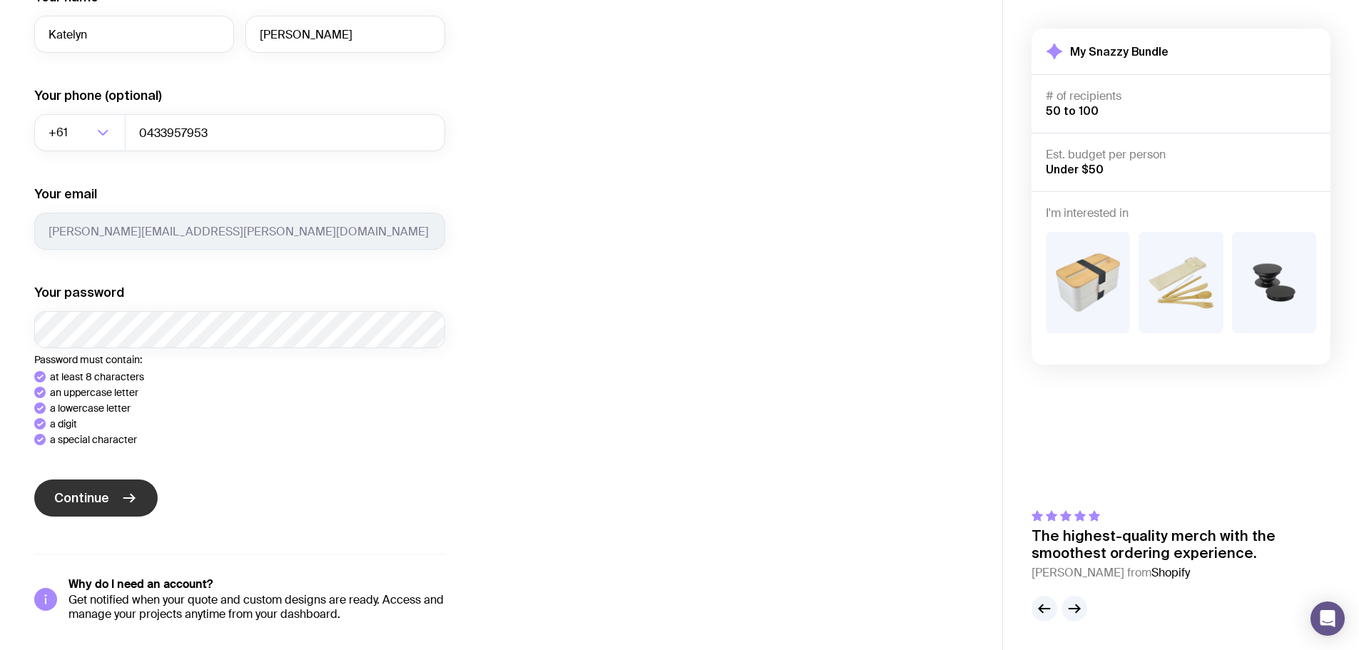
click at [128, 487] on button "Continue" at bounding box center [95, 498] width 123 height 37
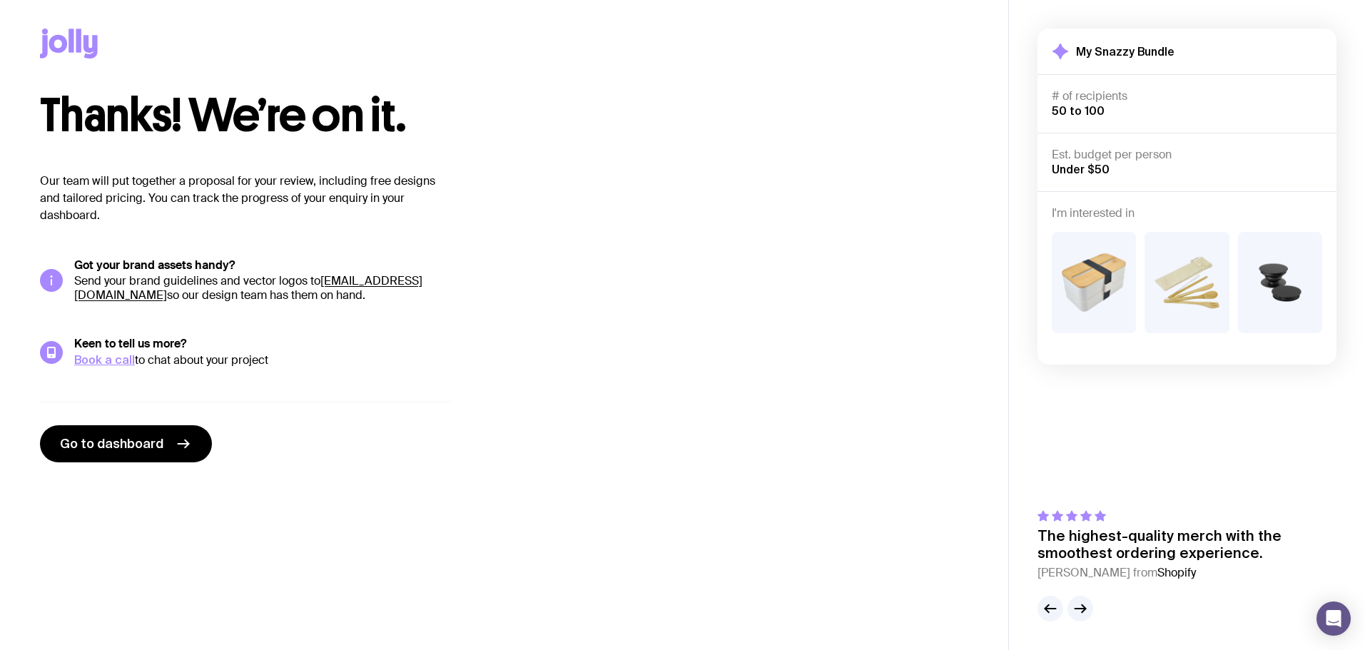
scroll to position [0, 0]
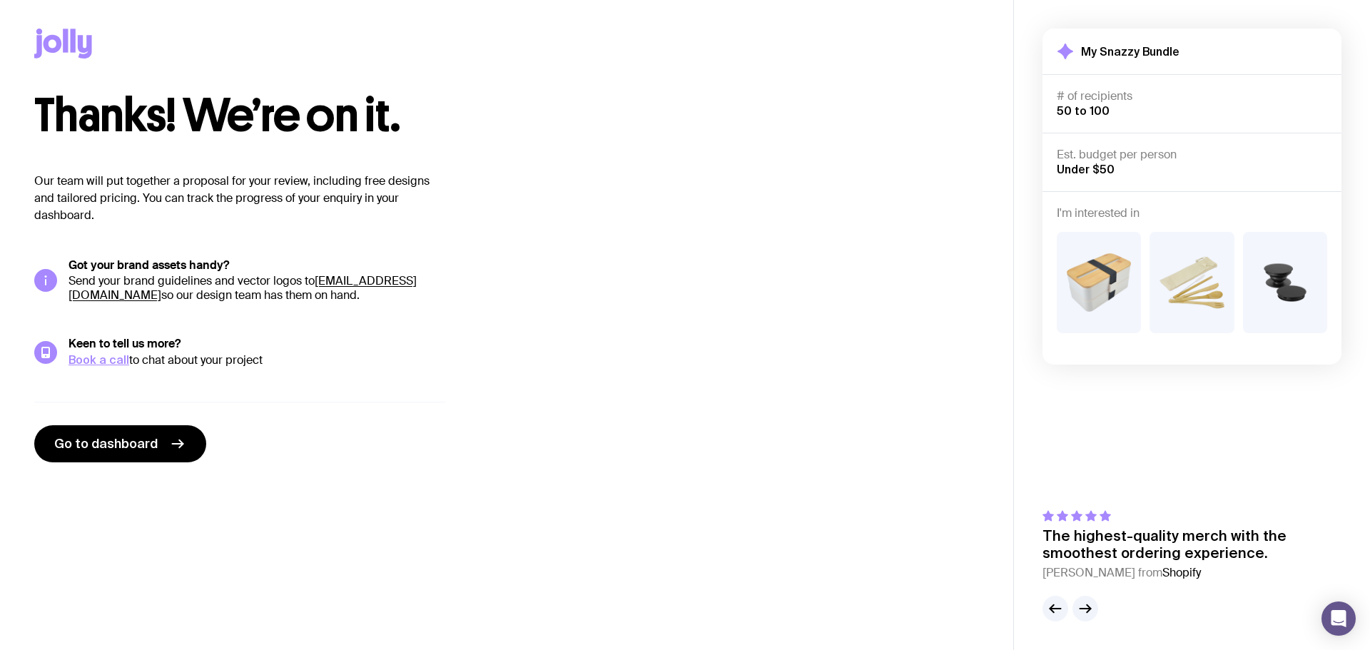
click at [910, 417] on div "Thanks! We’re on it. Our team will put together a proposal for your review, inc…" at bounding box center [506, 278] width 945 height 370
